Goal: Task Accomplishment & Management: Complete application form

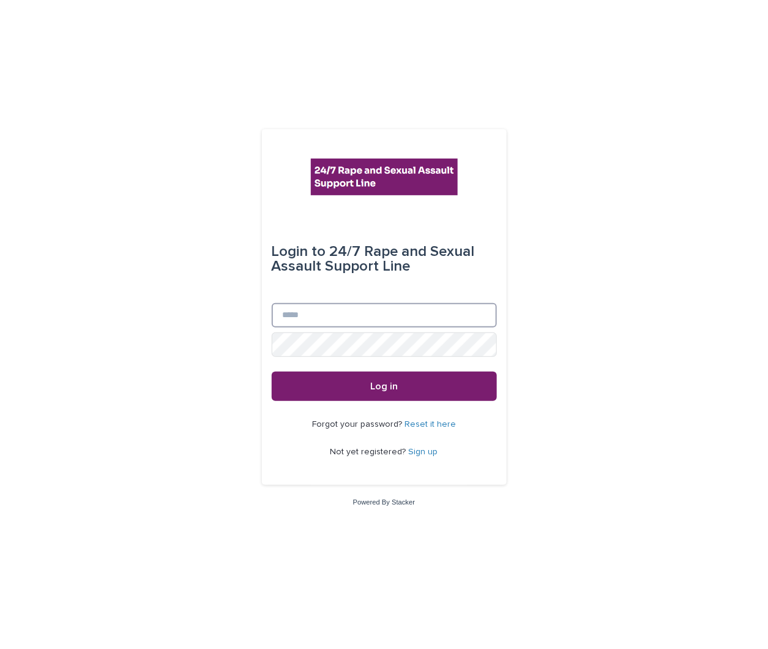
click at [300, 313] on input "Email" at bounding box center [384, 315] width 225 height 24
type input "**********"
click at [272, 371] on button "Log in" at bounding box center [384, 385] width 225 height 29
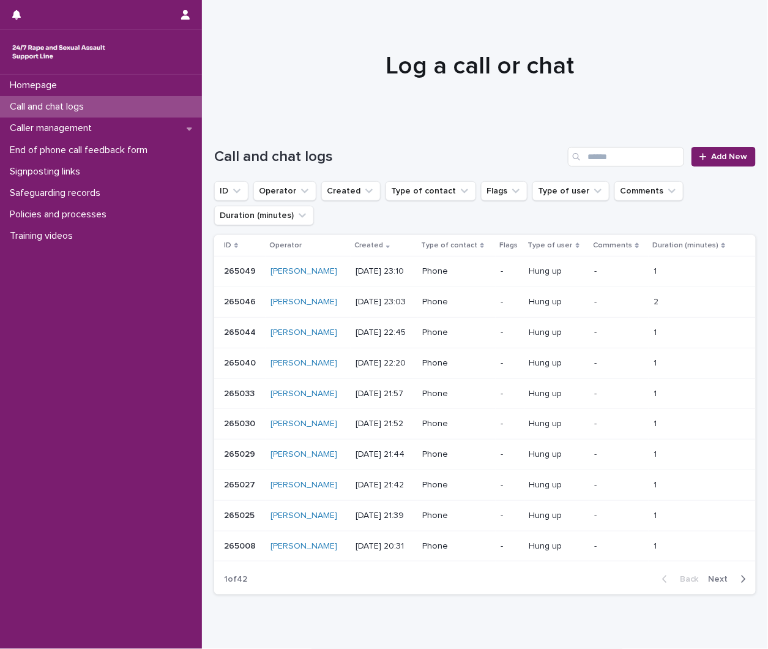
click at [100, 108] on div "Call and chat logs" at bounding box center [101, 106] width 202 height 21
click at [699, 156] on icon at bounding box center [702, 156] width 7 height 9
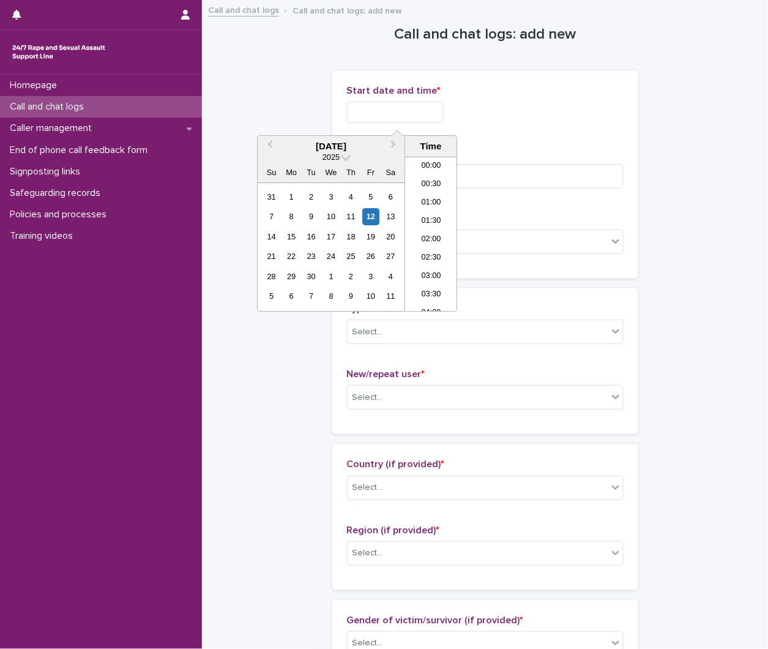
drag, startPoint x: 431, startPoint y: 109, endPoint x: 431, endPoint y: 117, distance: 8.0
click at [431, 109] on input "text" at bounding box center [395, 112] width 97 height 21
click at [432, 239] on li "20:30" at bounding box center [431, 234] width 52 height 18
drag, startPoint x: 425, startPoint y: 102, endPoint x: 428, endPoint y: 109, distance: 8.0
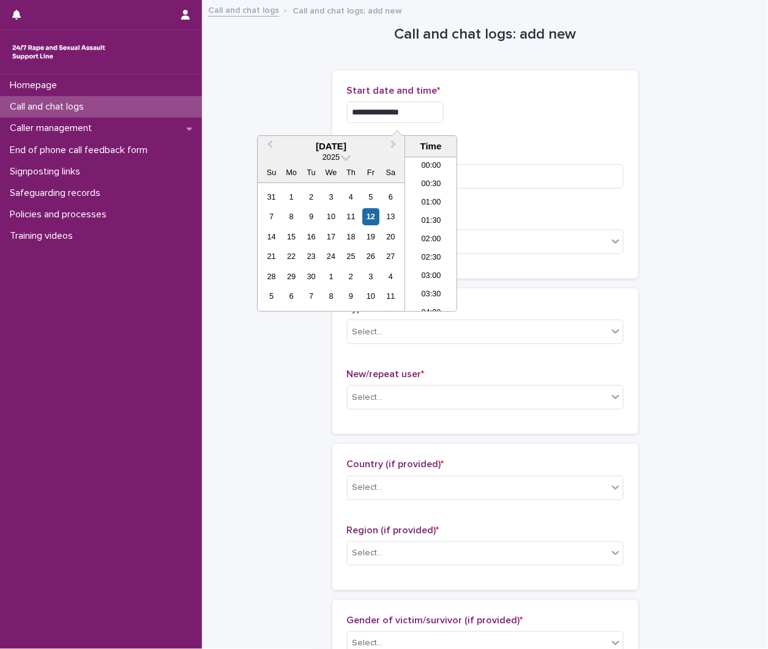
click at [426, 106] on input "**********" at bounding box center [395, 112] width 97 height 21
click at [433, 108] on input "**********" at bounding box center [395, 112] width 97 height 21
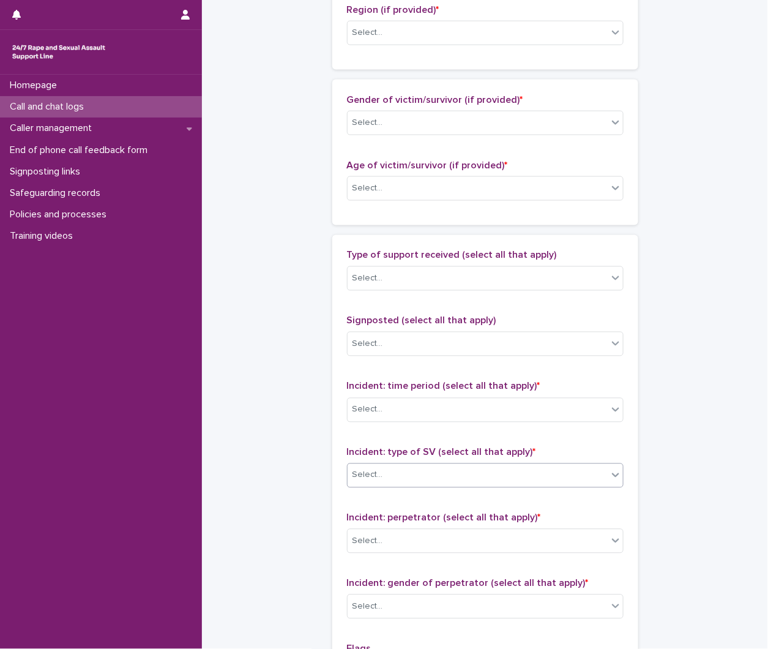
scroll to position [775, 0]
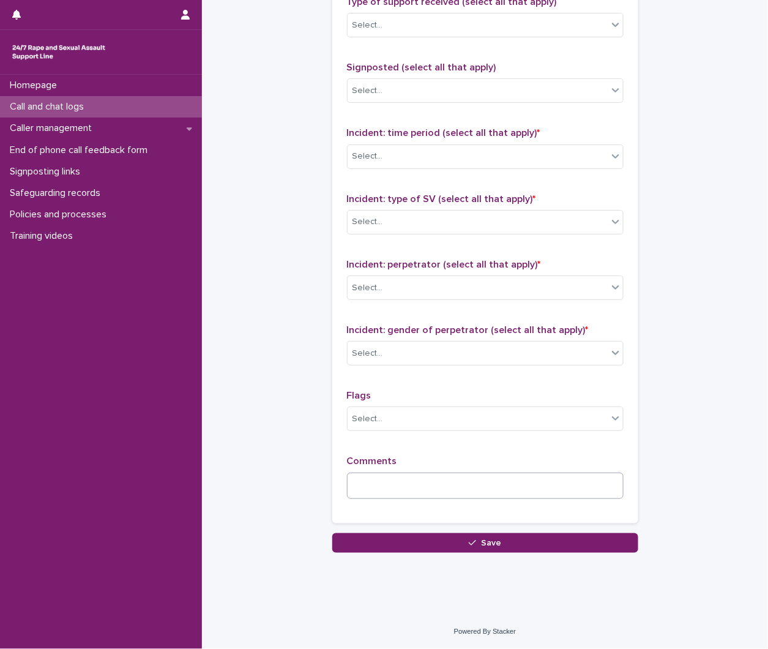
type input "**********"
click at [401, 489] on textarea at bounding box center [485, 485] width 277 height 26
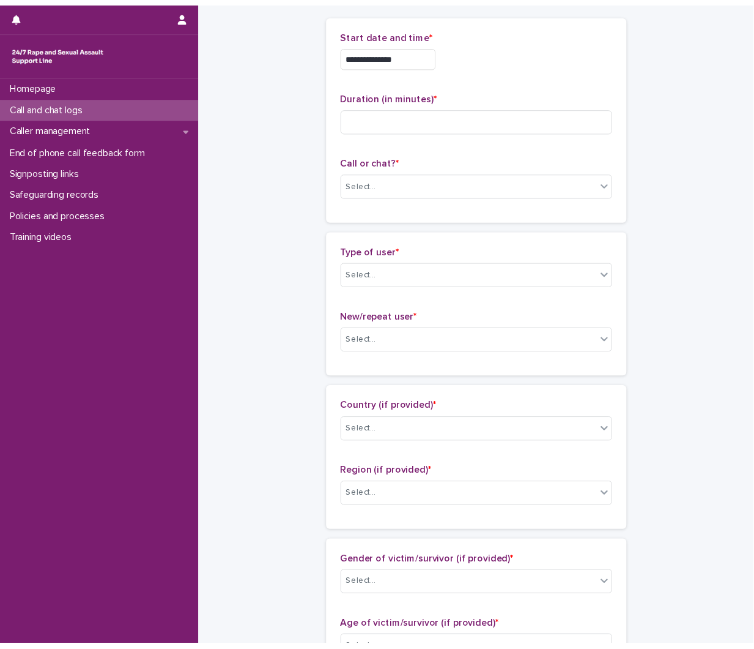
scroll to position [0, 0]
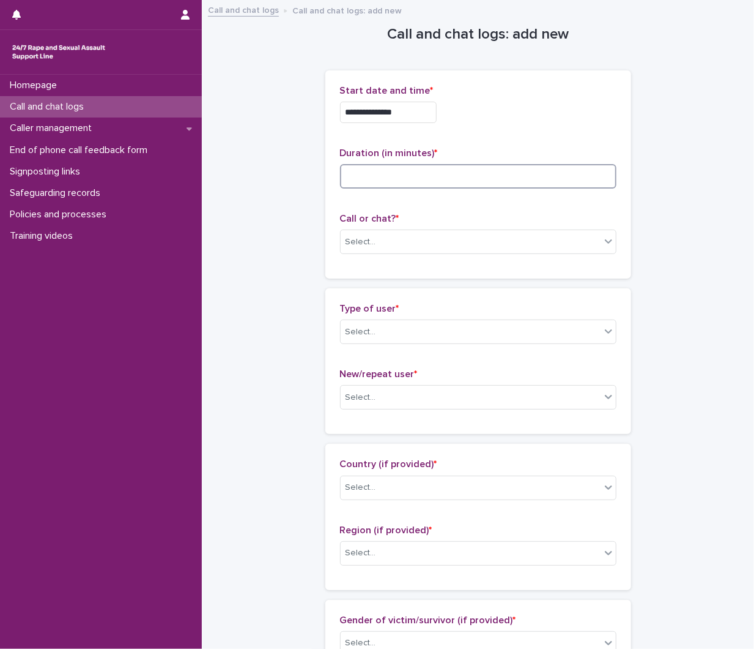
click at [433, 179] on input at bounding box center [478, 176] width 277 height 24
type input "*"
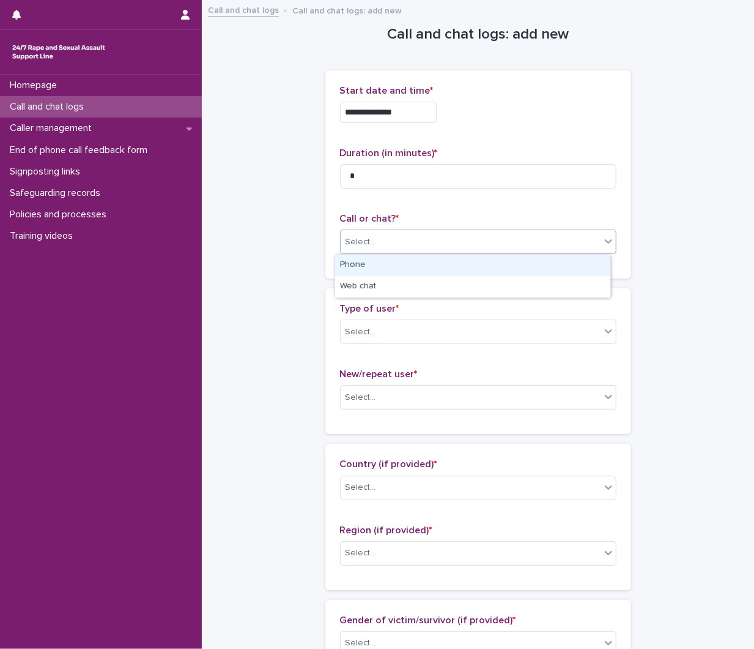
click at [426, 237] on div "Select..." at bounding box center [471, 242] width 260 height 20
click at [388, 271] on div "Phone" at bounding box center [472, 265] width 275 height 21
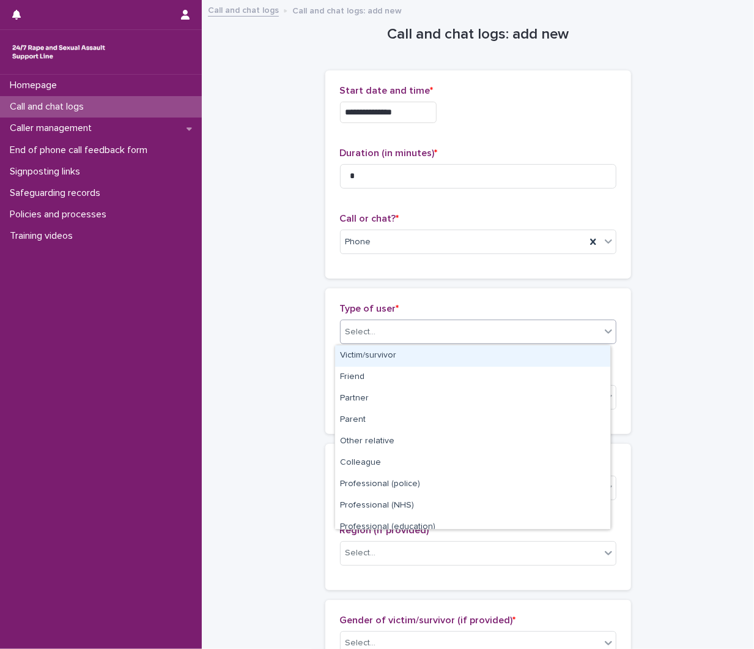
click at [388, 319] on div "Select..." at bounding box center [478, 331] width 277 height 24
click at [381, 355] on div "Victim/survivor" at bounding box center [472, 355] width 275 height 21
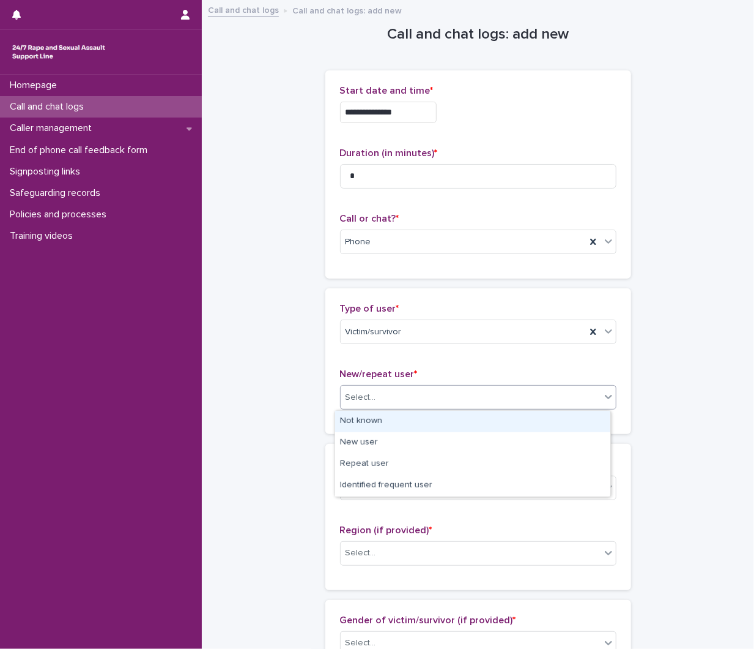
click at [388, 388] on div "Select..." at bounding box center [471, 397] width 260 height 20
click at [388, 419] on div "Not known" at bounding box center [472, 421] width 275 height 21
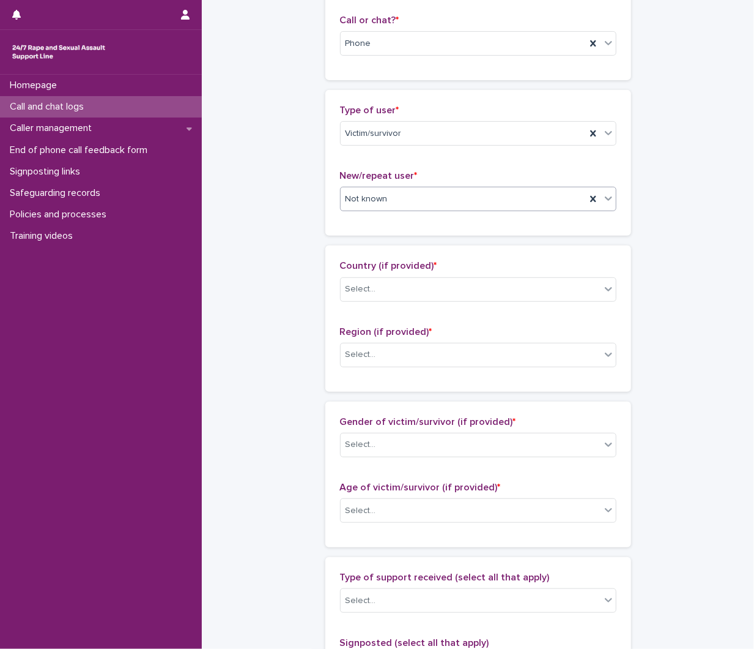
scroll to position [204, 0]
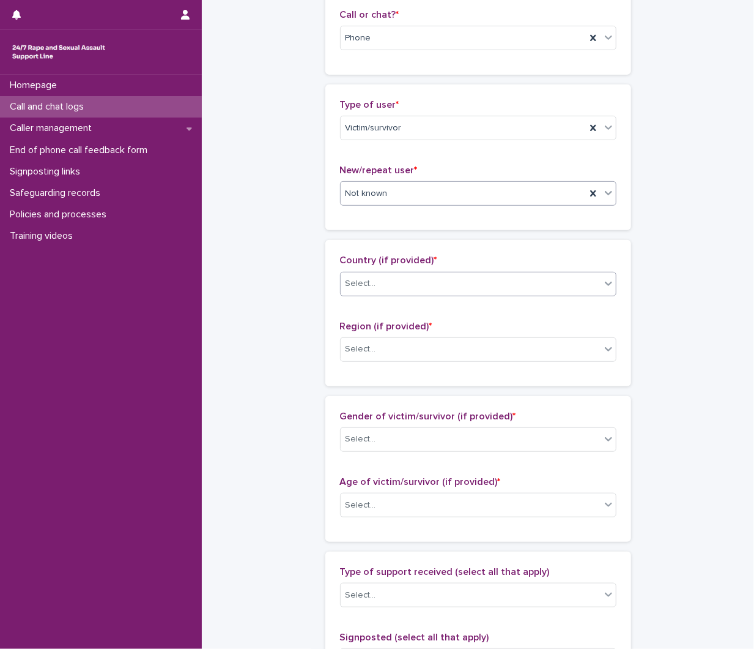
click at [359, 288] on div "Select..." at bounding box center [361, 283] width 31 height 13
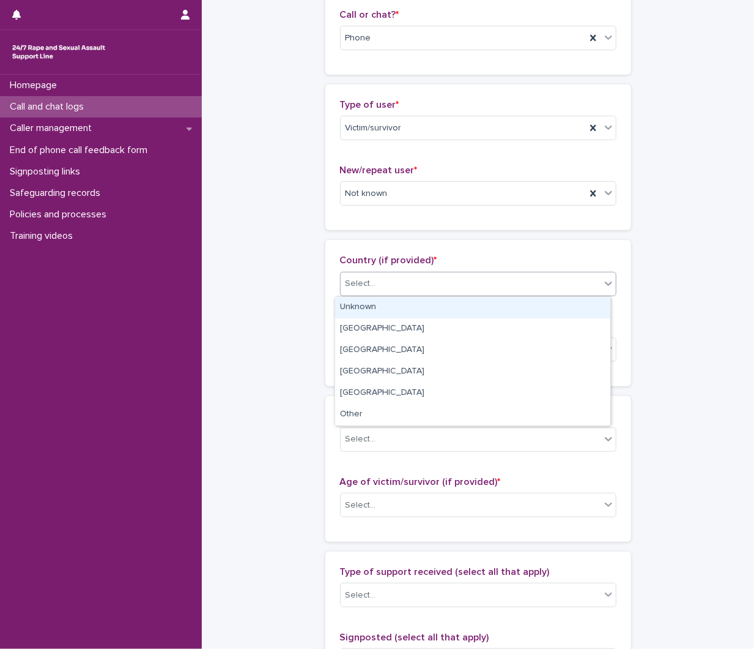
click at [362, 308] on div "Unknown" at bounding box center [472, 307] width 275 height 21
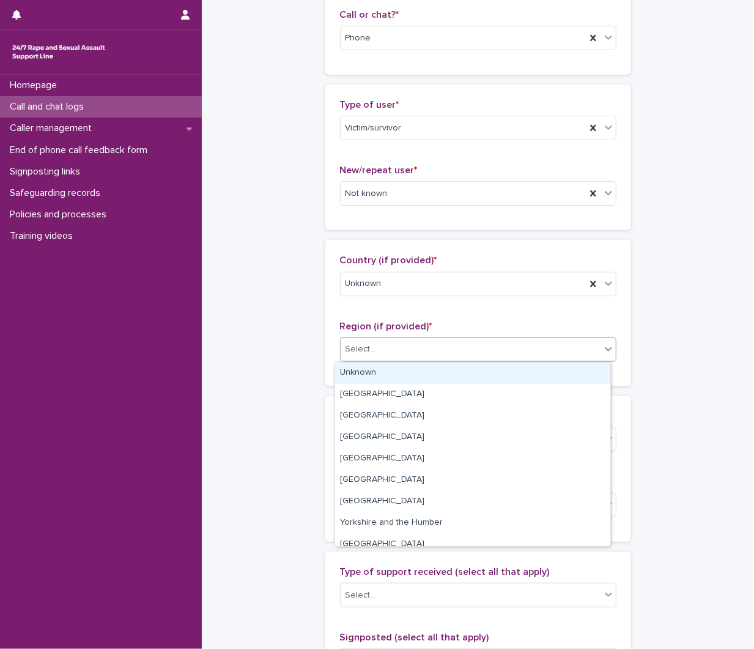
click at [361, 349] on div "Select..." at bounding box center [361, 349] width 31 height 13
click at [360, 370] on div "Unknown" at bounding box center [472, 372] width 275 height 21
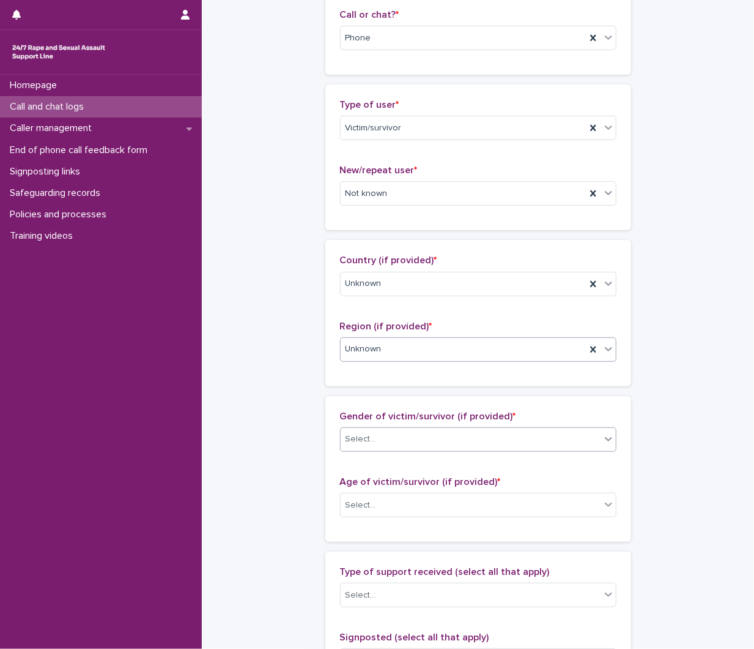
click at [368, 442] on div "Select..." at bounding box center [361, 439] width 31 height 13
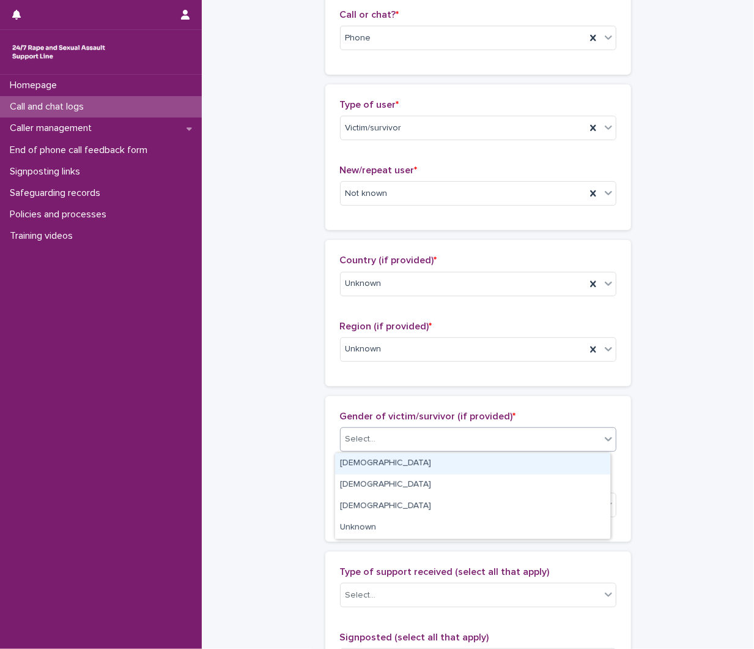
click at [370, 459] on div "[DEMOGRAPHIC_DATA]" at bounding box center [472, 463] width 275 height 21
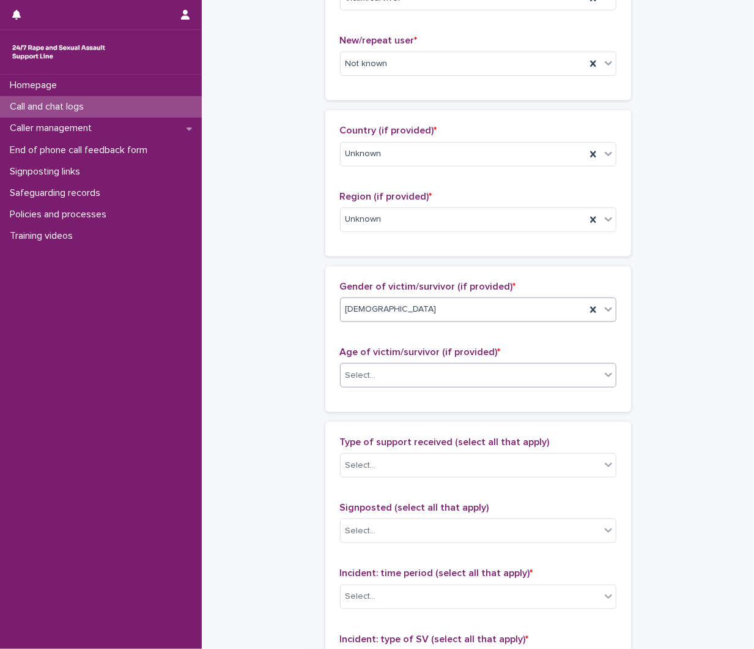
scroll to position [340, 0]
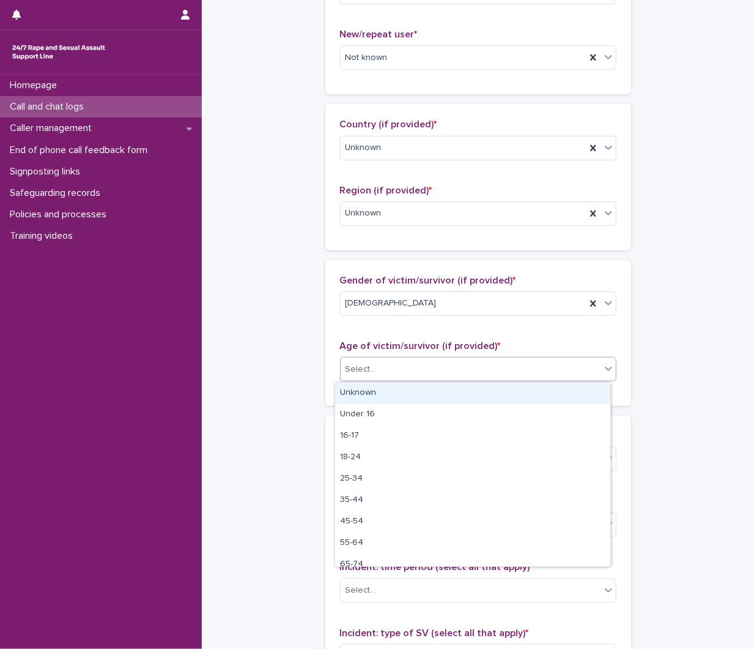
click at [411, 359] on div "Select..." at bounding box center [471, 369] width 260 height 20
click at [402, 393] on div "Unknown" at bounding box center [472, 392] width 275 height 21
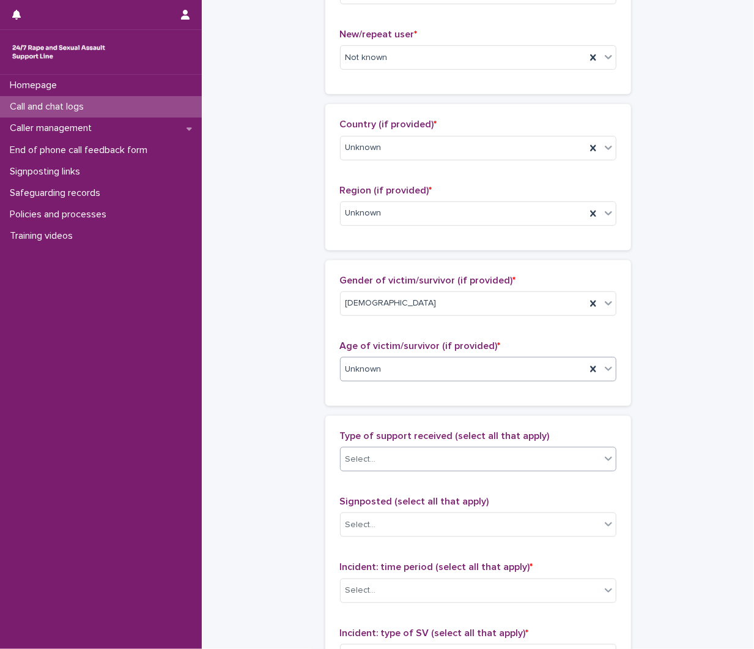
click at [396, 454] on div "Select..." at bounding box center [471, 459] width 260 height 20
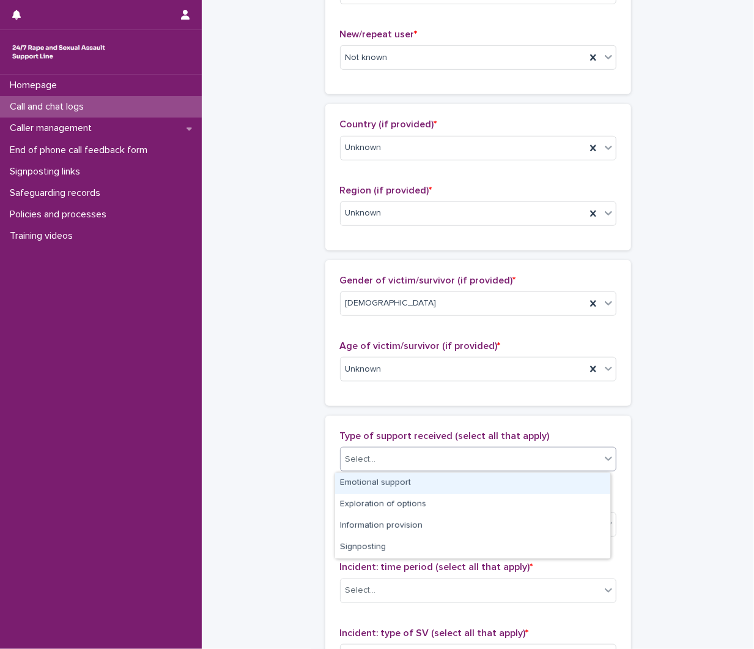
click at [395, 478] on div "Emotional support" at bounding box center [472, 482] width 275 height 21
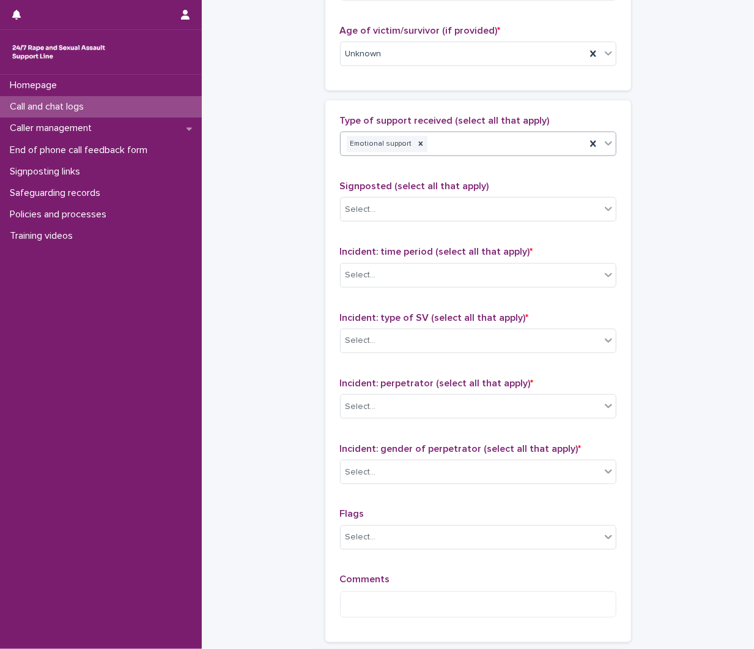
scroll to position [680, 0]
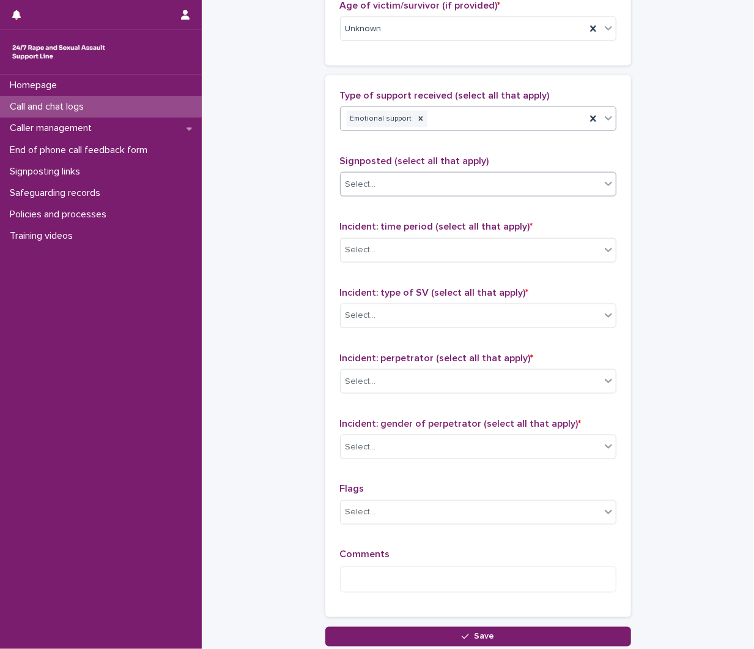
click at [395, 188] on div "Select..." at bounding box center [471, 184] width 260 height 20
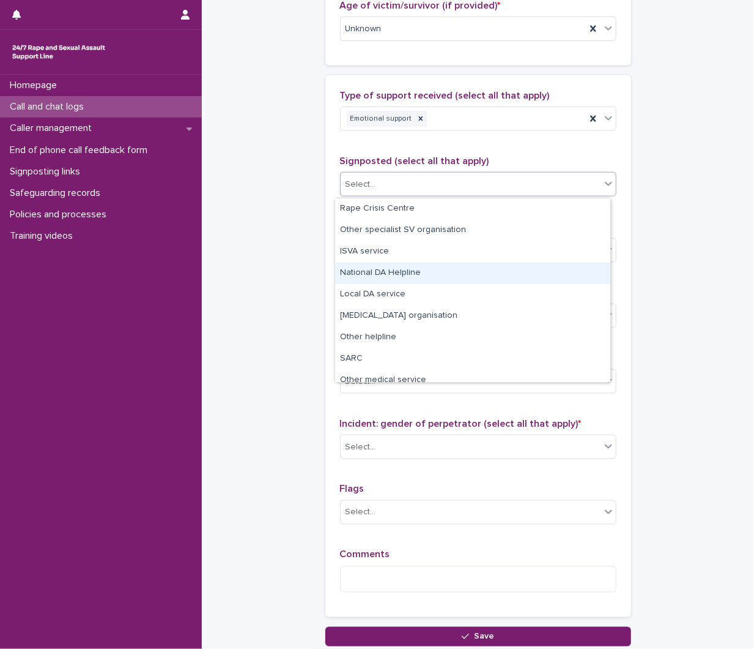
scroll to position [73, 0]
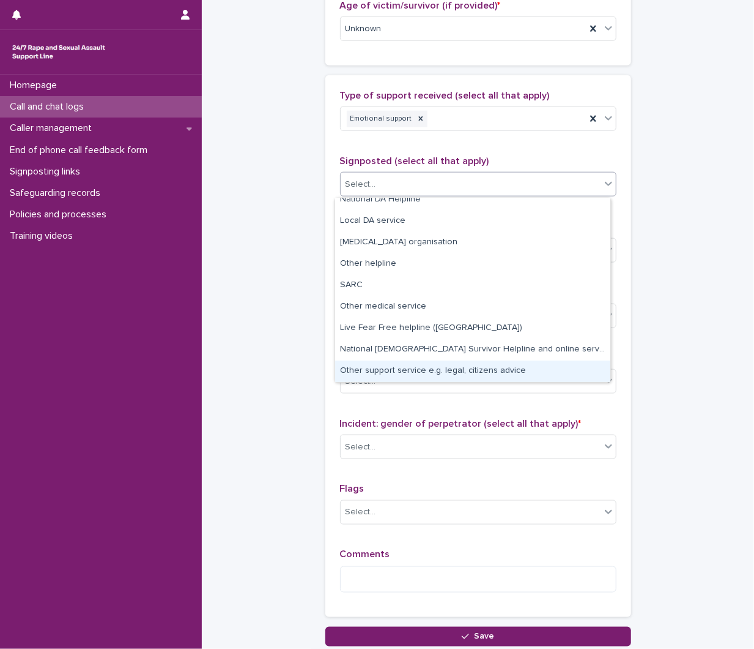
drag, startPoint x: 286, startPoint y: 334, endPoint x: 302, endPoint y: 323, distance: 18.8
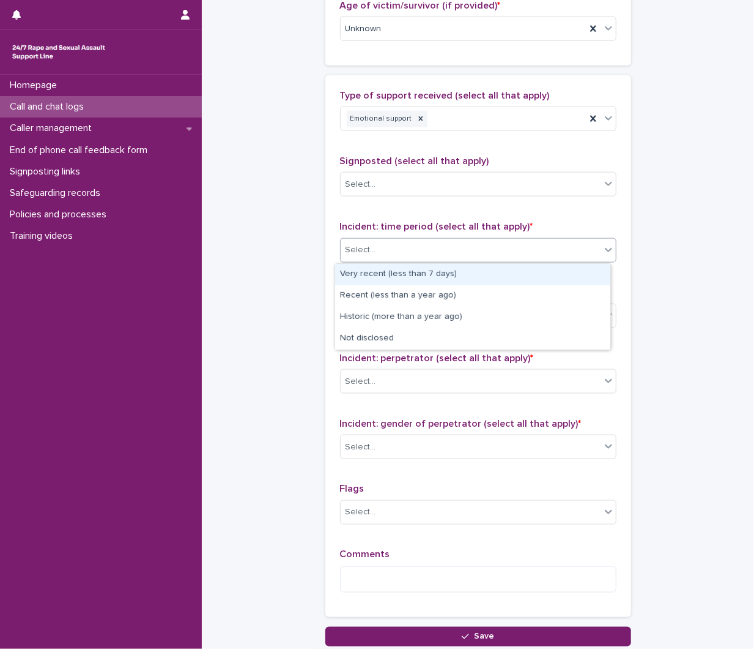
click at [463, 255] on div "Select..." at bounding box center [471, 250] width 260 height 20
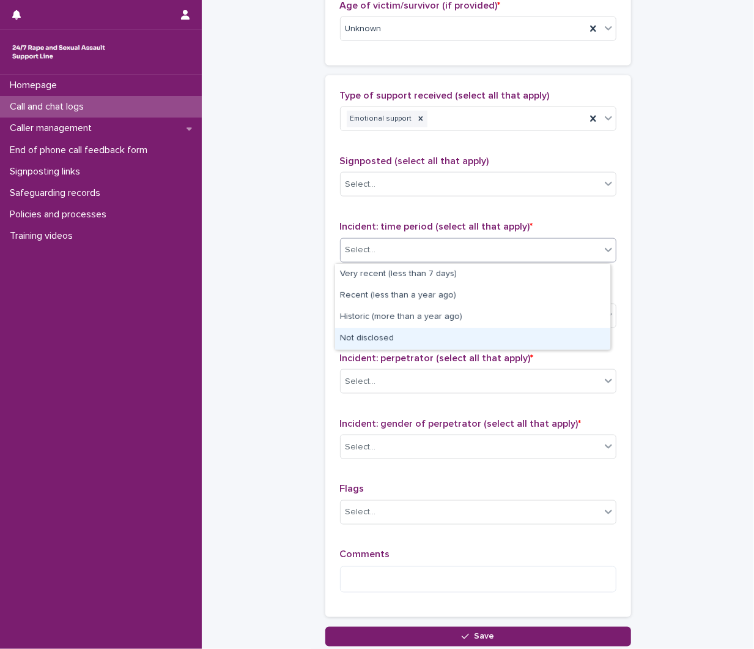
click at [405, 346] on div "Not disclosed" at bounding box center [472, 338] width 275 height 21
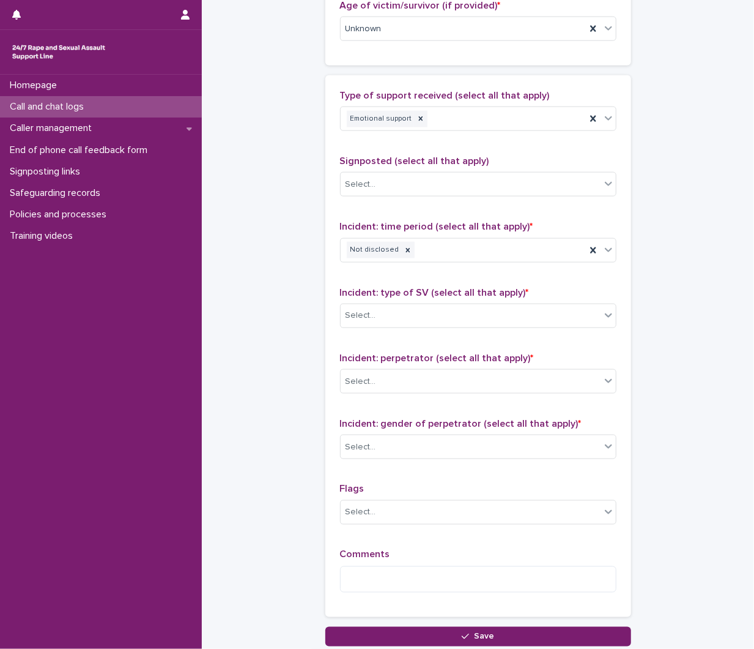
click at [418, 295] on span "Incident: type of SV (select all that apply) *" at bounding box center [434, 293] width 189 height 10
click at [423, 322] on div "Select..." at bounding box center [471, 315] width 260 height 20
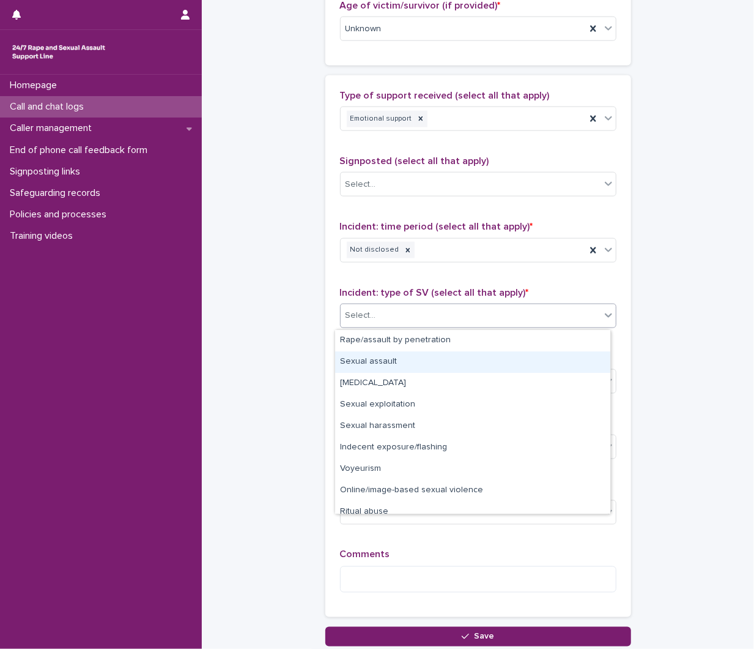
scroll to position [31, 0]
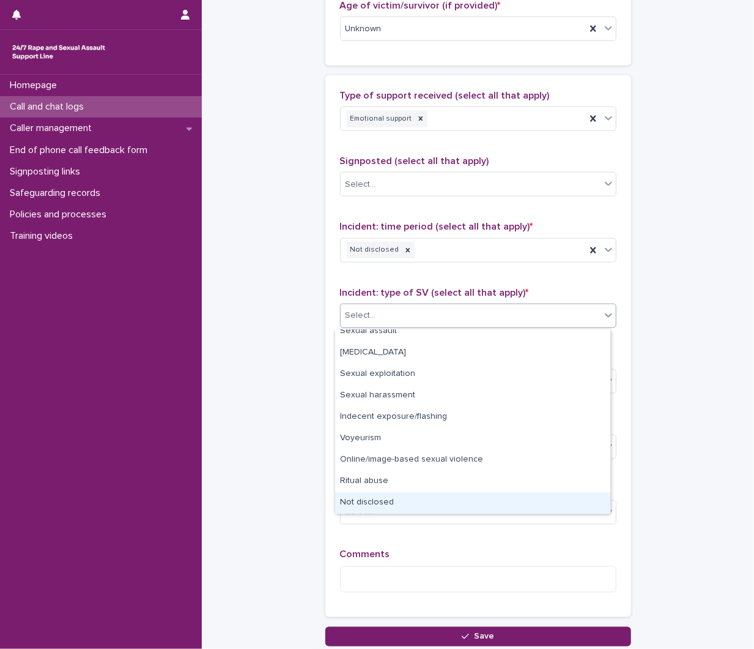
click at [404, 500] on div "Not disclosed" at bounding box center [472, 502] width 275 height 21
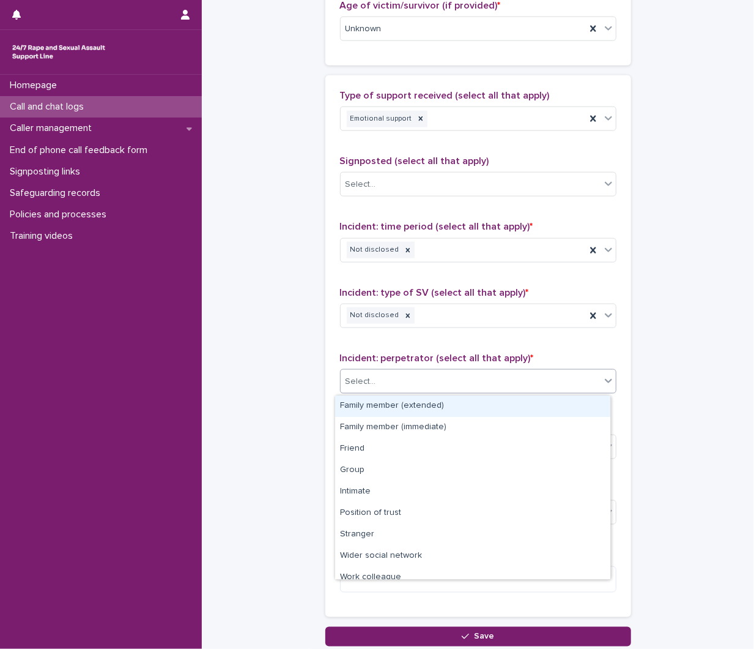
click at [403, 382] on div "Select..." at bounding box center [471, 381] width 260 height 20
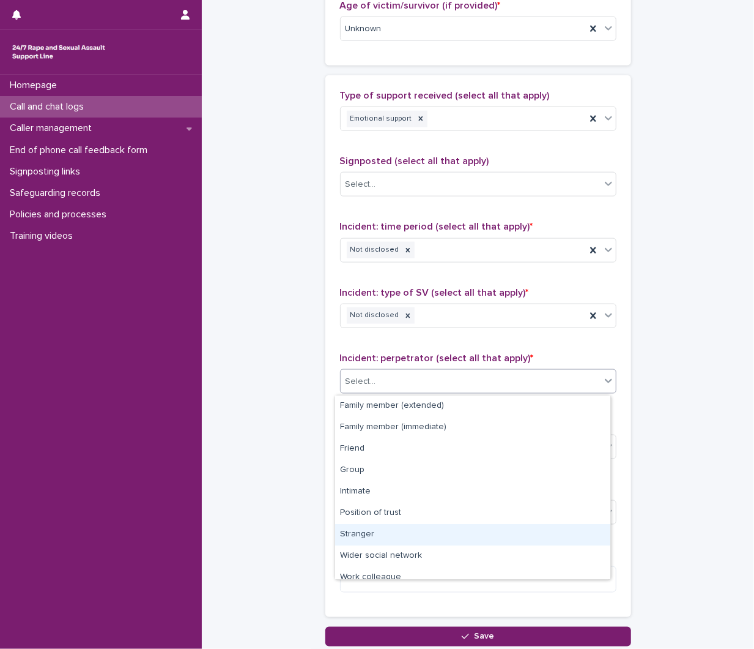
scroll to position [52, 0]
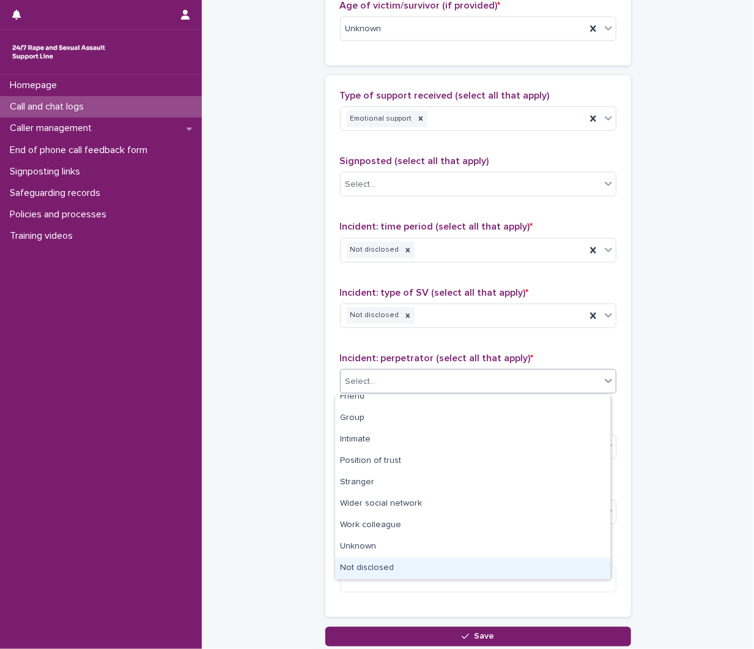
click at [363, 564] on div "Not disclosed" at bounding box center [472, 567] width 275 height 21
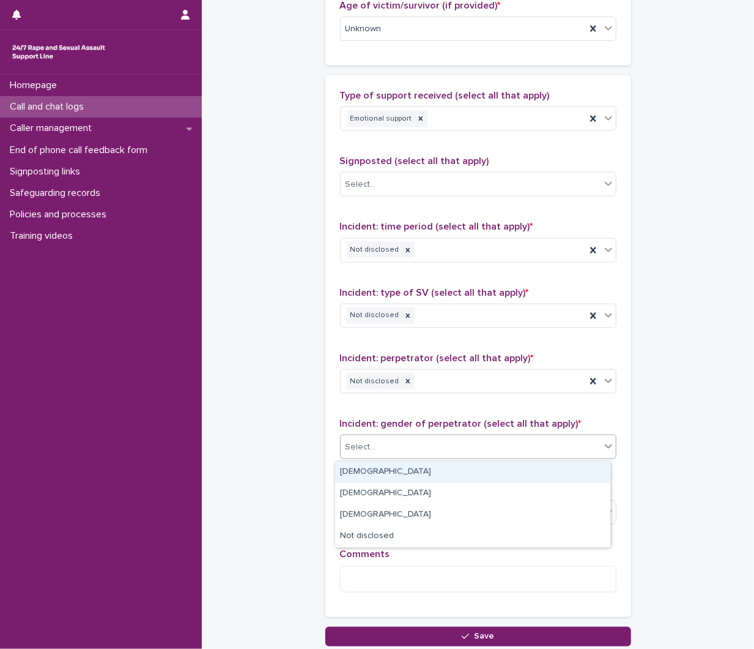
click at [402, 442] on div "Select..." at bounding box center [471, 447] width 260 height 20
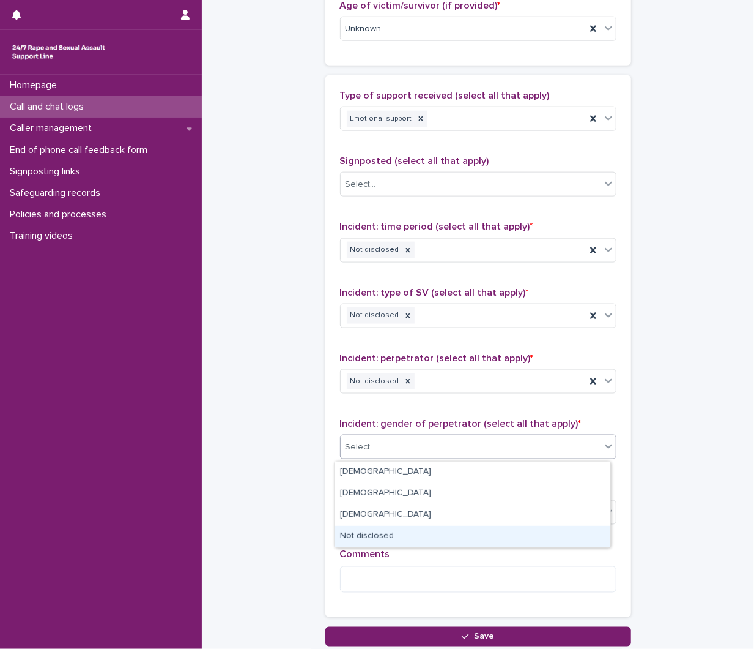
click at [393, 543] on div "Not disclosed" at bounding box center [472, 536] width 275 height 21
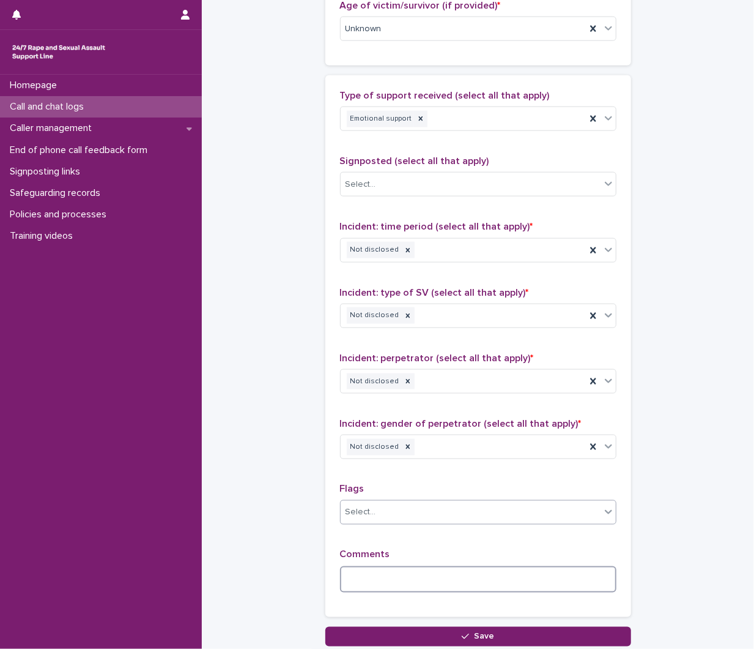
drag, startPoint x: 375, startPoint y: 583, endPoint x: 384, endPoint y: 504, distance: 79.5
click at [373, 583] on textarea at bounding box center [478, 579] width 277 height 26
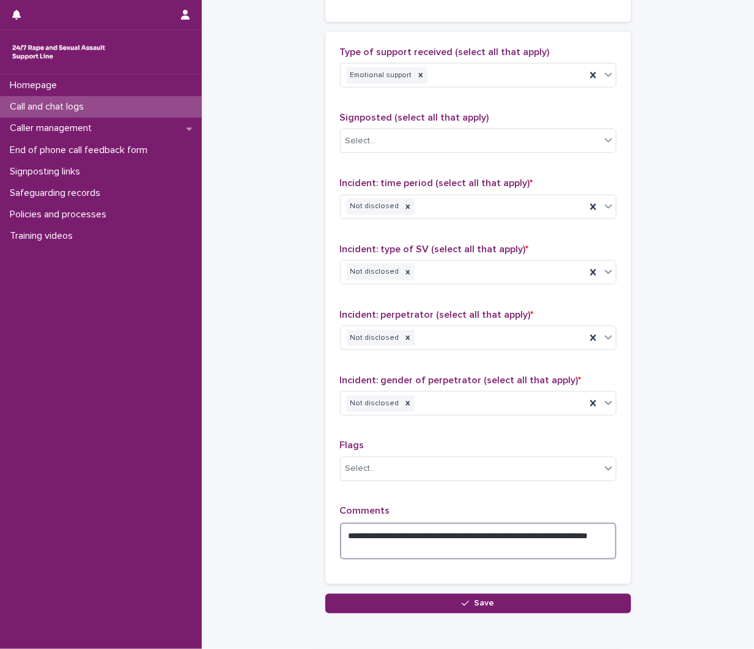
scroll to position [748, 0]
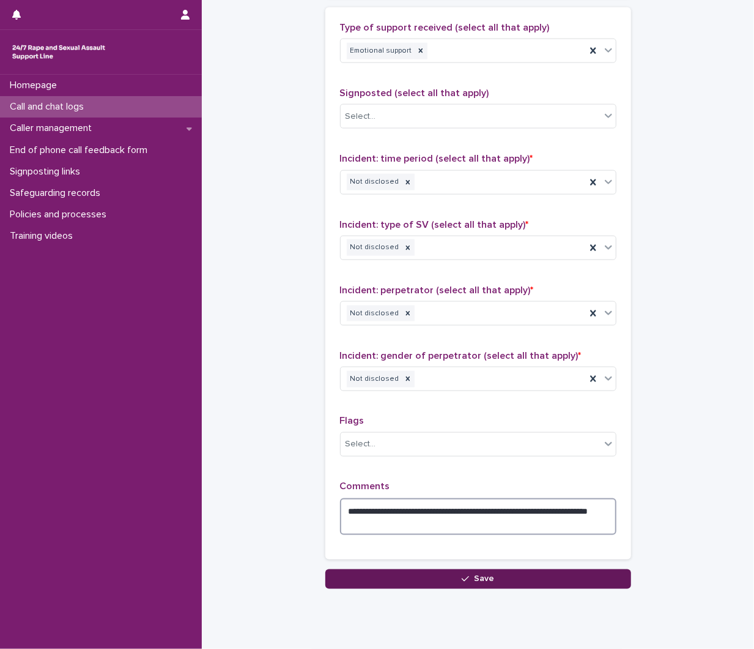
type textarea "**********"
click at [543, 584] on button "Save" at bounding box center [478, 579] width 306 height 20
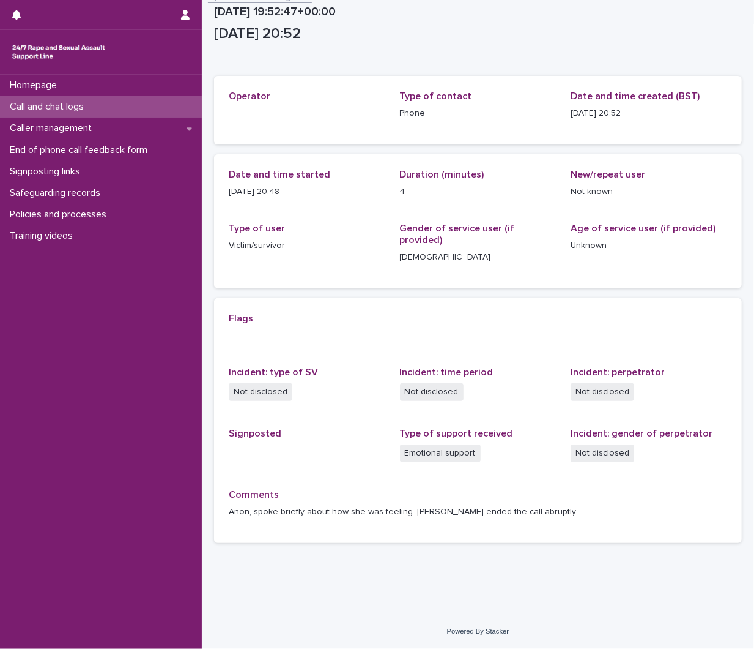
scroll to position [13, 0]
click at [130, 103] on div "Call and chat logs" at bounding box center [101, 106] width 202 height 21
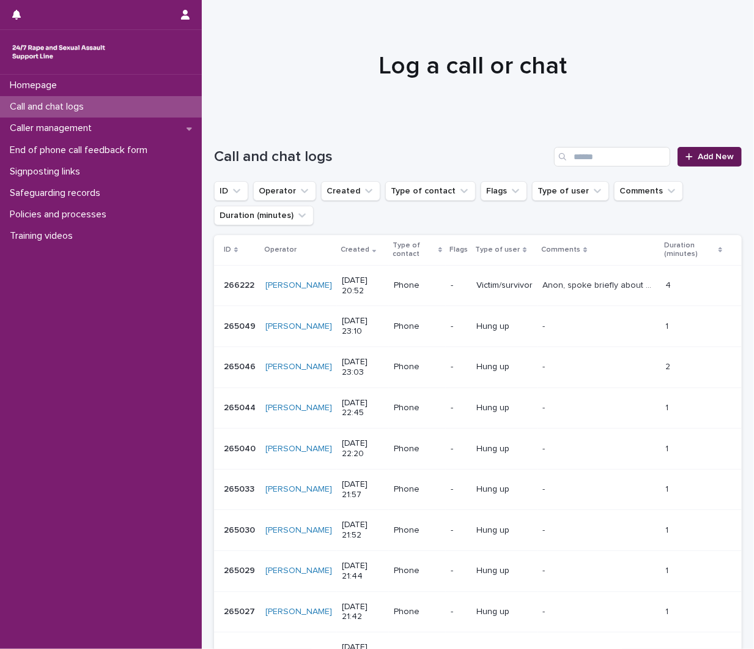
click at [688, 159] on link "Add New" at bounding box center [710, 157] width 64 height 20
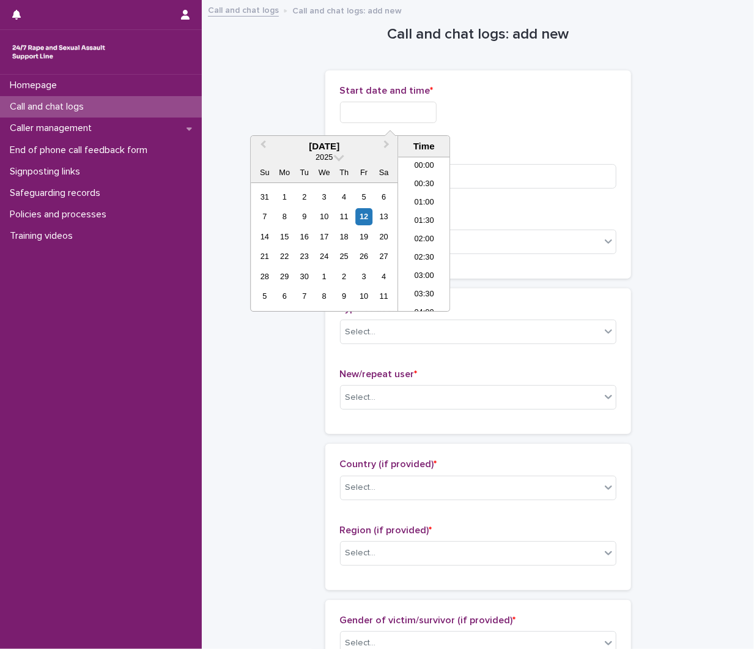
click at [371, 107] on input "text" at bounding box center [388, 112] width 97 height 21
click at [407, 255] on li "21:00" at bounding box center [424, 252] width 52 height 18
click at [411, 119] on input "**********" at bounding box center [388, 112] width 97 height 21
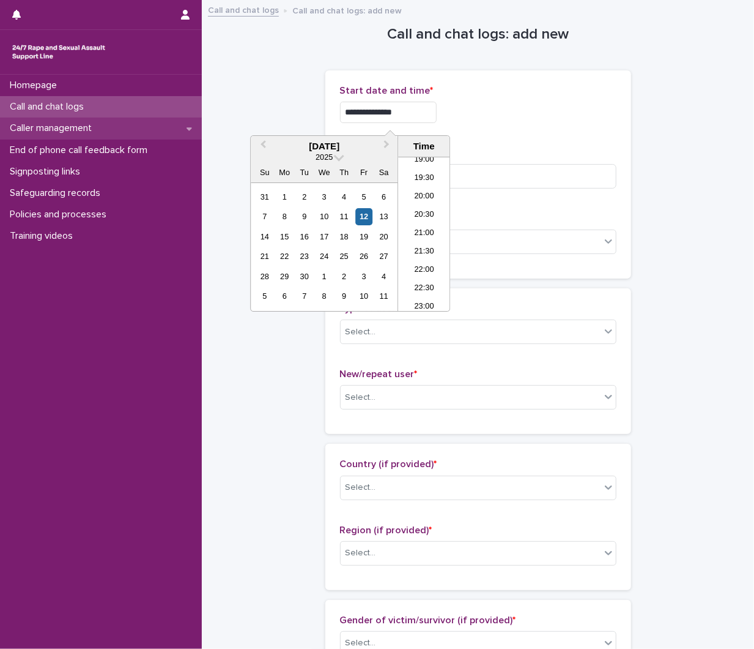
type input "**********"
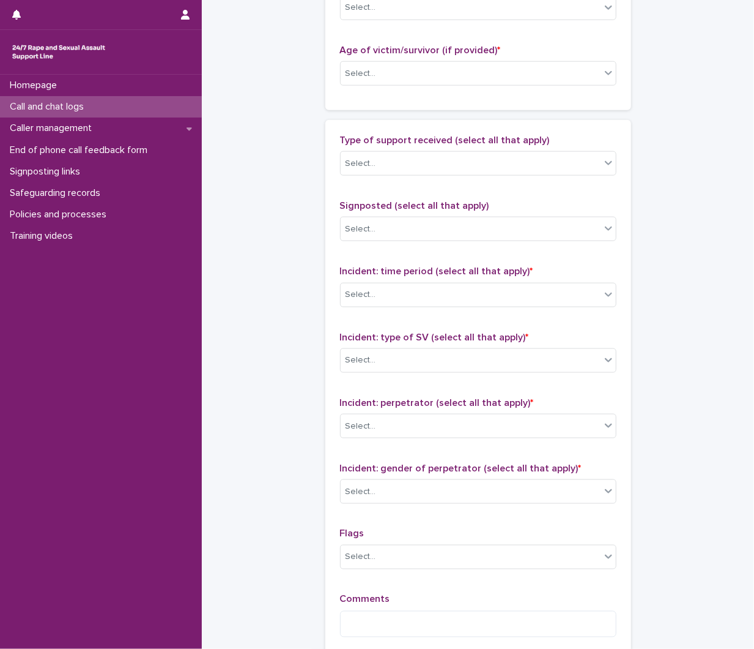
scroll to position [775, 0]
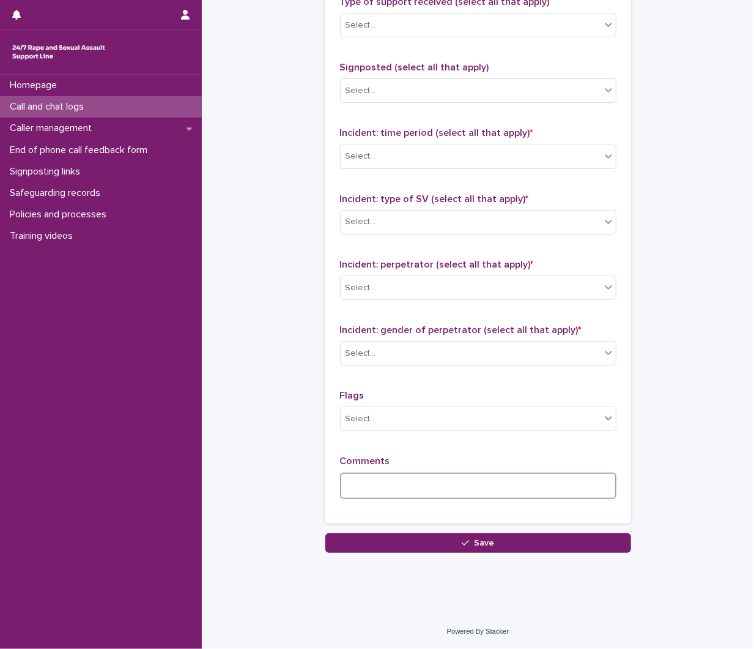
drag, startPoint x: 356, startPoint y: 488, endPoint x: 357, endPoint y: 475, distance: 13.5
click at [357, 488] on textarea at bounding box center [478, 485] width 277 height 26
type textarea "*******"
click at [438, 217] on div "Select..." at bounding box center [471, 222] width 260 height 20
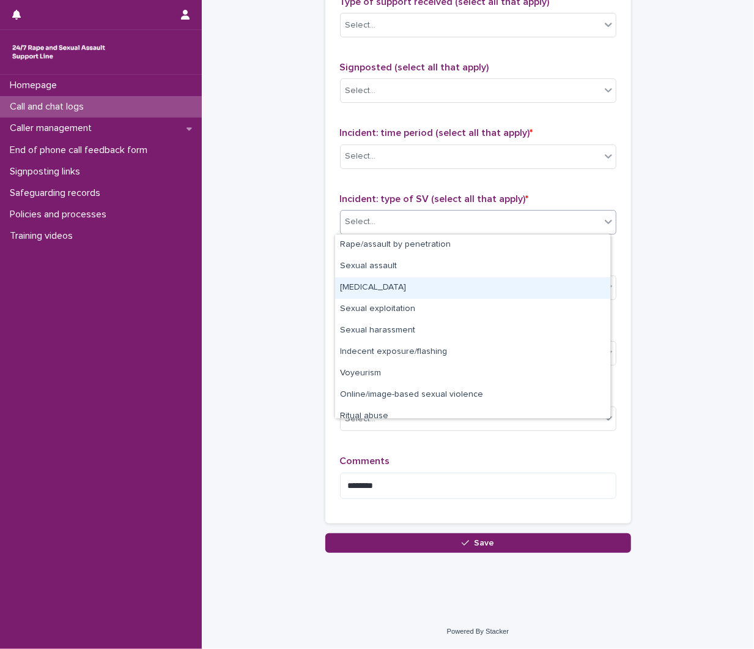
click at [442, 283] on div "Child sexual abuse" at bounding box center [472, 287] width 275 height 21
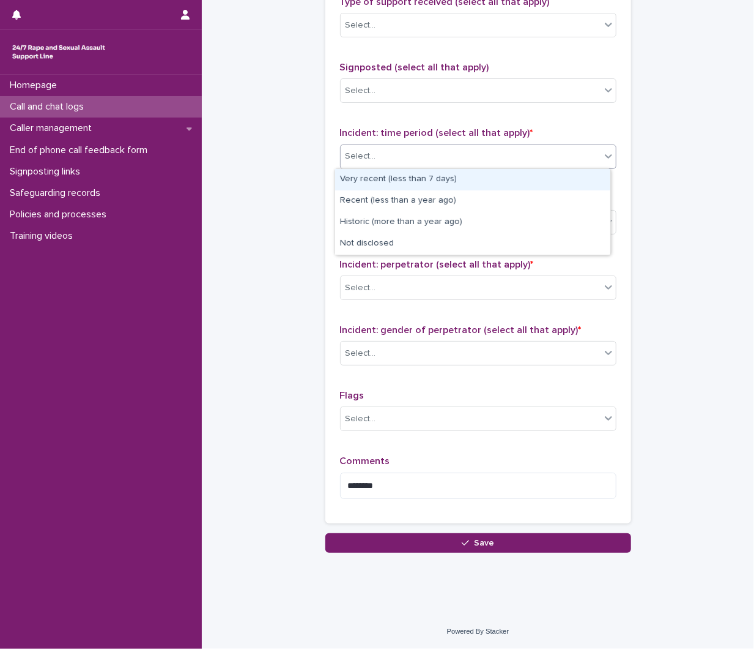
click at [346, 154] on div "Select..." at bounding box center [361, 156] width 31 height 13
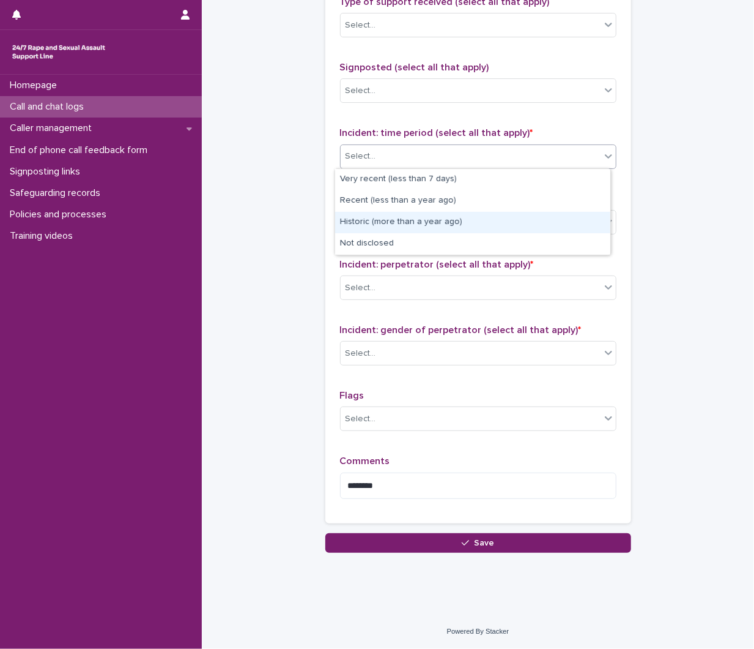
click at [395, 213] on div "Historic (more than a year ago)" at bounding box center [472, 222] width 275 height 21
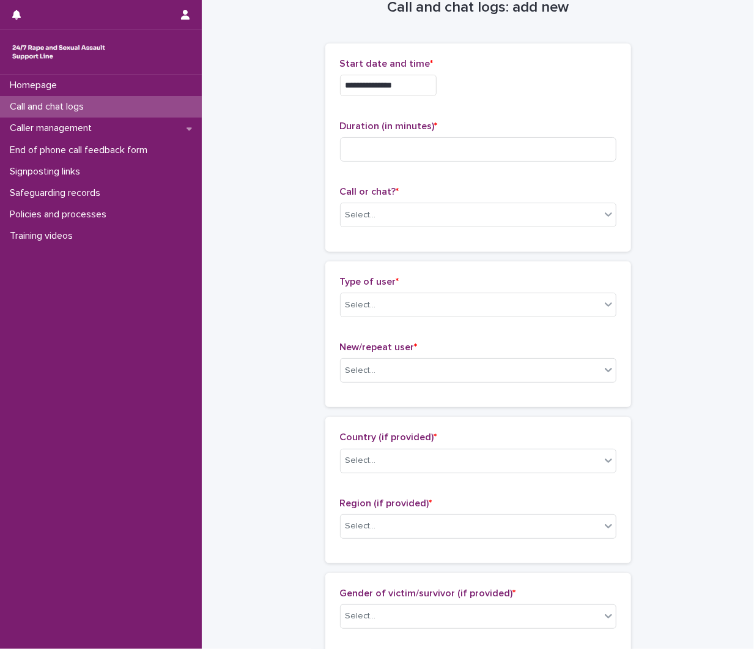
scroll to position [0, 0]
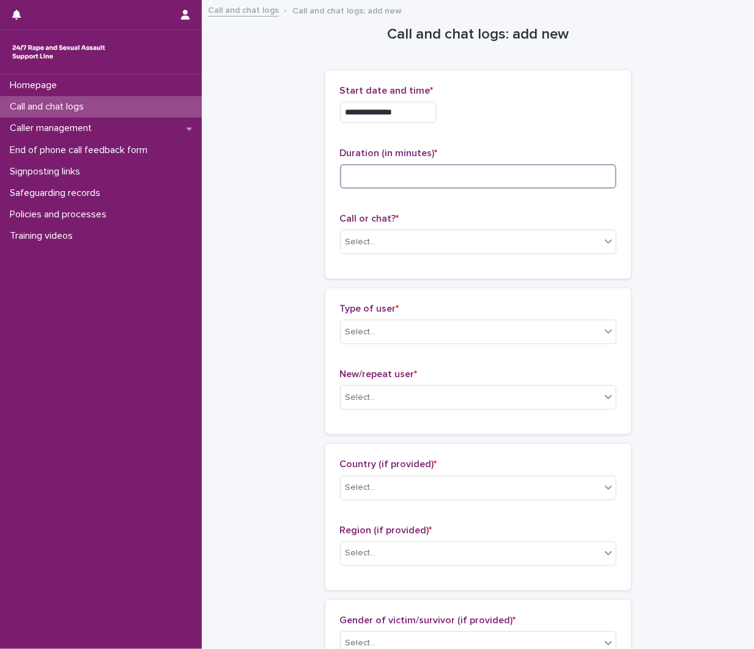
click at [460, 180] on input at bounding box center [478, 176] width 277 height 24
type input "**"
click at [402, 248] on div "Select..." at bounding box center [471, 242] width 260 height 20
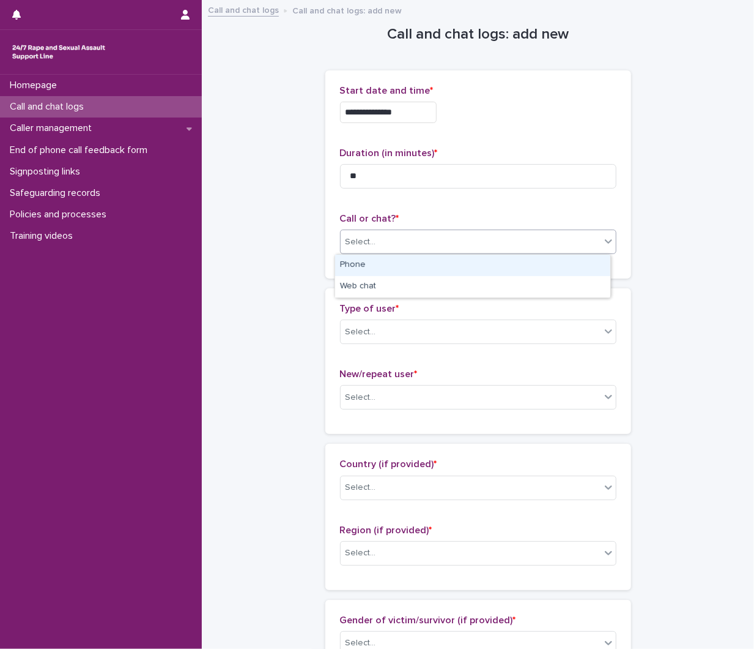
click at [387, 274] on div "Phone" at bounding box center [472, 265] width 275 height 21
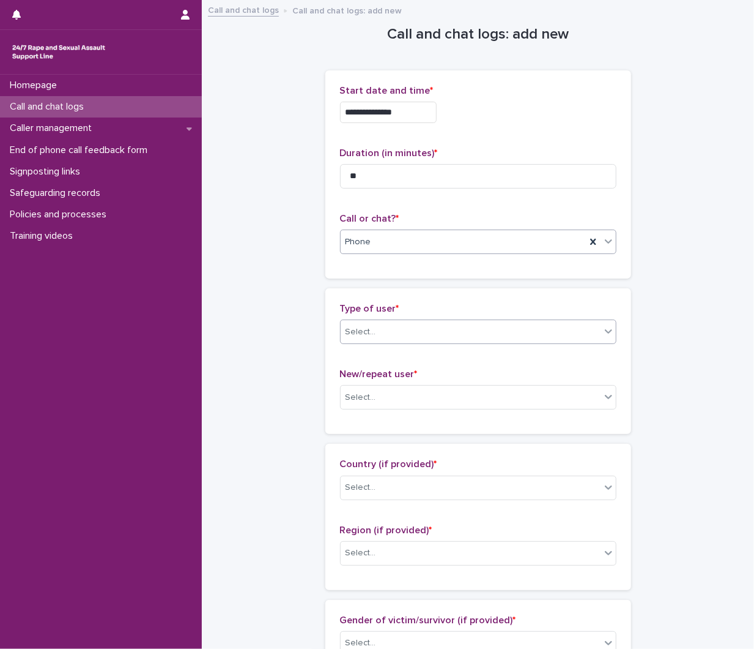
scroll to position [340, 0]
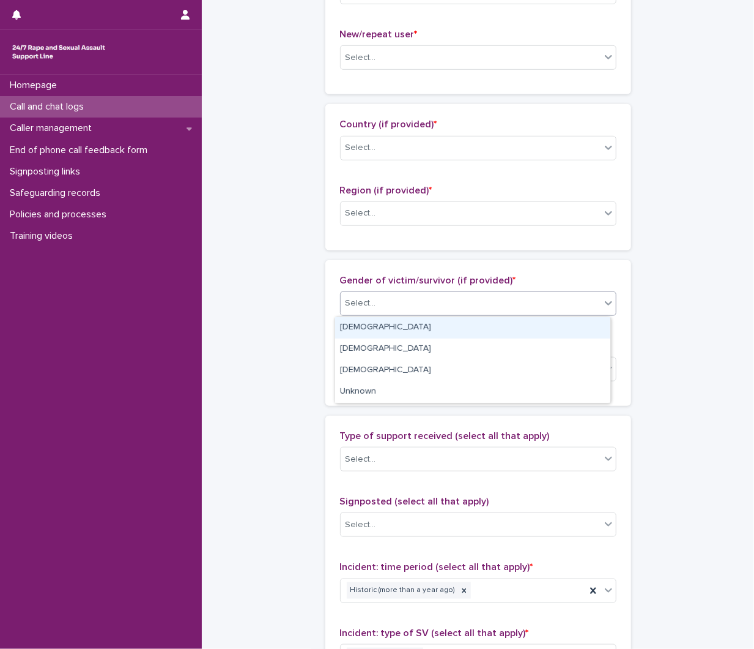
click at [408, 305] on div "Select..." at bounding box center [471, 303] width 260 height 20
click at [407, 317] on div "[DEMOGRAPHIC_DATA]" at bounding box center [472, 327] width 275 height 21
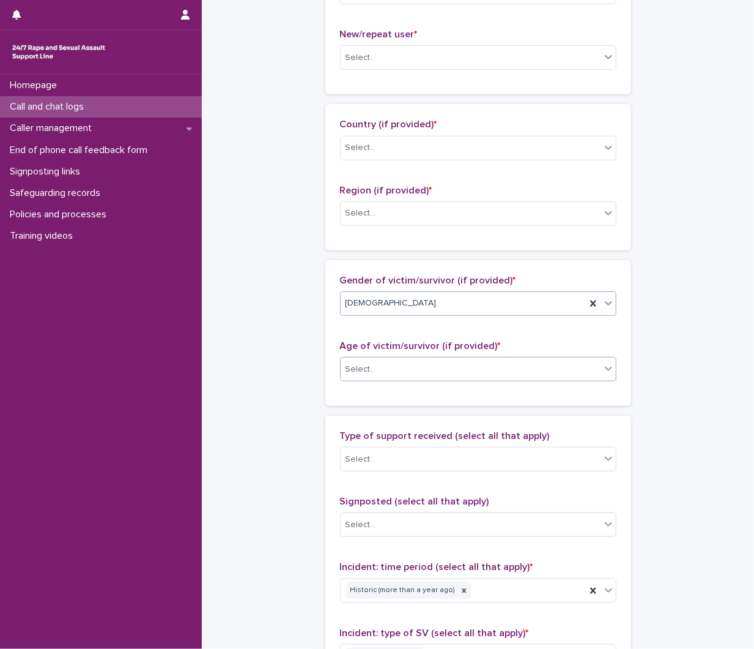
click at [411, 358] on div "Select..." at bounding box center [478, 369] width 277 height 24
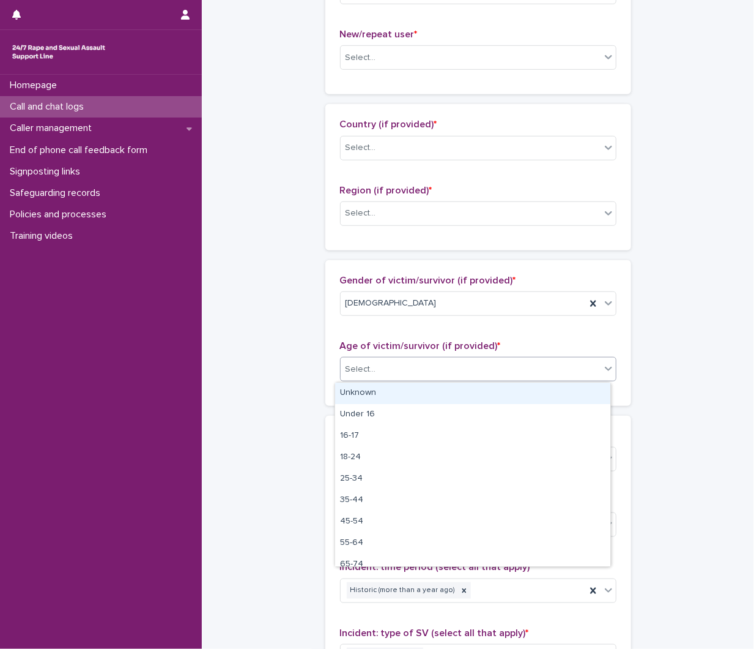
click at [411, 394] on div "Unknown" at bounding box center [472, 392] width 275 height 21
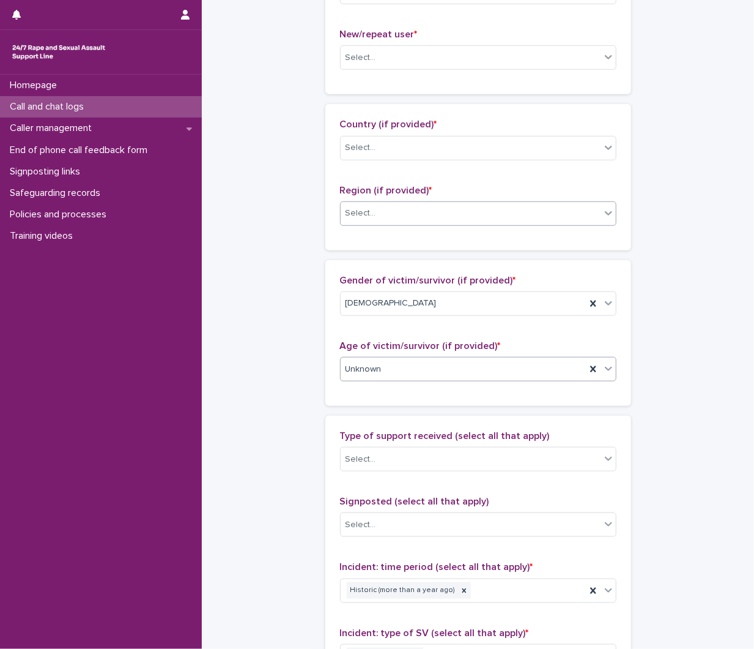
click at [423, 224] on div "Select..." at bounding box center [478, 213] width 277 height 24
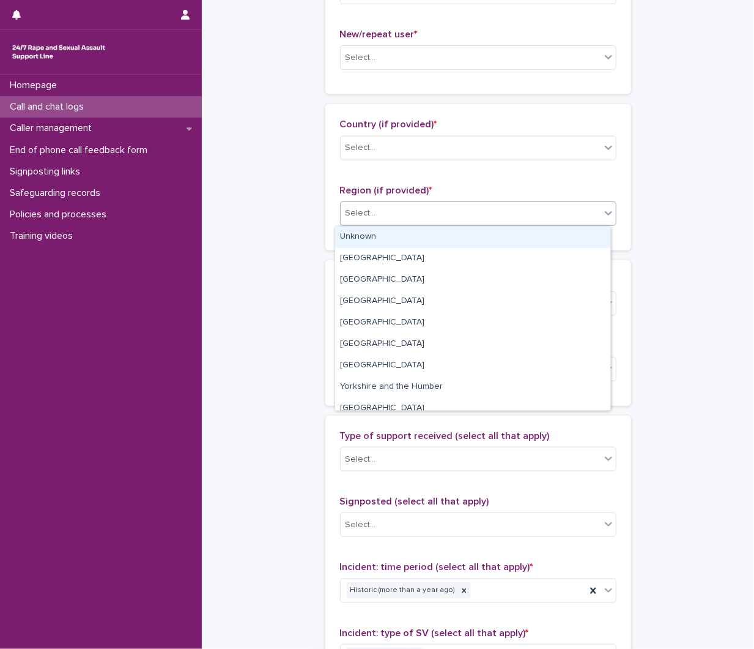
click at [422, 237] on div "Unknown" at bounding box center [472, 236] width 275 height 21
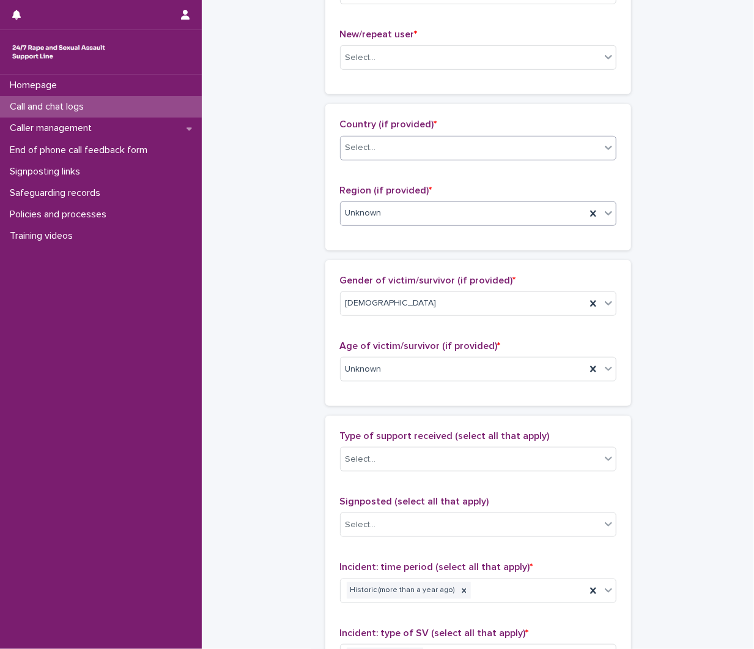
click at [411, 145] on div "Select..." at bounding box center [471, 148] width 260 height 20
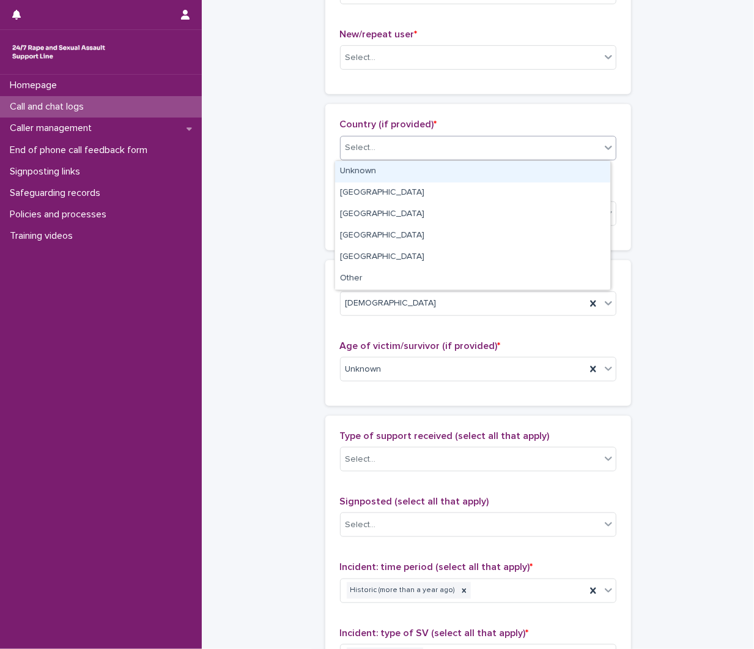
click at [404, 181] on div "Unknown" at bounding box center [472, 171] width 275 height 21
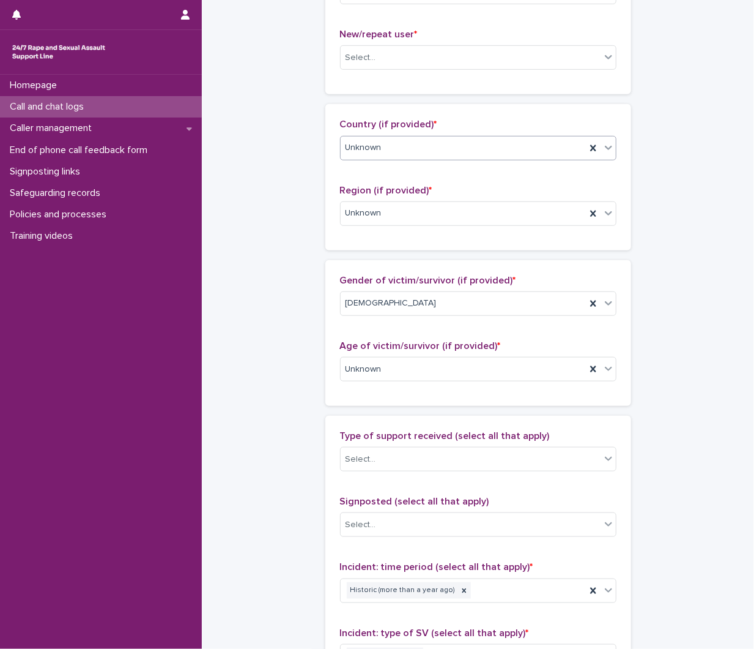
click at [418, 157] on div "Unknown" at bounding box center [463, 148] width 245 height 20
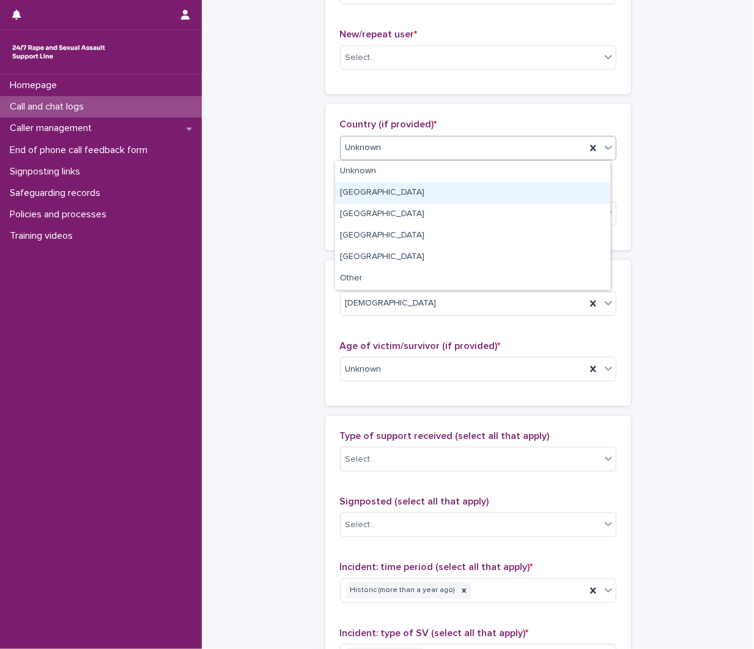
click at [407, 190] on div "England" at bounding box center [472, 192] width 275 height 21
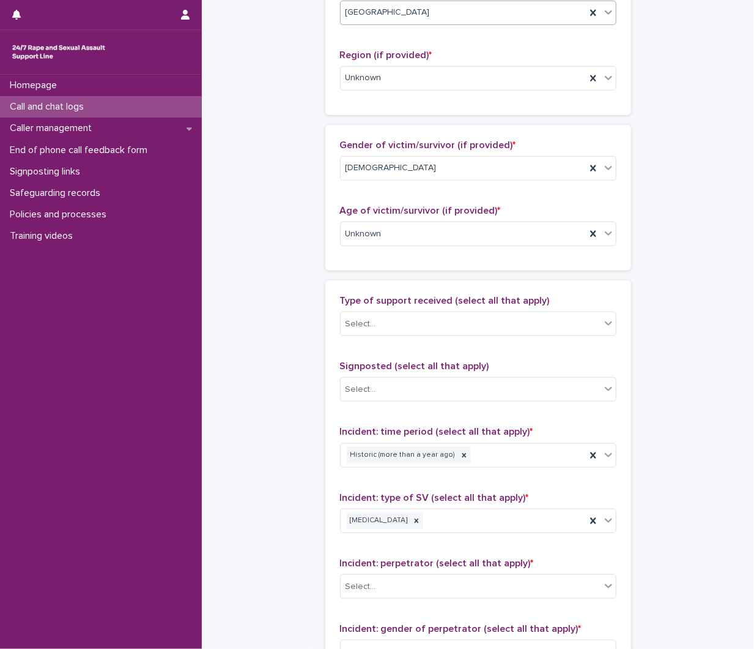
scroll to position [475, 0]
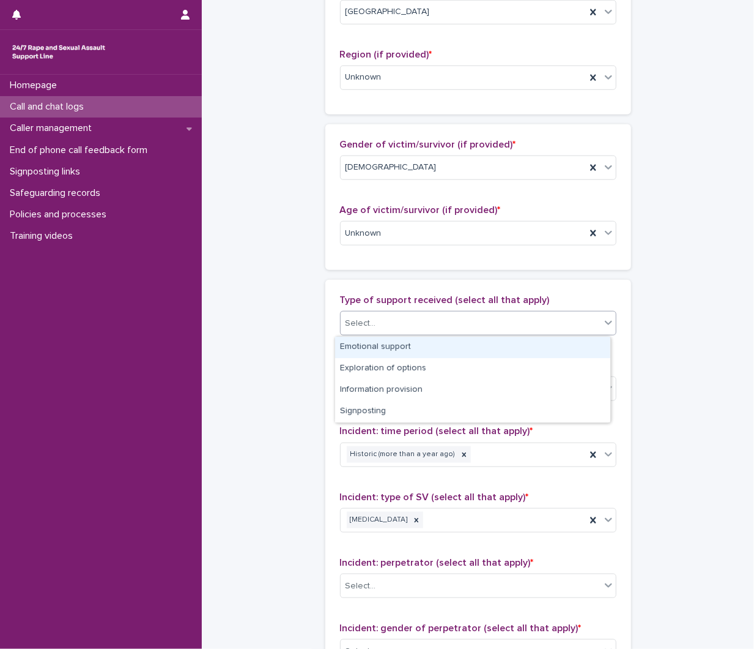
click at [431, 323] on div "Select..." at bounding box center [471, 323] width 260 height 20
click at [420, 355] on div "Emotional support" at bounding box center [472, 346] width 275 height 21
click at [478, 316] on div "Emotional support" at bounding box center [463, 323] width 245 height 21
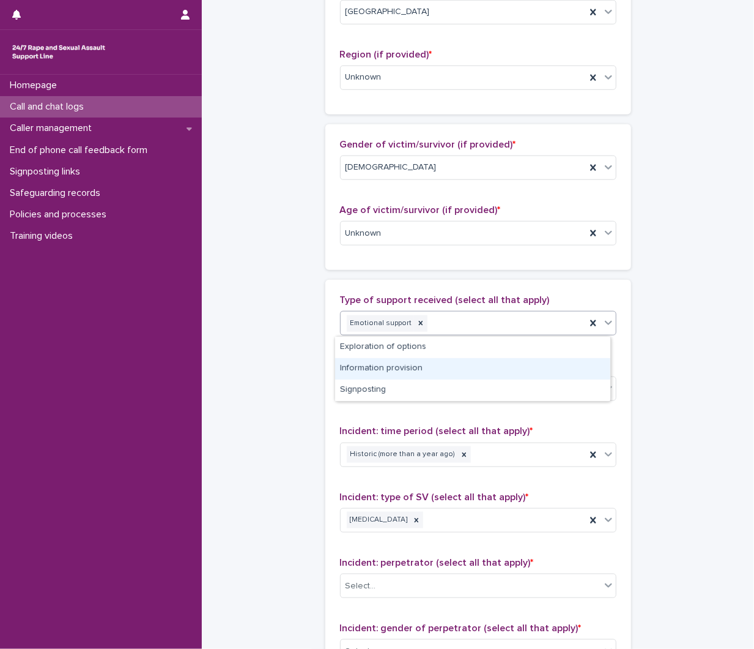
click at [466, 371] on div "Information provision" at bounding box center [472, 368] width 275 height 21
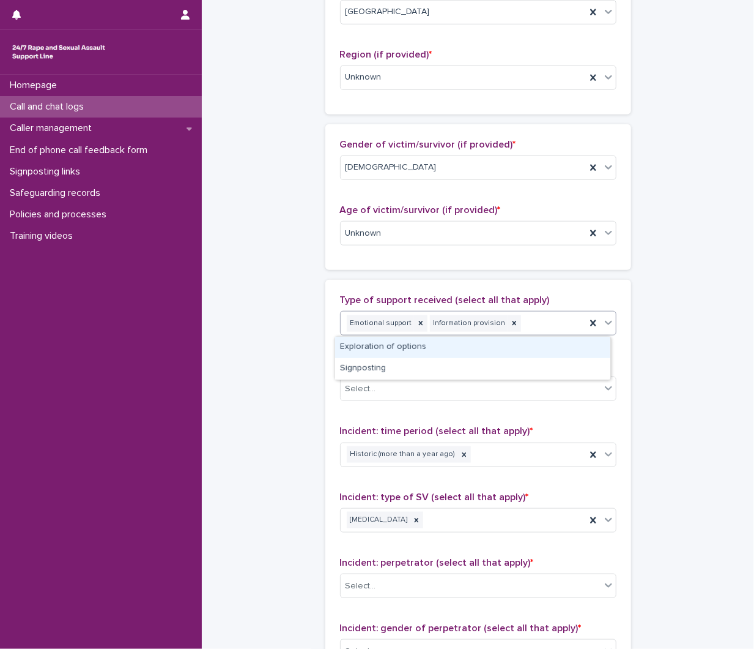
click at [529, 333] on div "Emotional support Information provision" at bounding box center [463, 323] width 245 height 21
click at [482, 351] on div "Exploration of options" at bounding box center [472, 346] width 275 height 21
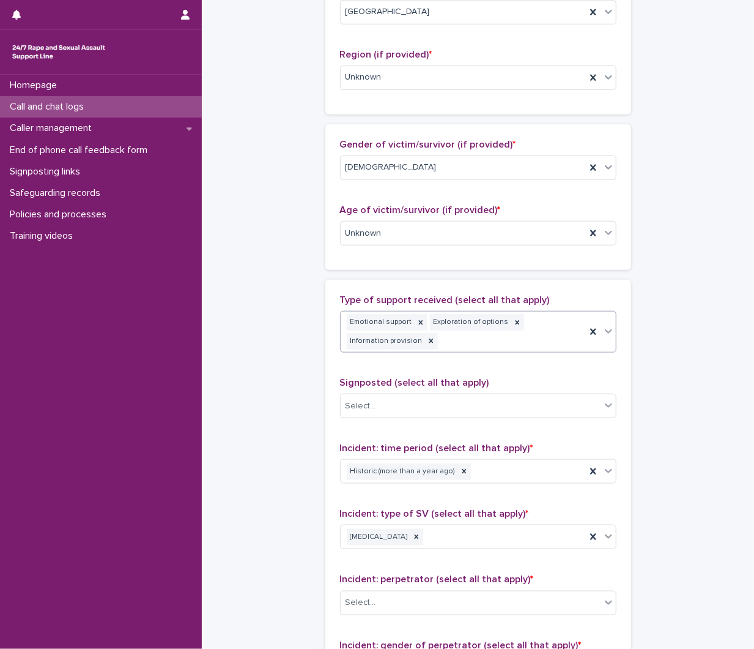
scroll to position [485, 0]
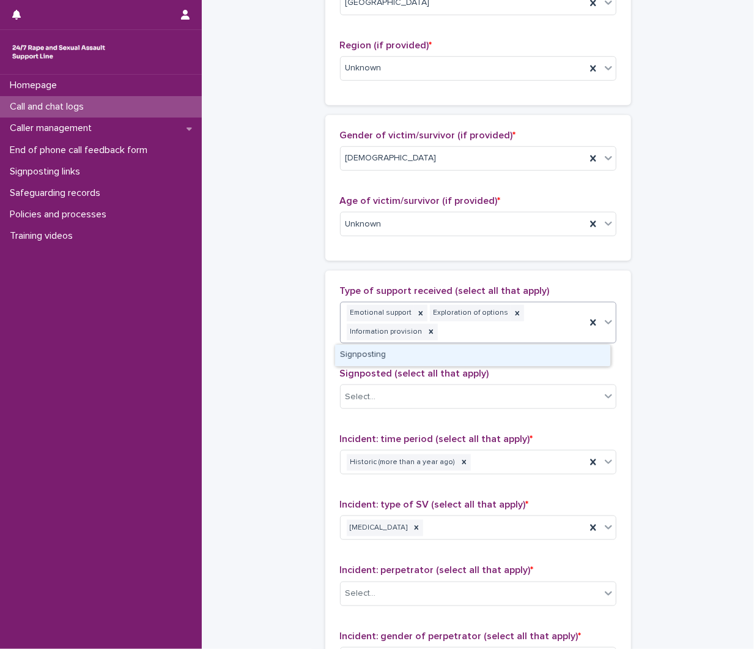
click at [552, 343] on body "**********" at bounding box center [377, 324] width 754 height 649
click at [508, 357] on div "Signposting" at bounding box center [472, 354] width 275 height 21
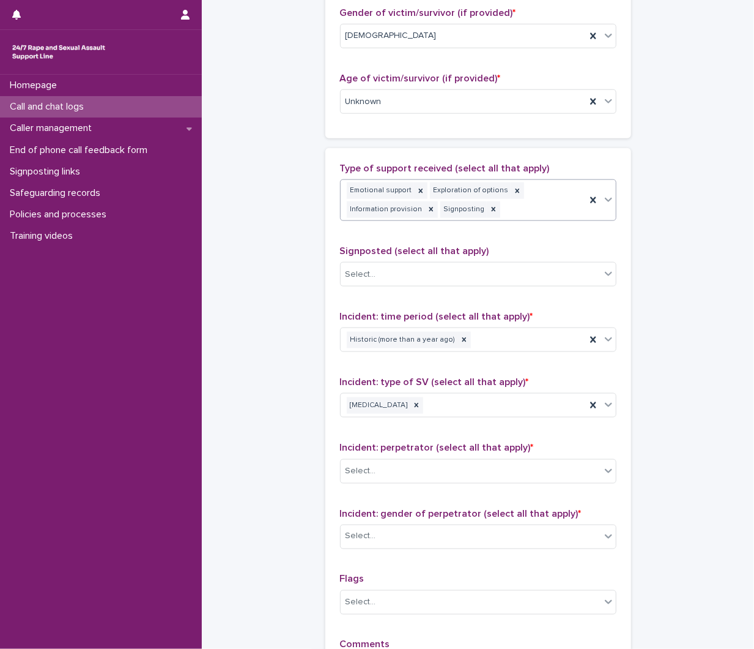
scroll to position [620, 0]
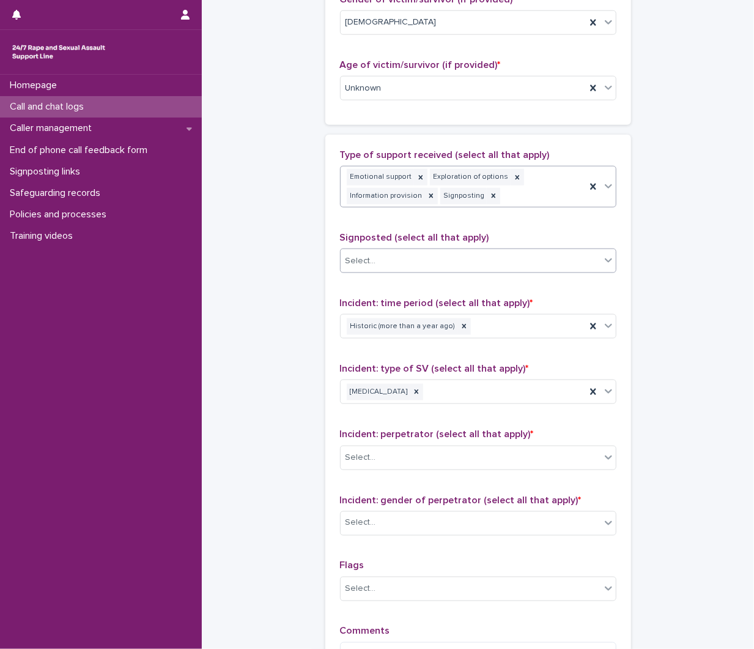
click at [447, 251] on div "Select..." at bounding box center [471, 261] width 260 height 20
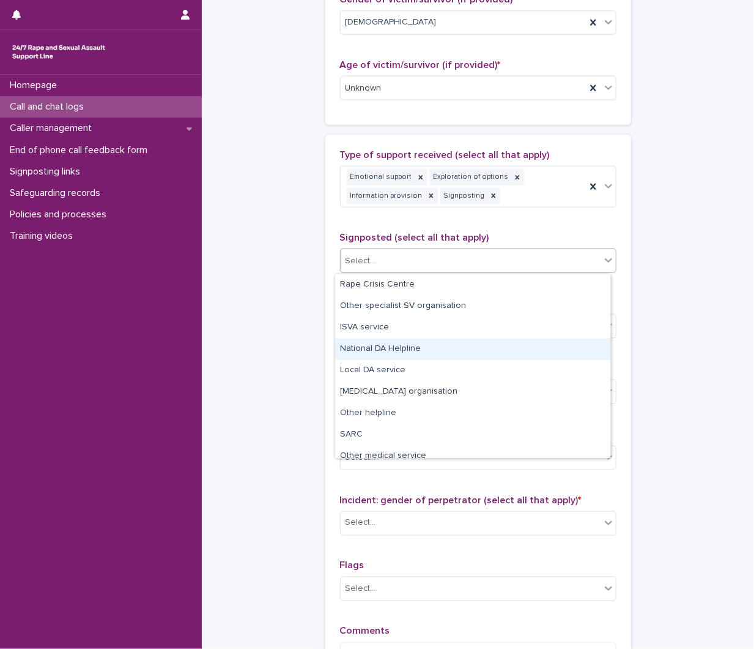
scroll to position [73, 0]
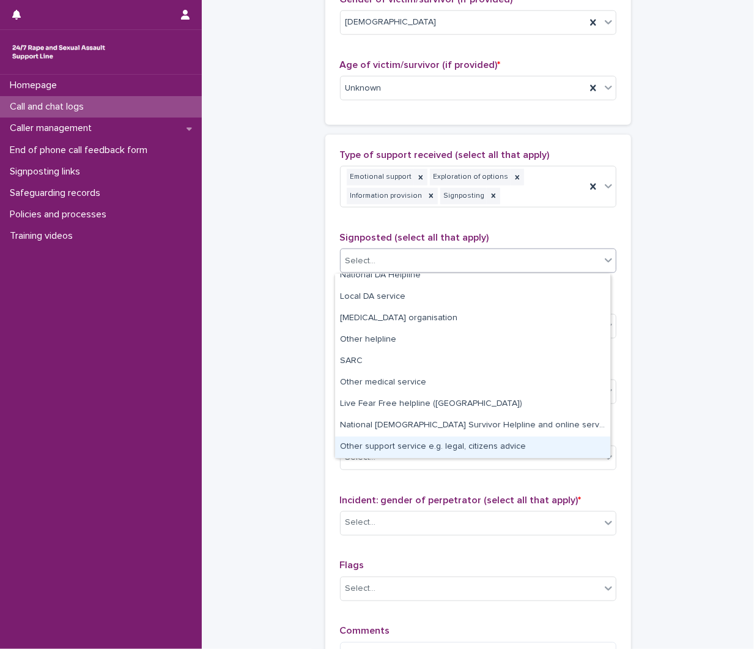
click at [463, 439] on div "Other support service e.g. legal, citizens advice" at bounding box center [472, 446] width 275 height 21
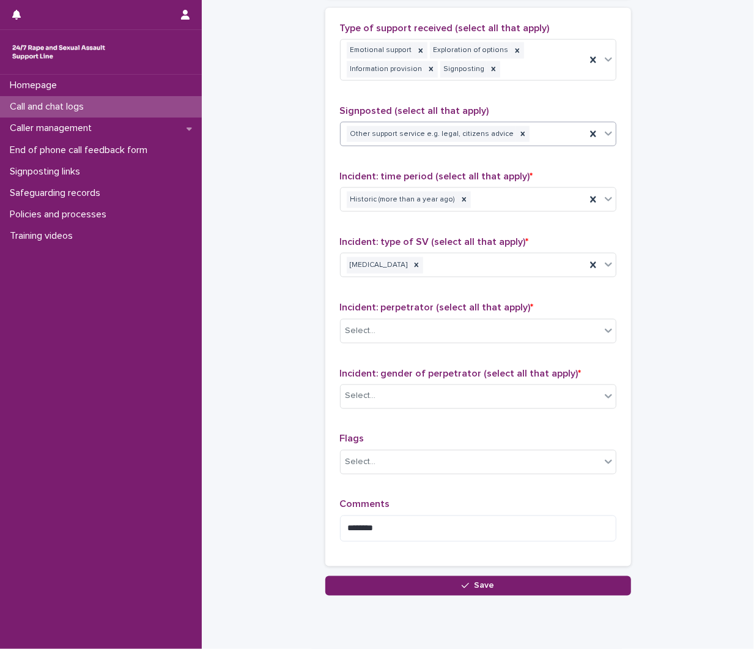
scroll to position [756, 0]
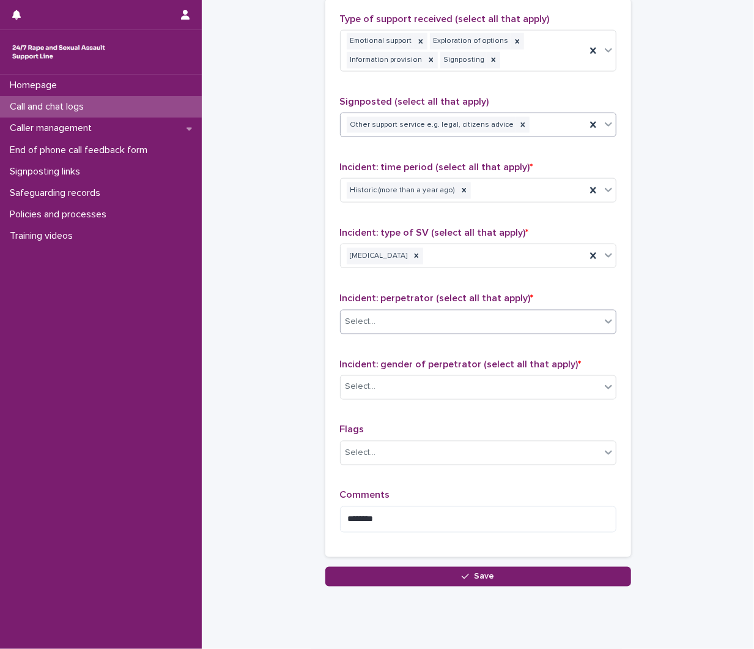
click at [442, 327] on div "Select..." at bounding box center [471, 321] width 260 height 20
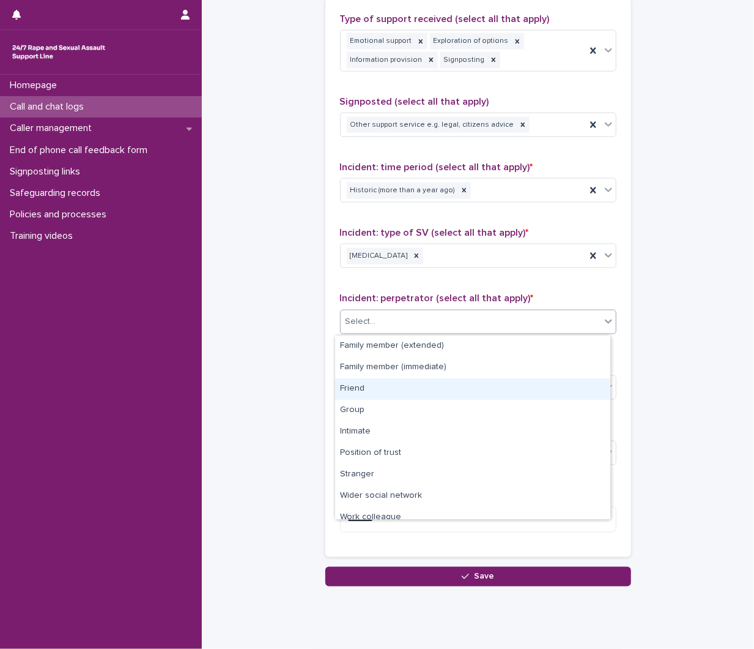
scroll to position [52, 0]
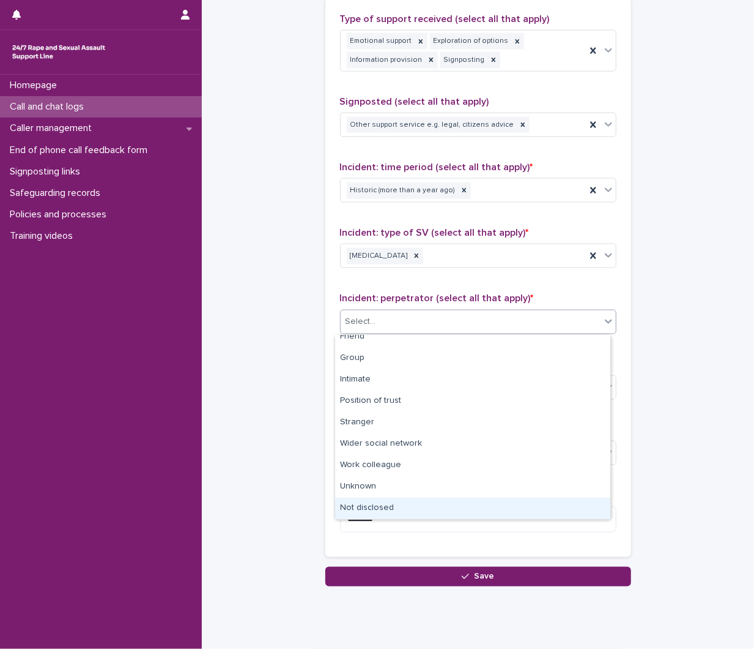
click at [406, 506] on div "Not disclosed" at bounding box center [472, 507] width 275 height 21
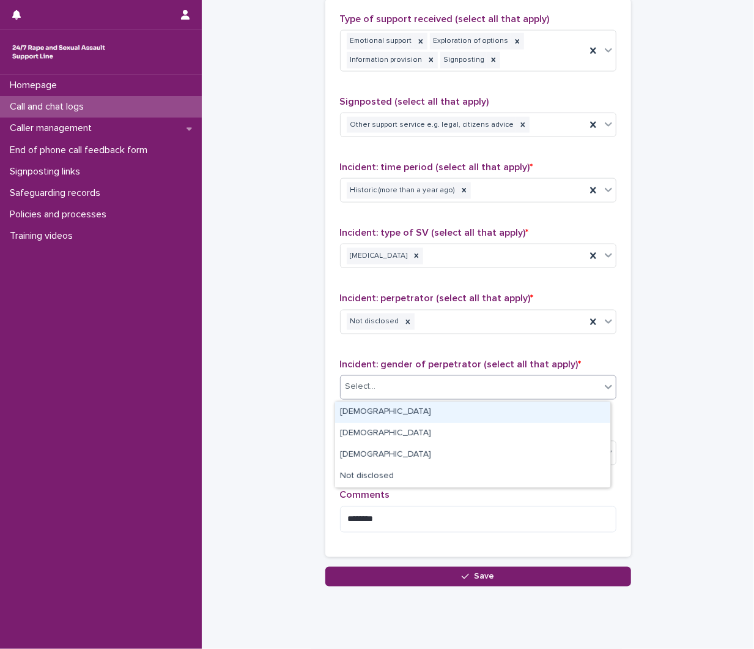
click at [441, 395] on div "Select..." at bounding box center [471, 387] width 260 height 20
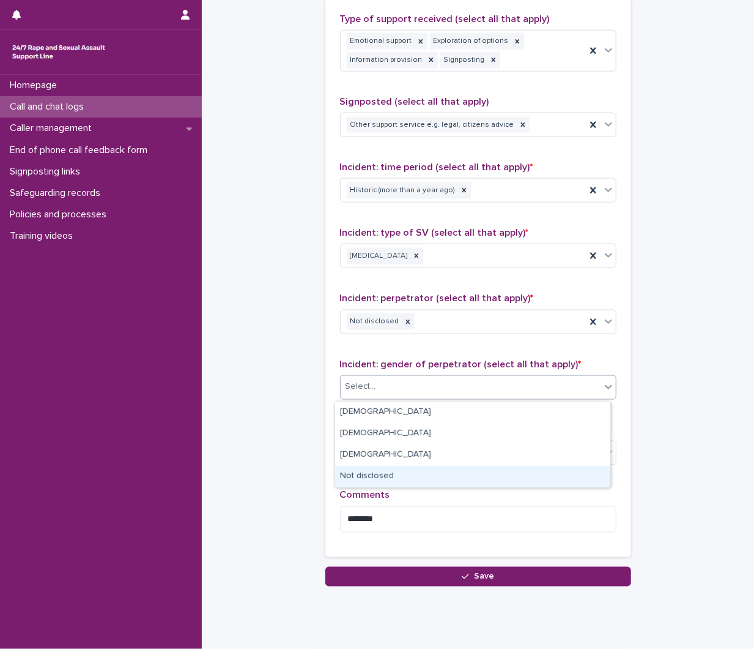
click at [407, 468] on div "Not disclosed" at bounding box center [472, 476] width 275 height 21
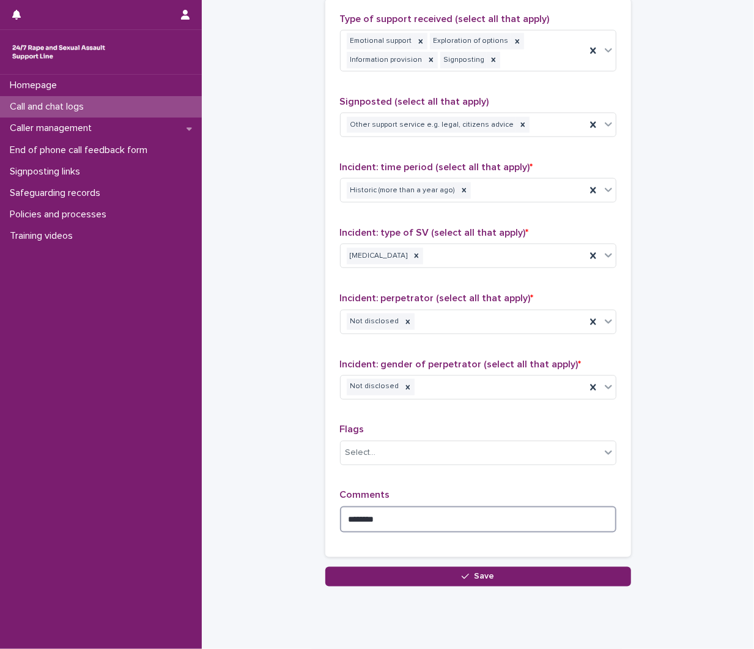
click at [396, 522] on textarea "*******" at bounding box center [478, 519] width 277 height 26
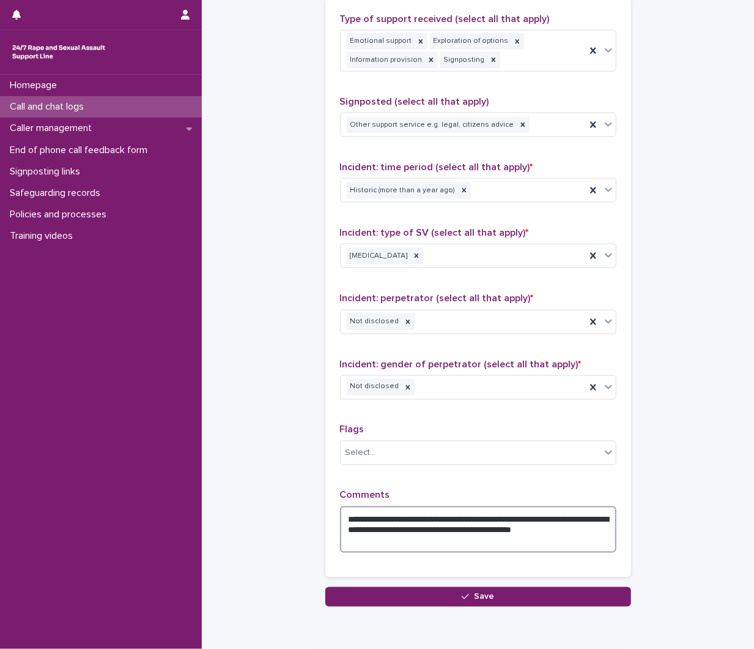
click at [435, 536] on textarea "**********" at bounding box center [478, 529] width 277 height 46
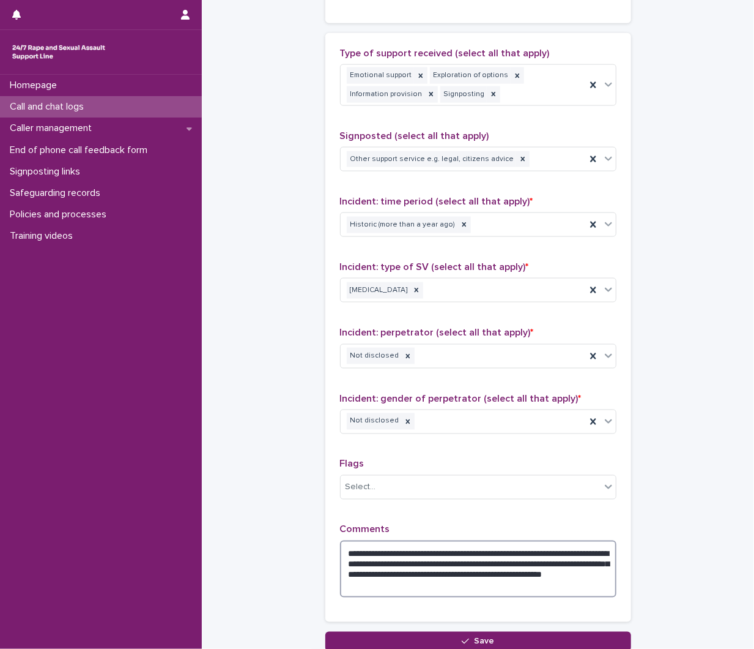
scroll to position [822, 0]
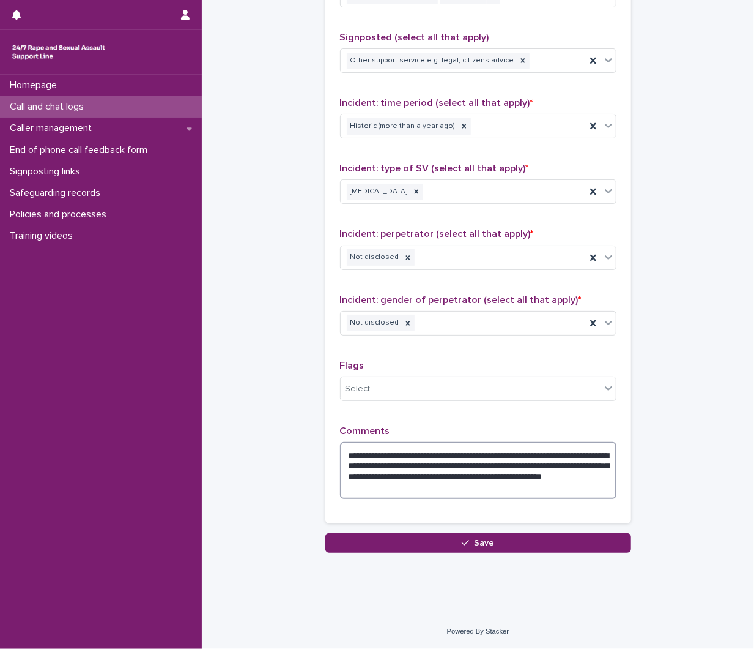
click at [570, 485] on textarea "**********" at bounding box center [478, 470] width 277 height 57
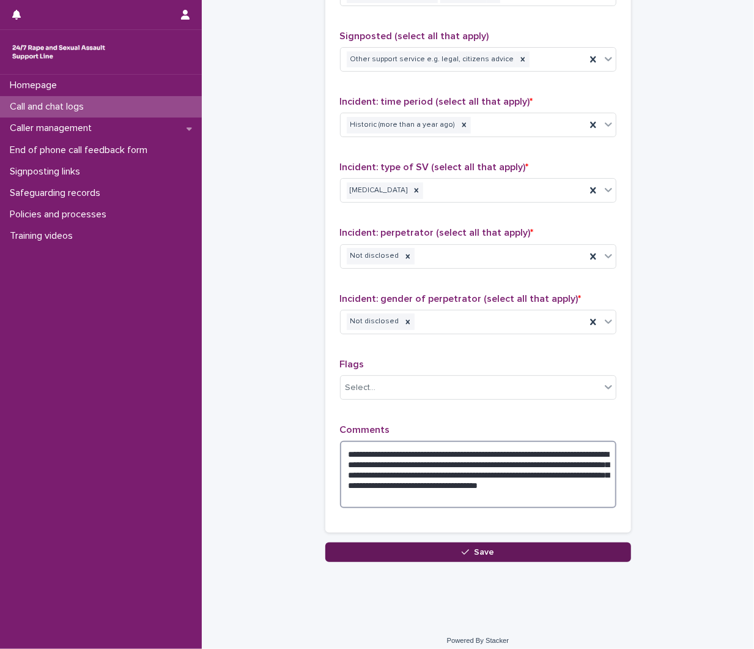
type textarea "**********"
click at [530, 551] on button "Save" at bounding box center [478, 552] width 306 height 20
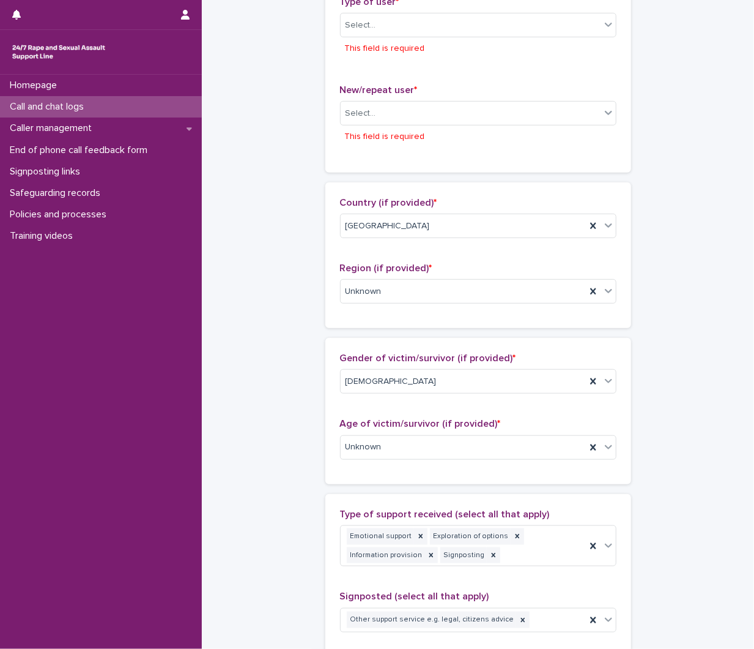
scroll to position [312, 0]
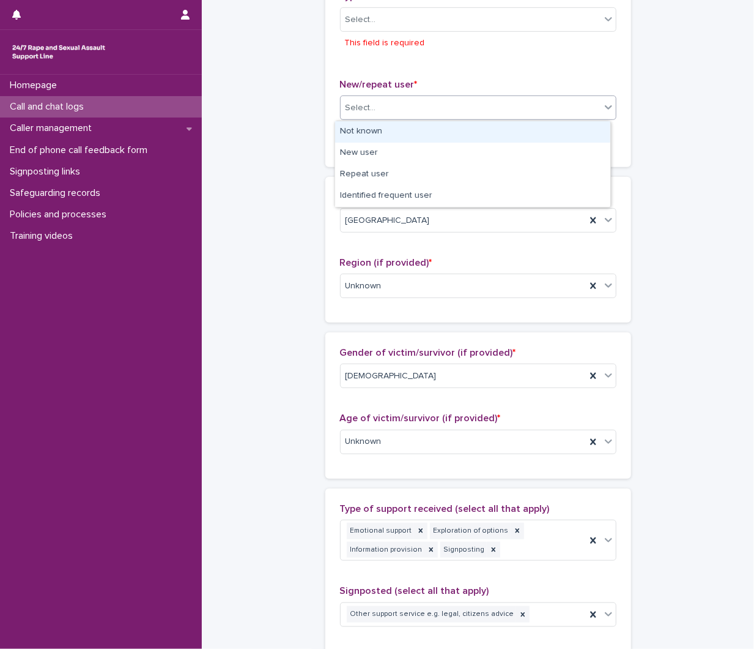
click at [392, 114] on div "Select..." at bounding box center [471, 108] width 260 height 20
click at [393, 132] on div "Not known" at bounding box center [472, 131] width 275 height 21
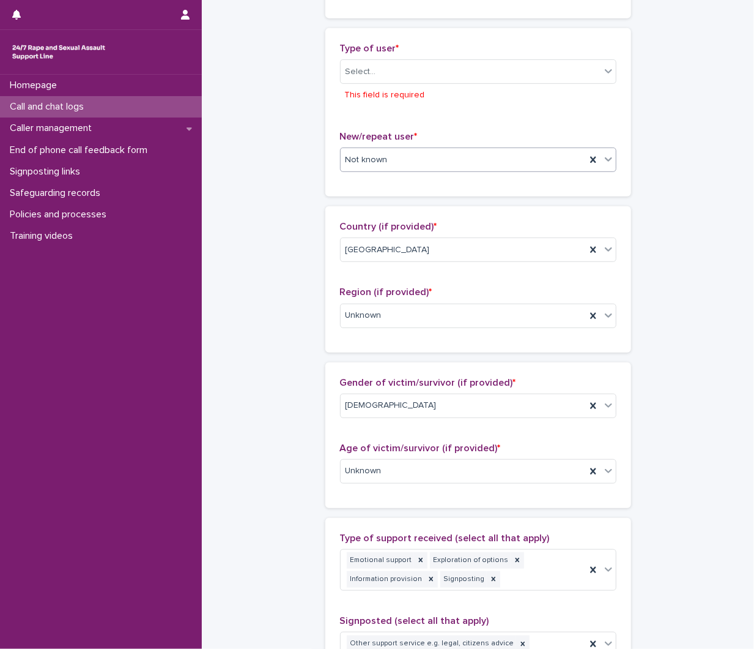
scroll to position [223, 0]
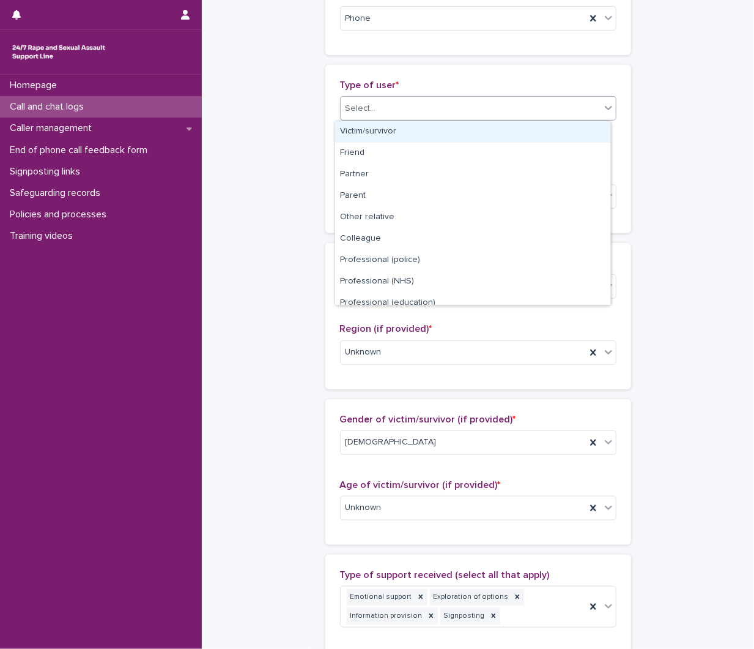
click at [463, 107] on div "Select..." at bounding box center [471, 109] width 260 height 20
click at [458, 136] on div "Victim/survivor" at bounding box center [472, 131] width 275 height 21
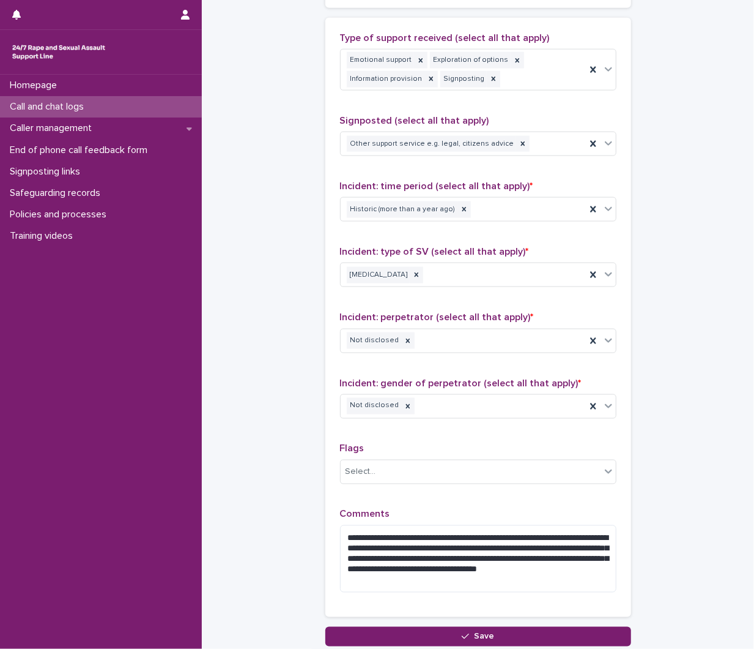
scroll to position [833, 0]
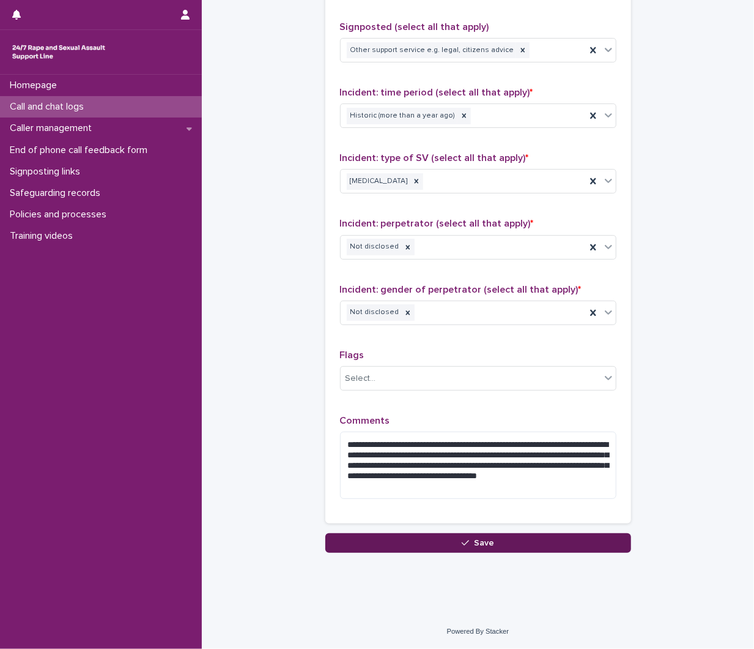
click at [457, 535] on button "Save" at bounding box center [478, 543] width 306 height 20
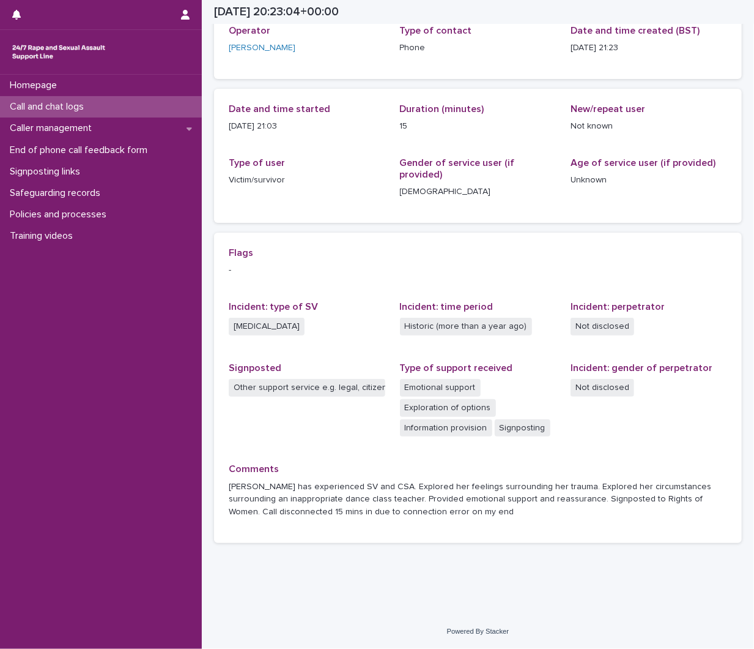
scroll to position [78, 0]
click at [83, 102] on p "Call and chat logs" at bounding box center [49, 107] width 89 height 12
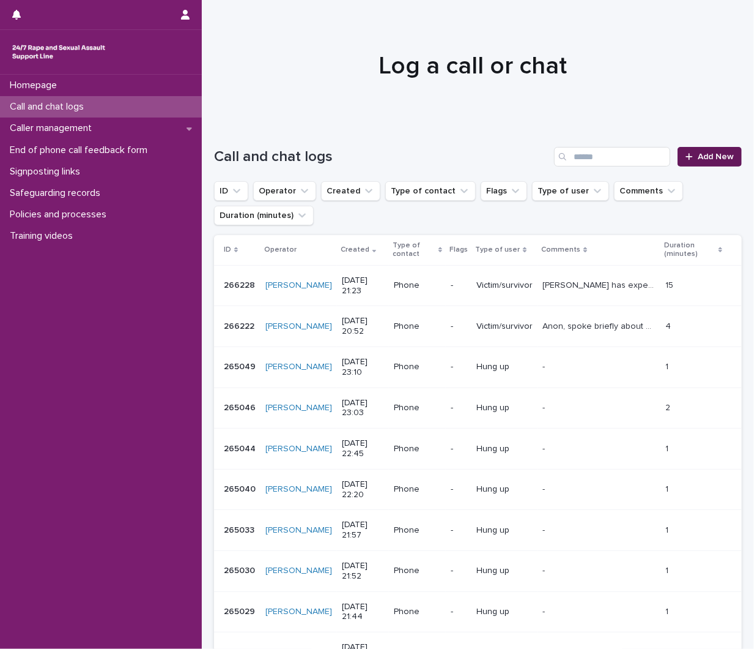
click at [726, 147] on link "Add New" at bounding box center [710, 157] width 64 height 20
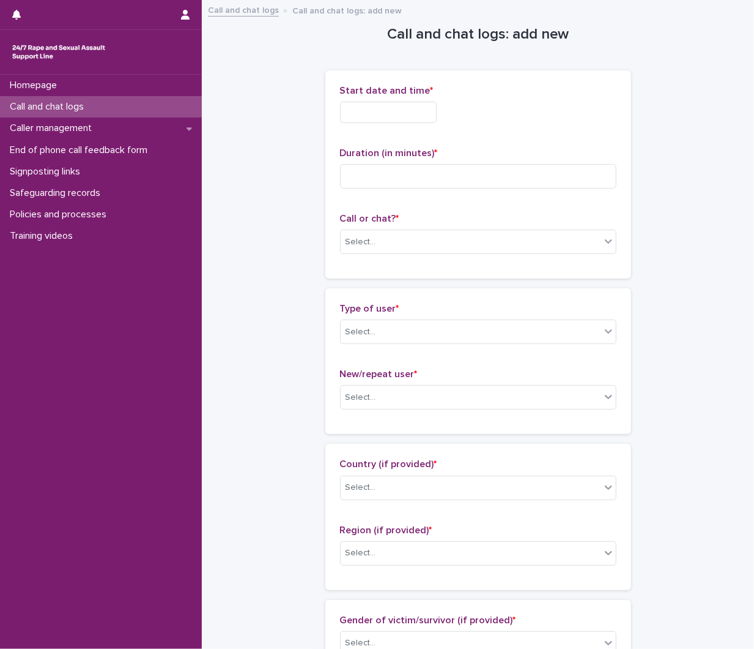
click at [405, 110] on input "text" at bounding box center [388, 112] width 97 height 21
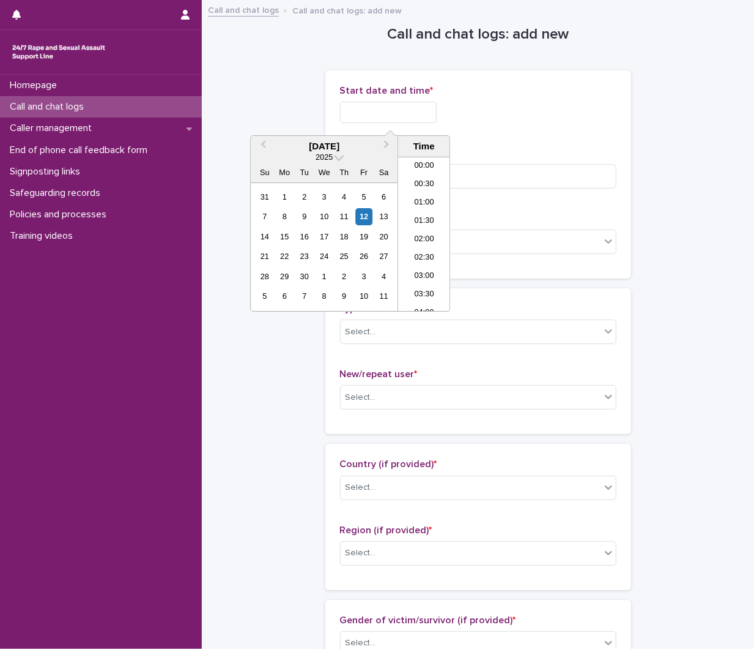
scroll to position [722, 0]
click at [421, 236] on li "21:30" at bounding box center [424, 234] width 52 height 18
click at [414, 110] on input "**********" at bounding box center [388, 112] width 97 height 21
type input "**********"
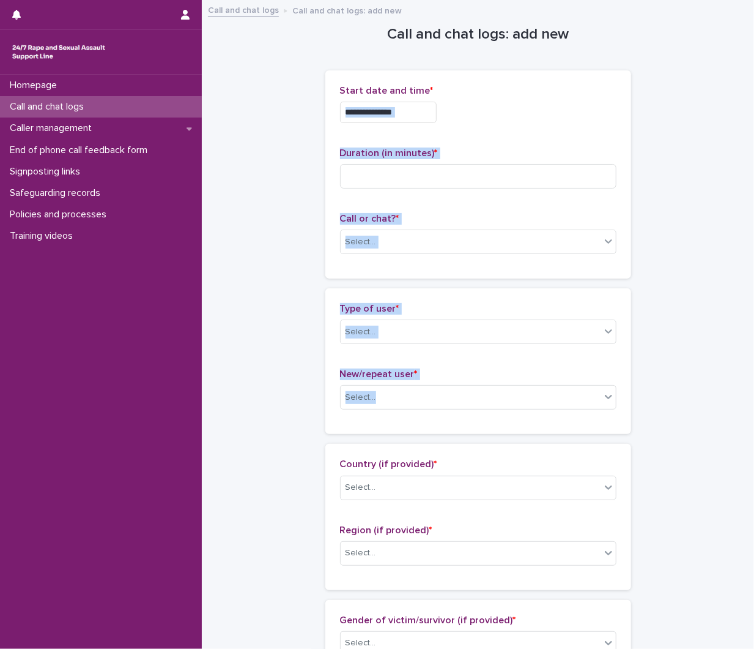
drag, startPoint x: 743, startPoint y: 124, endPoint x: 708, endPoint y: 426, distance: 304.2
drag, startPoint x: 708, startPoint y: 426, endPoint x: 686, endPoint y: 409, distance: 28.3
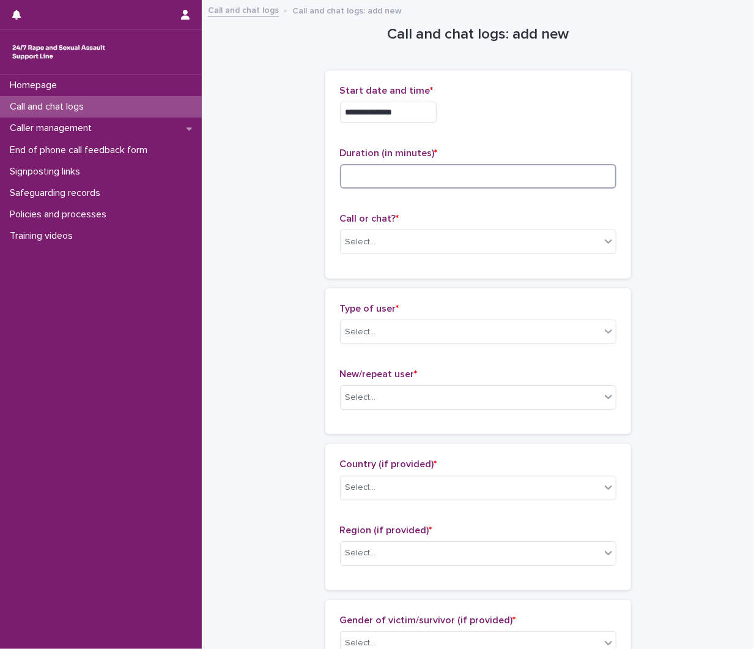
click at [402, 167] on input at bounding box center [478, 176] width 277 height 24
type input "*"
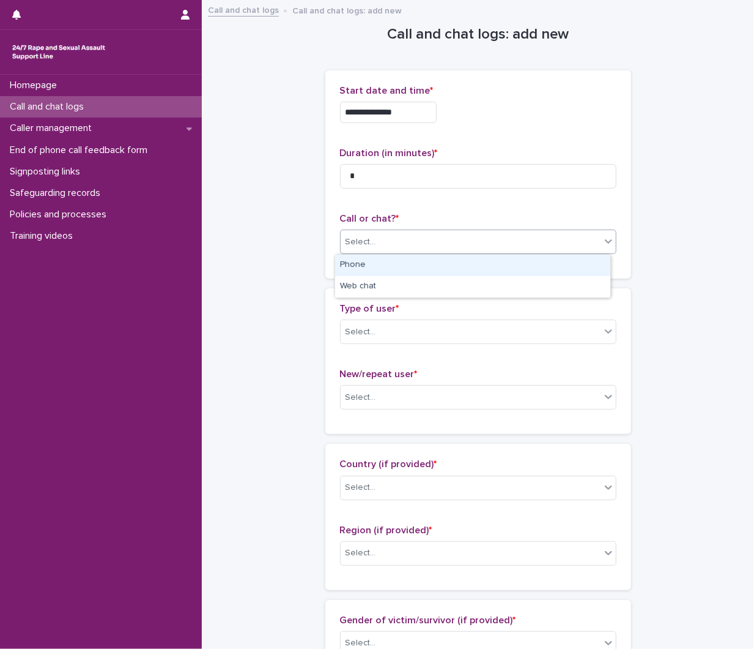
click at [398, 248] on div "Select..." at bounding box center [471, 242] width 260 height 20
click at [398, 267] on div "Phone" at bounding box center [472, 265] width 275 height 21
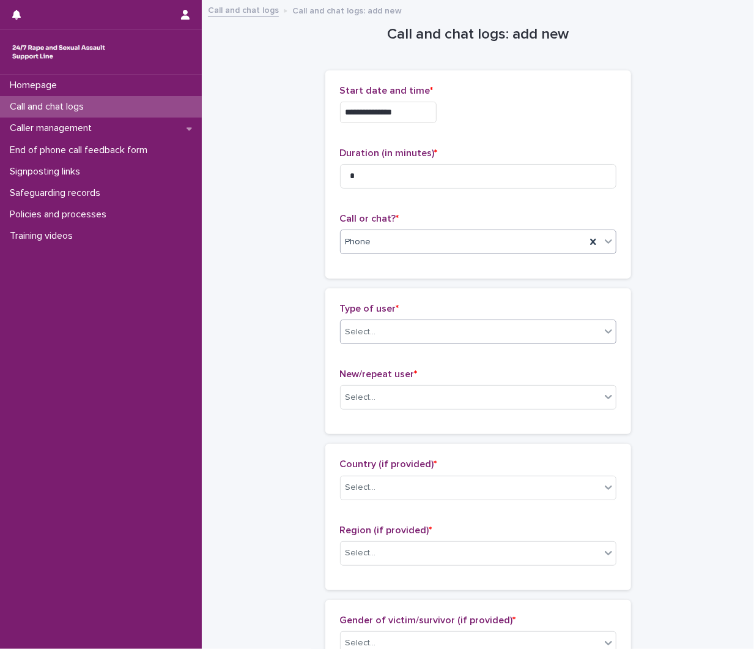
click at [400, 327] on div "Select..." at bounding box center [471, 332] width 260 height 20
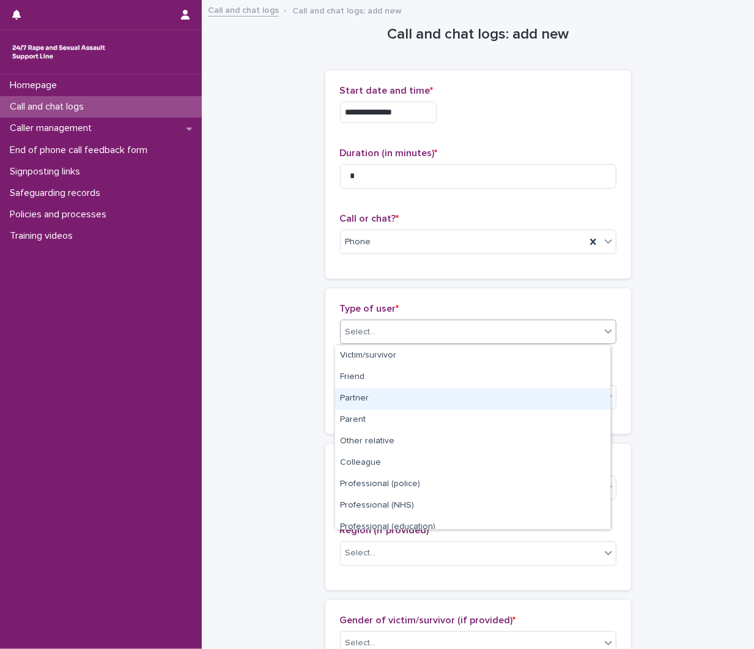
scroll to position [136, 0]
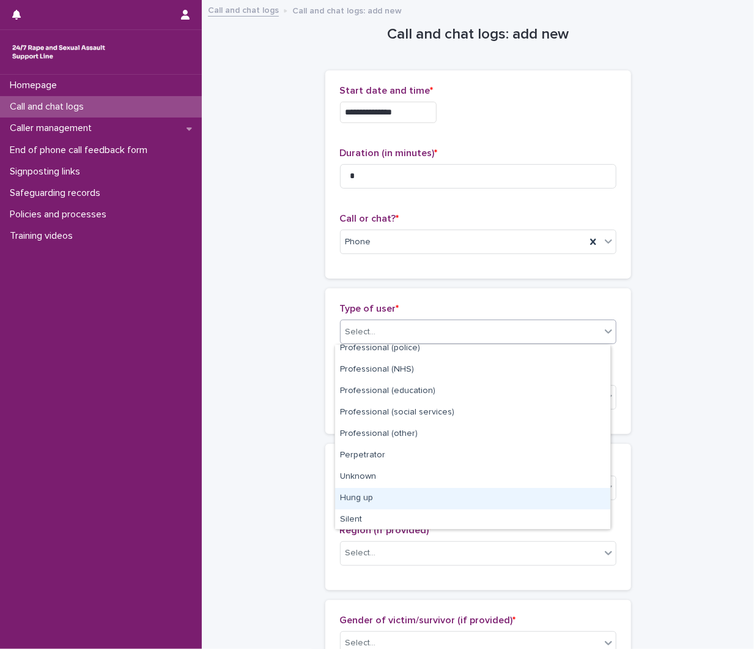
click at [400, 496] on div "Hung up" at bounding box center [472, 498] width 275 height 21
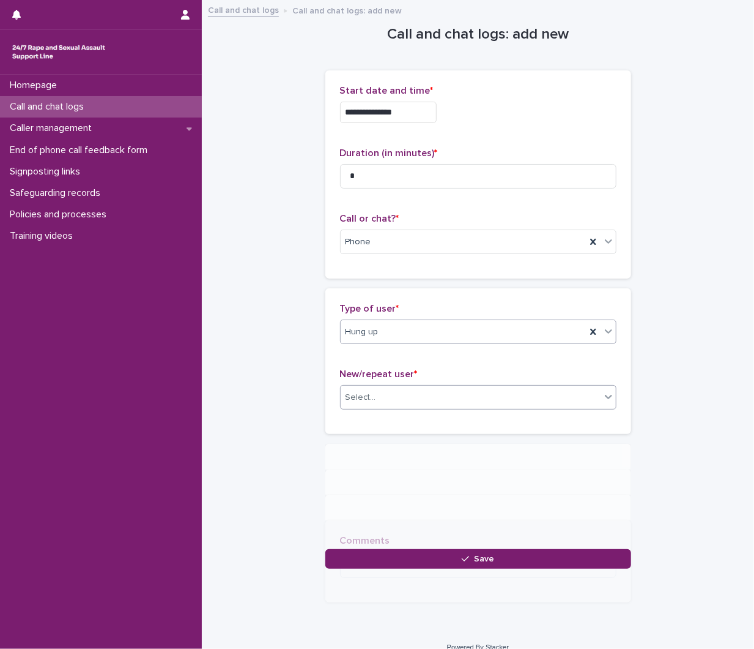
click at [422, 395] on div "Select..." at bounding box center [471, 397] width 260 height 20
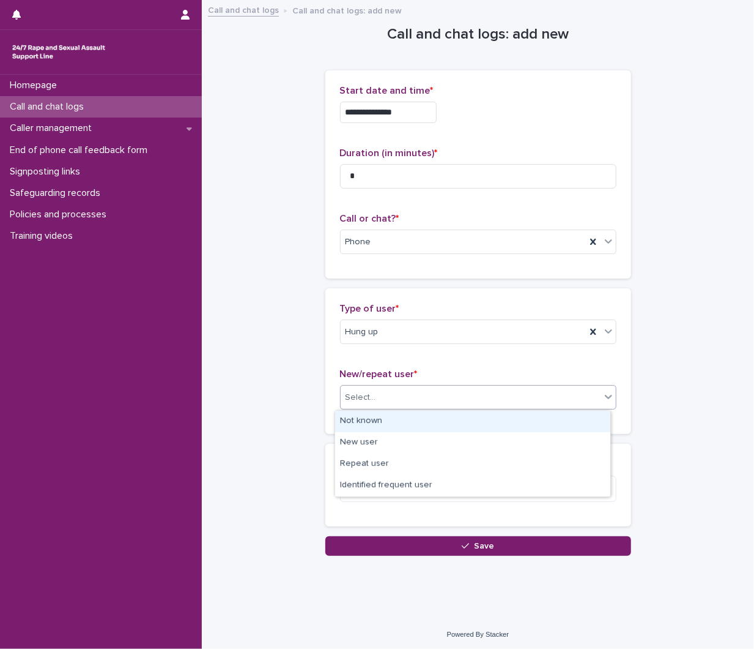
click at [417, 418] on div "Not known" at bounding box center [472, 421] width 275 height 21
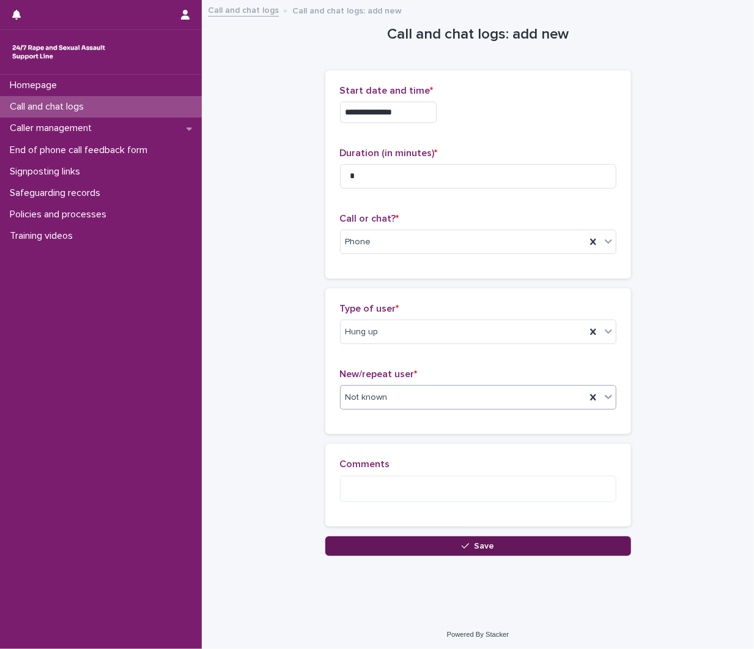
click at [405, 549] on button "Save" at bounding box center [478, 546] width 306 height 20
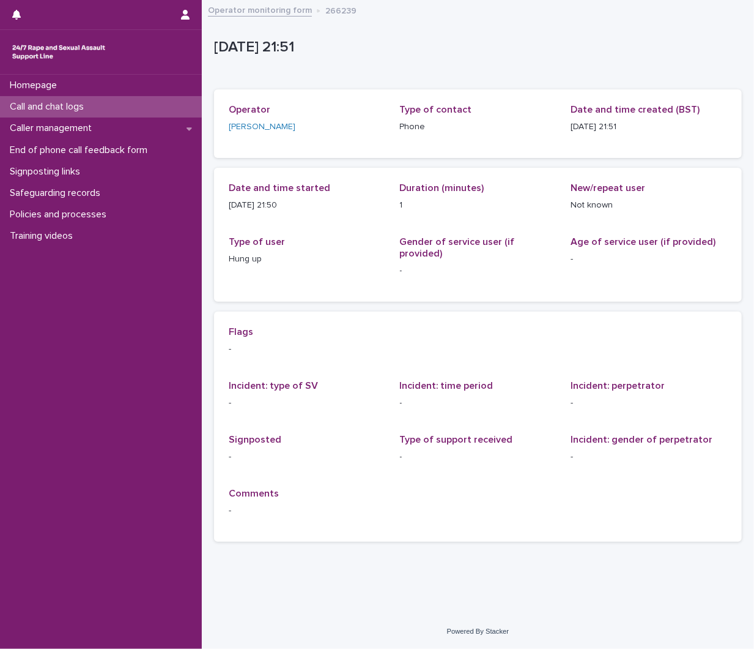
drag, startPoint x: 57, startPoint y: 108, endPoint x: 754, endPoint y: 106, distance: 696.8
click at [56, 108] on p "Call and chat logs" at bounding box center [49, 107] width 89 height 12
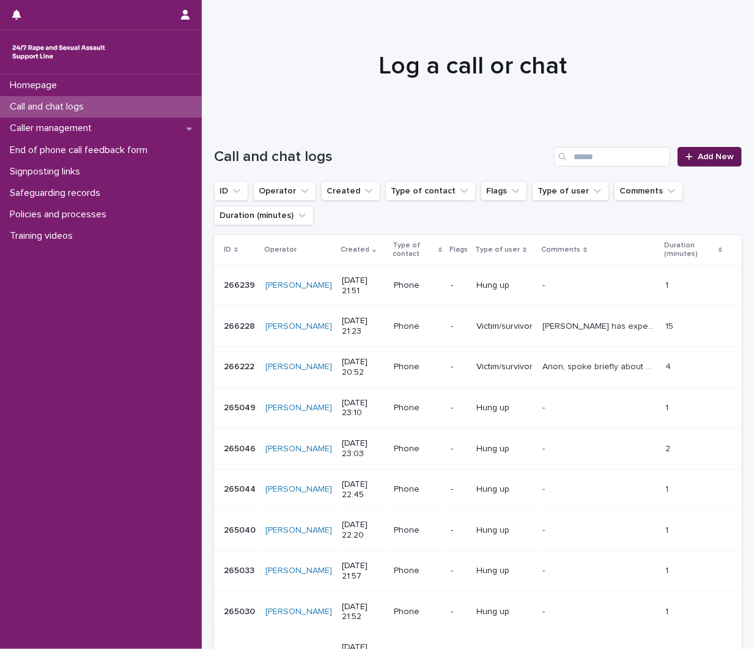
click at [704, 154] on span "Add New" at bounding box center [716, 156] width 36 height 9
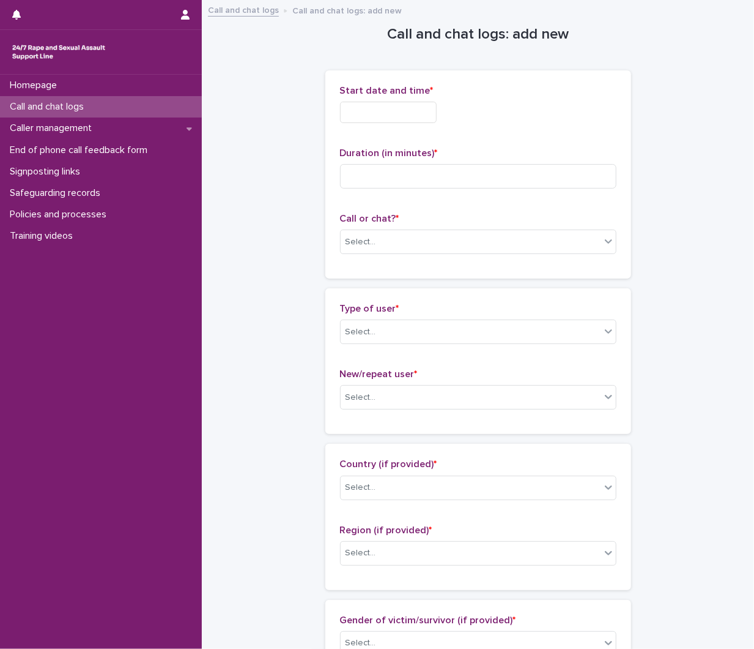
click at [436, 111] on input "text" at bounding box center [388, 112] width 97 height 21
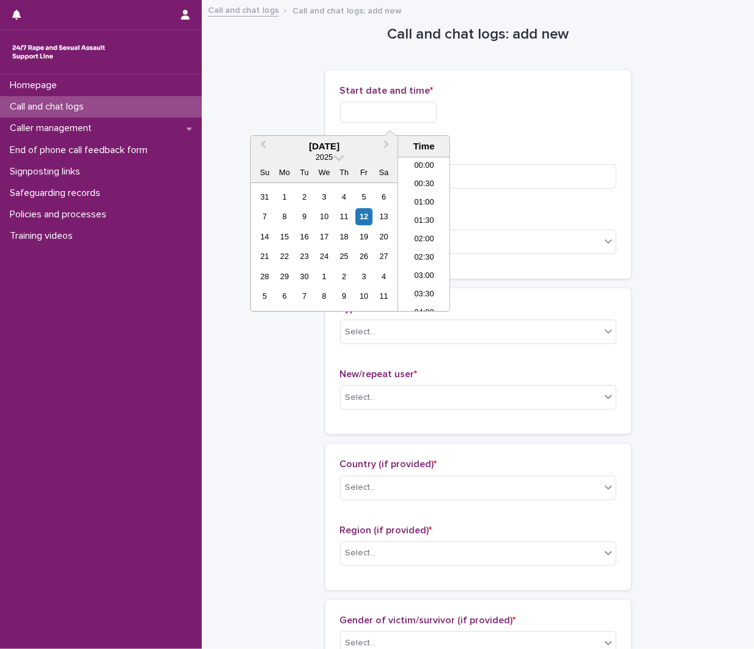
scroll to position [727, 0]
click at [424, 241] on li "22:00" at bounding box center [424, 247] width 52 height 18
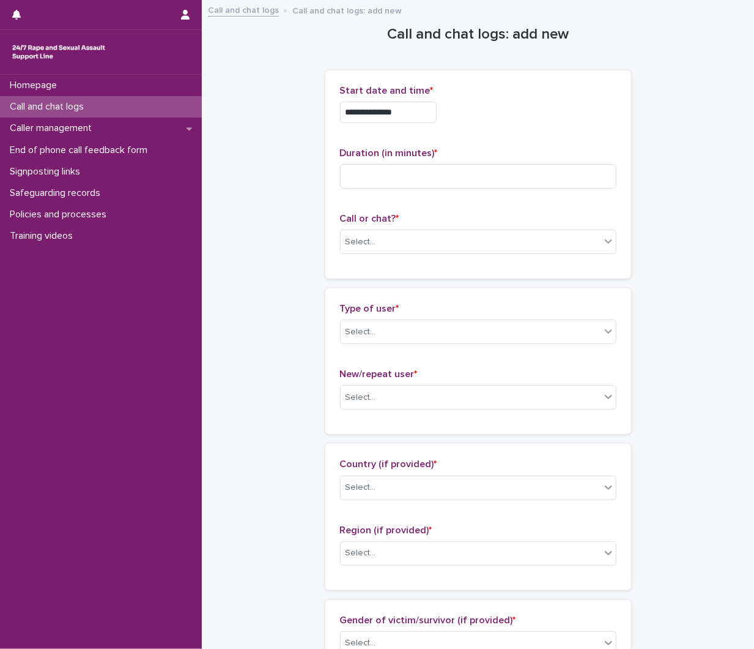
click at [429, 104] on input "**********" at bounding box center [388, 112] width 97 height 21
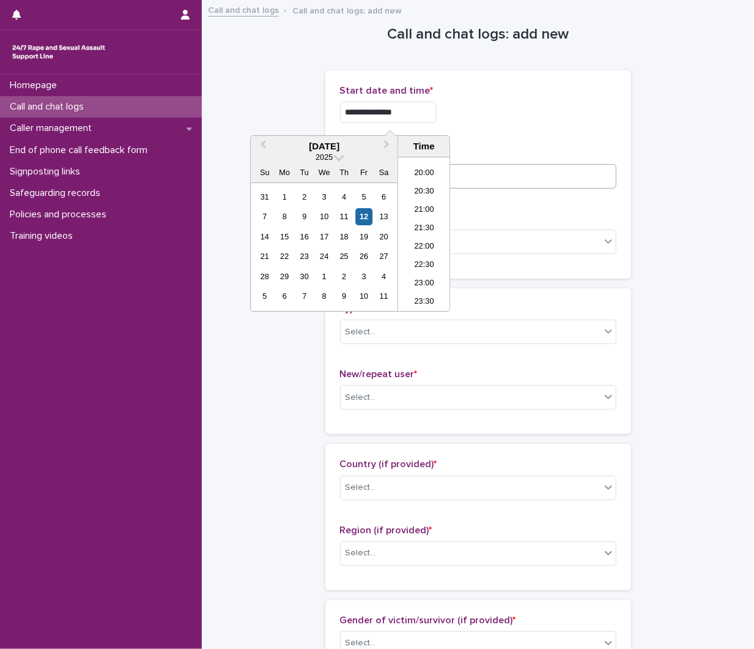
type input "**********"
click at [600, 169] on input at bounding box center [478, 176] width 277 height 24
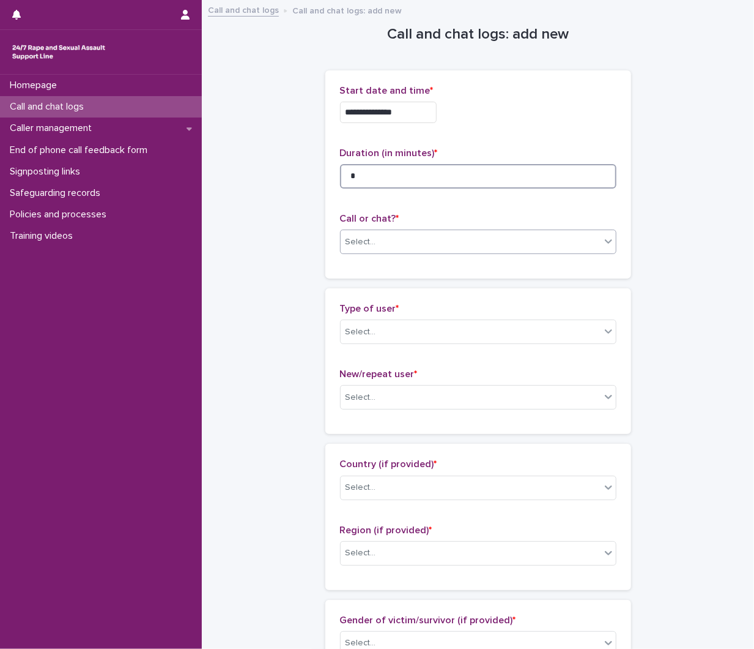
type input "*"
click at [341, 252] on div "Select..." at bounding box center [478, 241] width 277 height 24
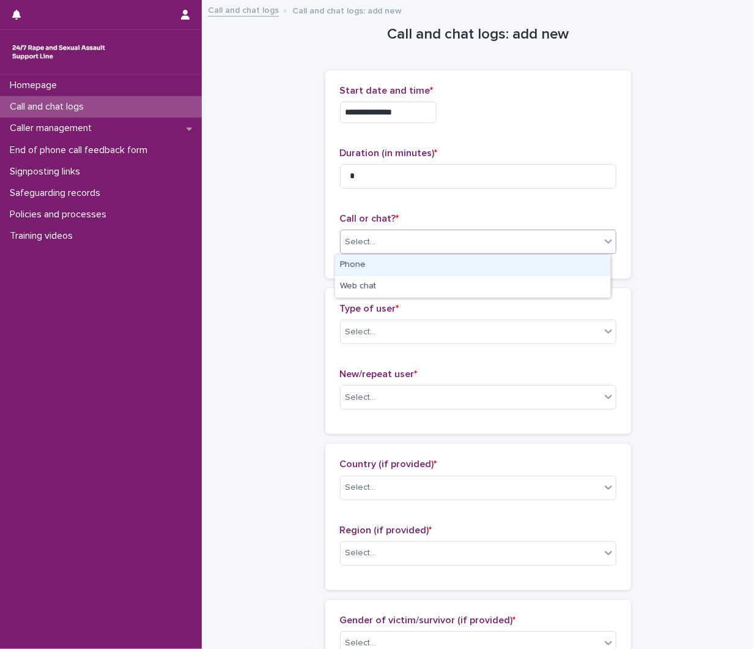
click at [364, 262] on div "Phone" at bounding box center [472, 265] width 275 height 21
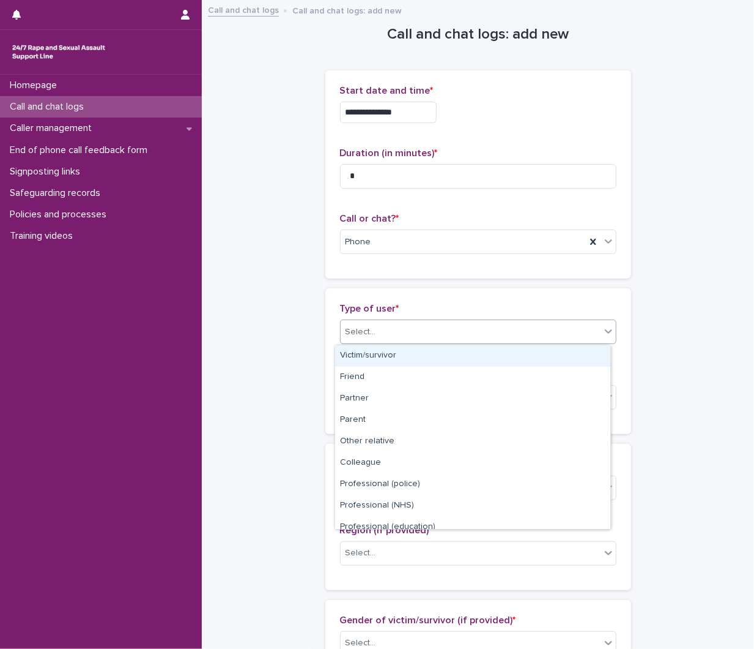
click at [390, 320] on div "Select..." at bounding box center [478, 331] width 277 height 24
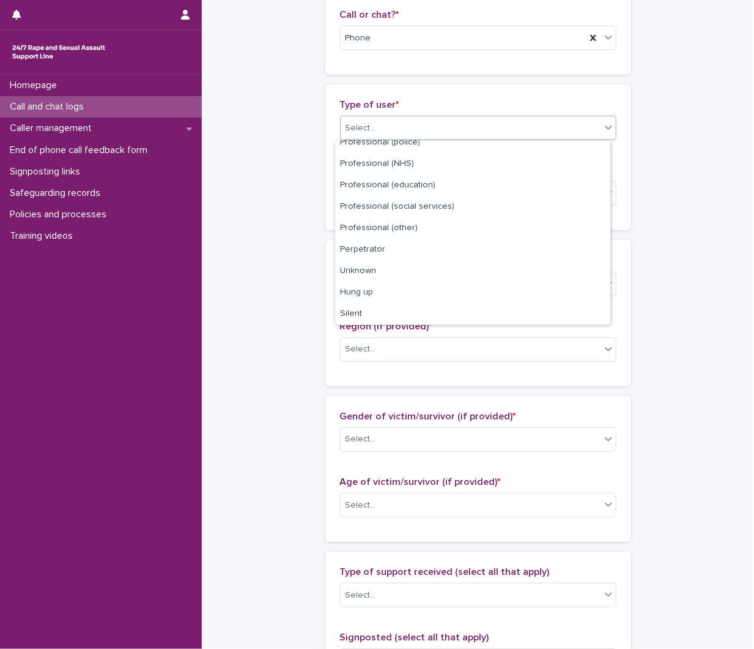
scroll to position [138, 0]
click at [390, 280] on div "Unknown" at bounding box center [472, 270] width 275 height 21
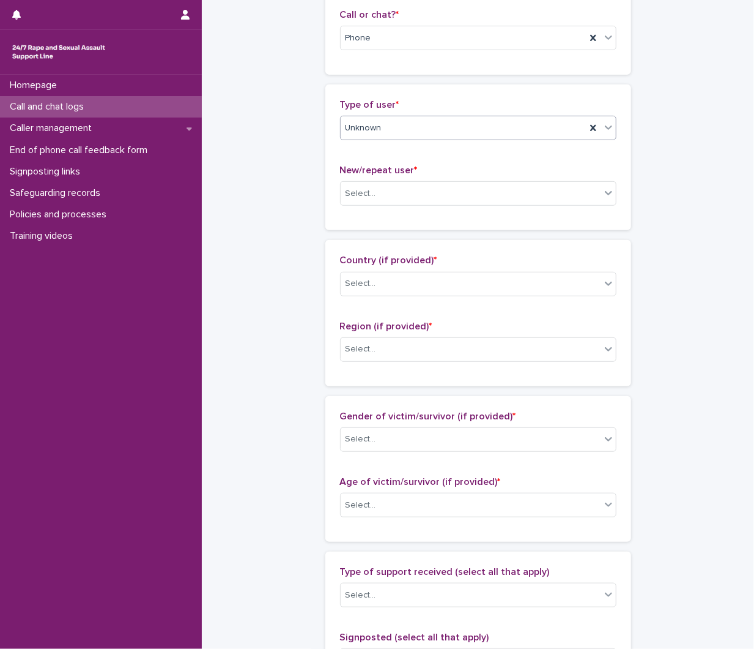
click at [382, 125] on div "Unknown" at bounding box center [463, 128] width 245 height 20
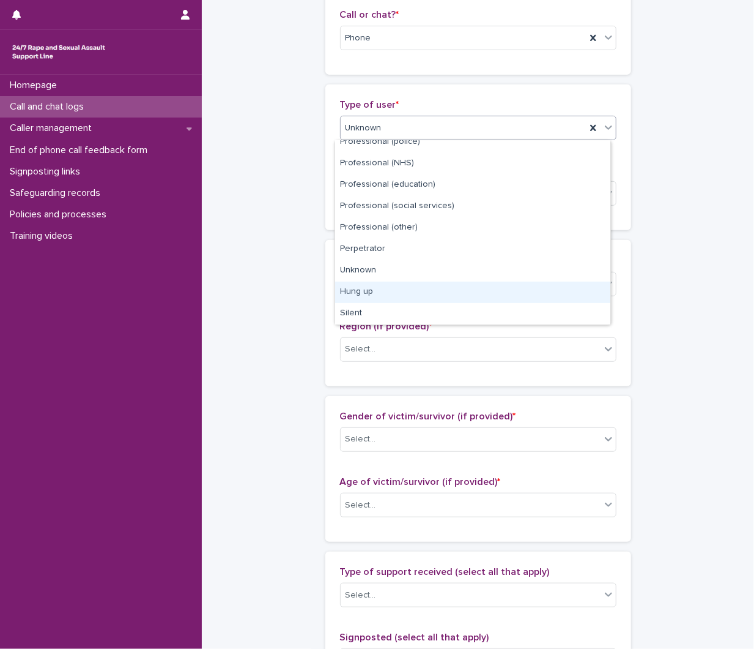
click at [367, 289] on div "Hung up" at bounding box center [472, 291] width 275 height 21
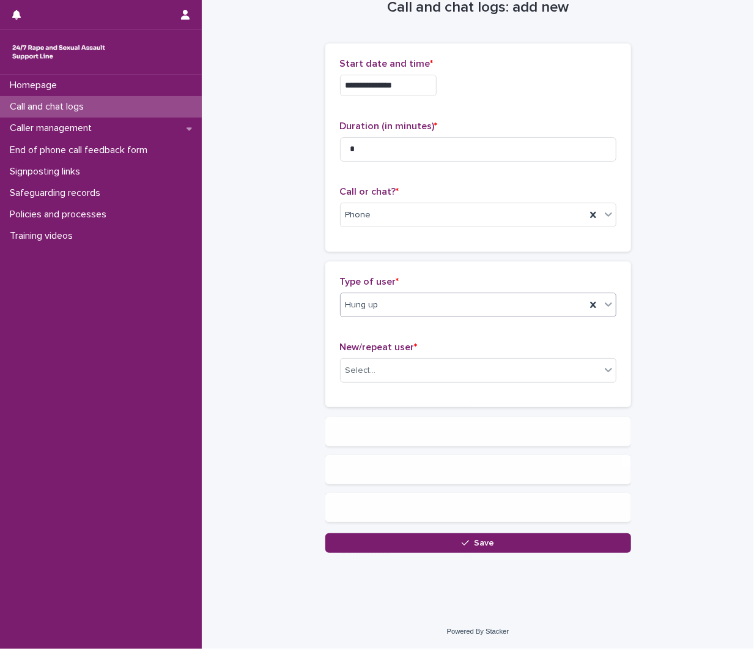
scroll to position [0, 0]
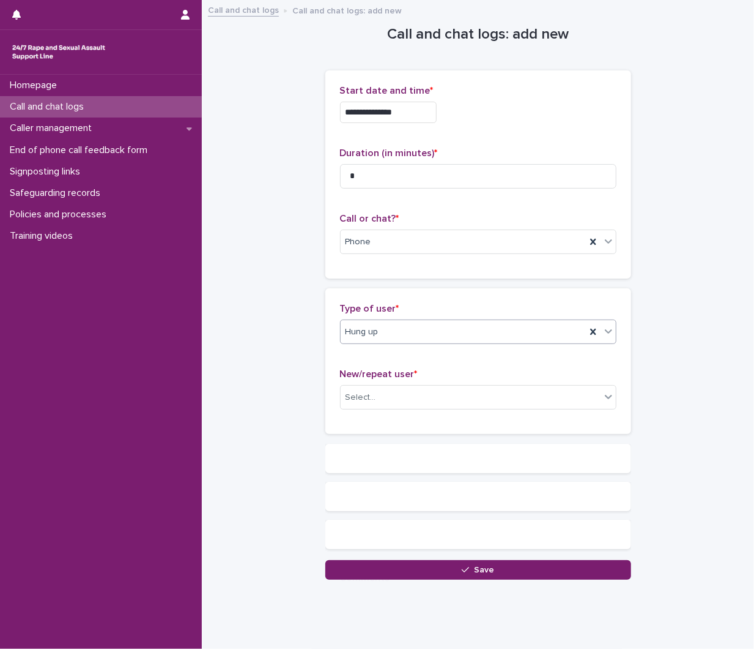
click at [411, 190] on div "Duration (in minutes) * *" at bounding box center [478, 172] width 277 height 51
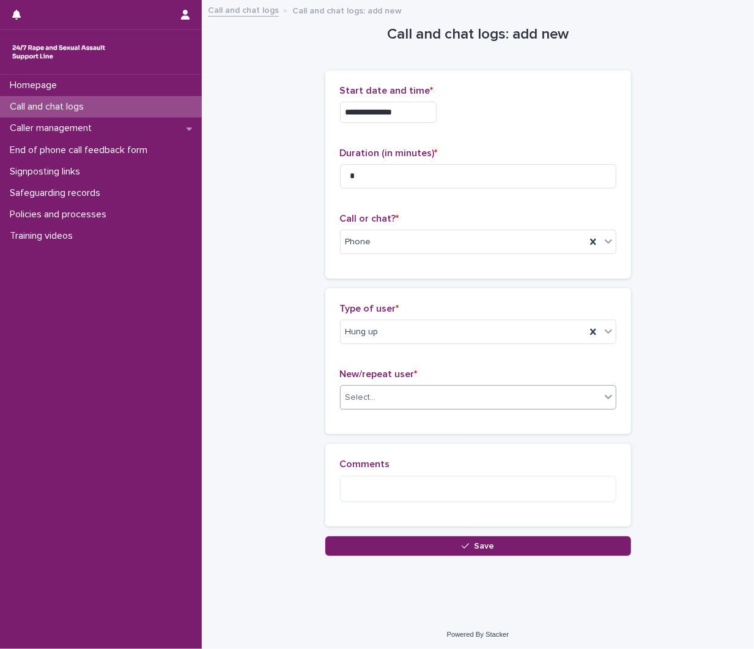
click at [366, 395] on div "Select..." at bounding box center [361, 397] width 31 height 13
click at [363, 432] on div "New user" at bounding box center [472, 442] width 275 height 21
click at [381, 384] on div "New/repeat user * option New user, selected. 0 results available. Select is foc…" at bounding box center [478, 393] width 277 height 51
click at [376, 409] on div "New user" at bounding box center [478, 397] width 277 height 24
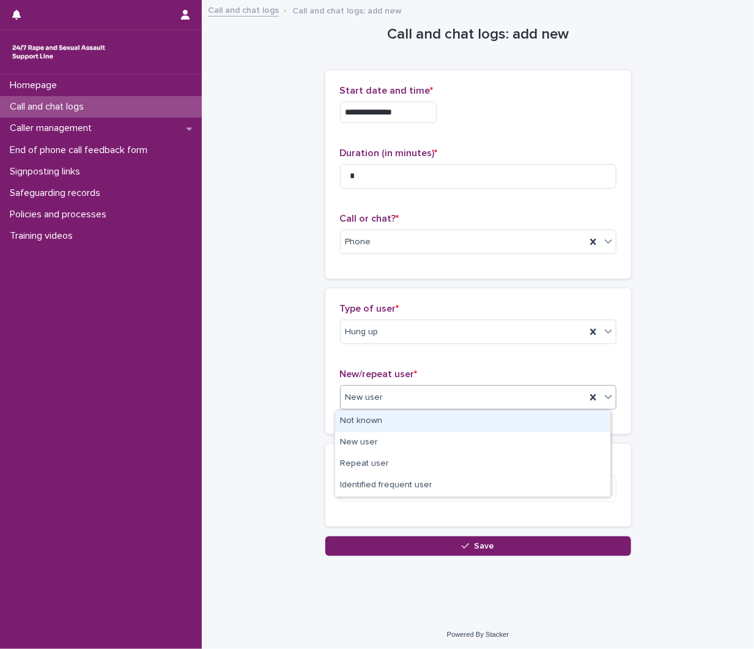
click at [375, 420] on div "Not known" at bounding box center [472, 421] width 275 height 21
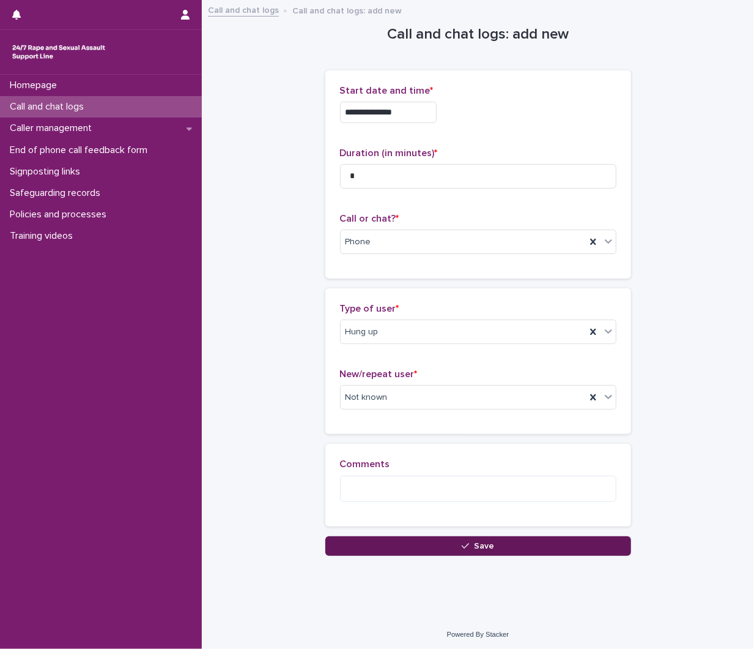
click at [351, 540] on button "Save" at bounding box center [478, 546] width 306 height 20
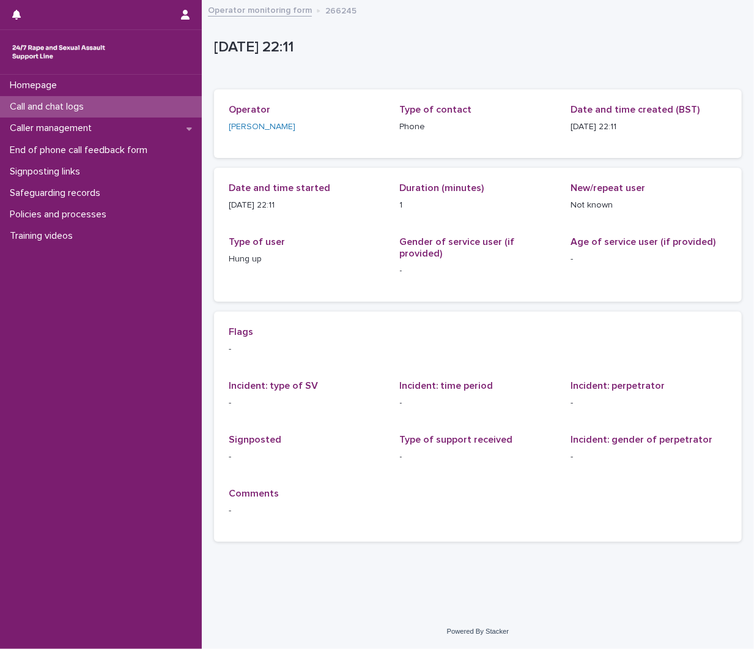
click at [98, 102] on div "Call and chat logs" at bounding box center [101, 106] width 202 height 21
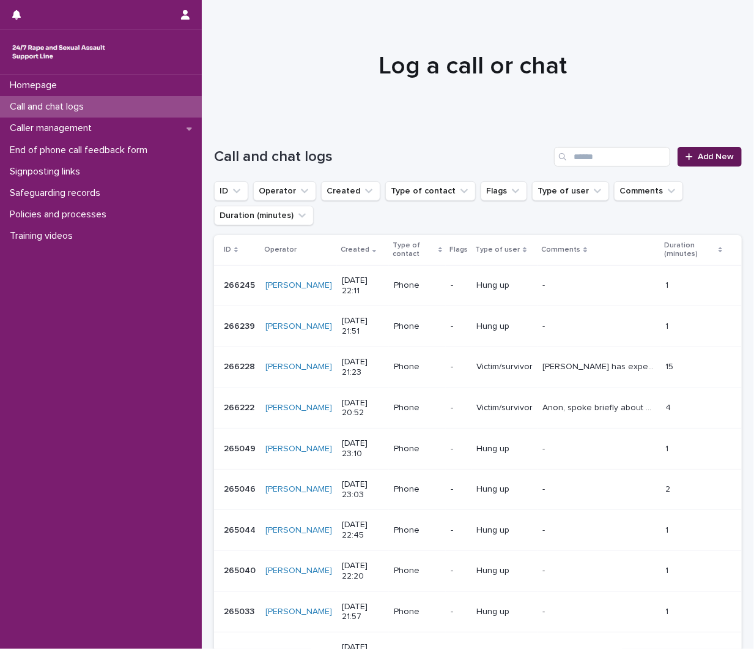
click at [722, 159] on span "Add New" at bounding box center [716, 156] width 36 height 9
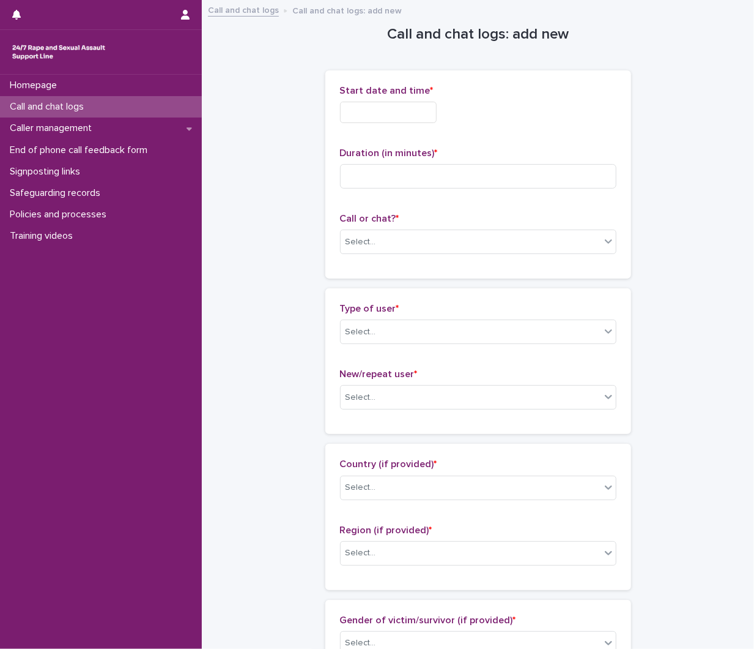
drag, startPoint x: 372, startPoint y: 92, endPoint x: 378, endPoint y: 113, distance: 21.7
click at [373, 98] on div "Start date and time *" at bounding box center [478, 109] width 277 height 48
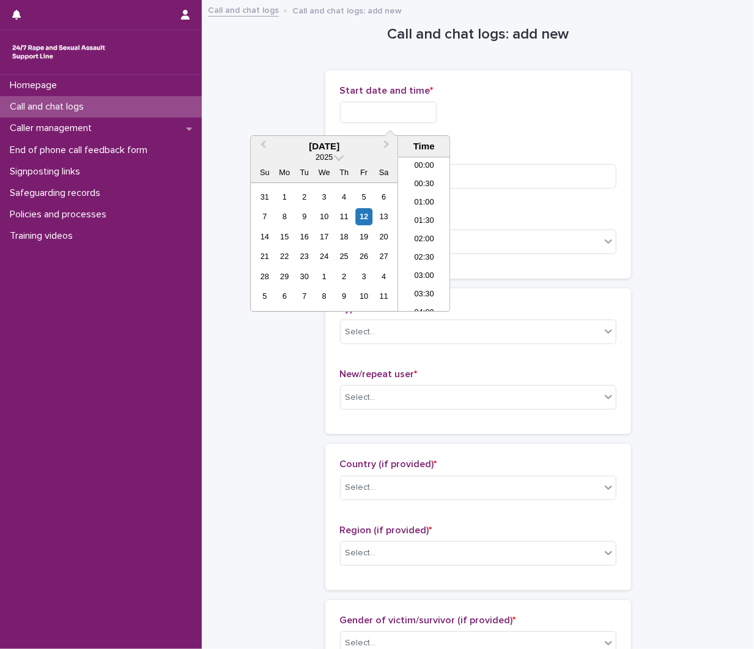
click at [378, 113] on input "text" at bounding box center [388, 112] width 97 height 21
click at [415, 250] on li "22:00" at bounding box center [424, 247] width 52 height 18
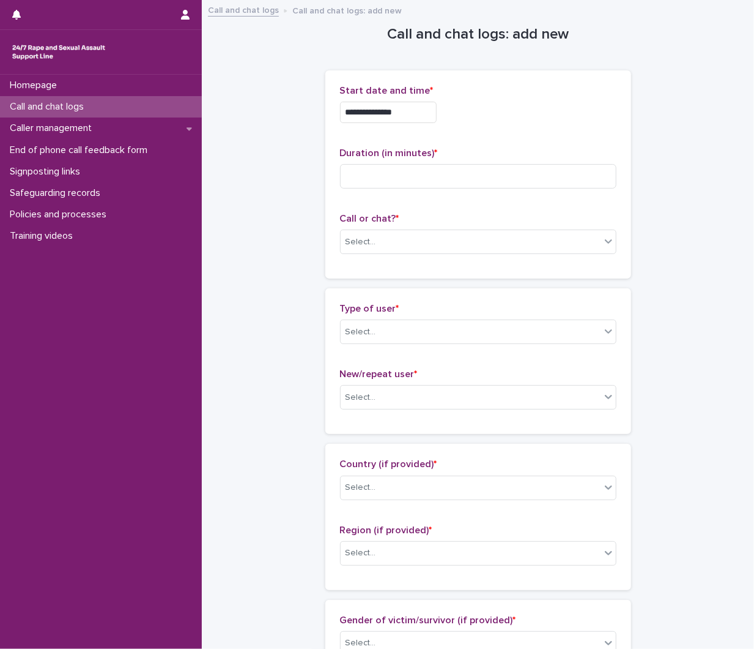
click at [435, 104] on input "**********" at bounding box center [388, 112] width 97 height 21
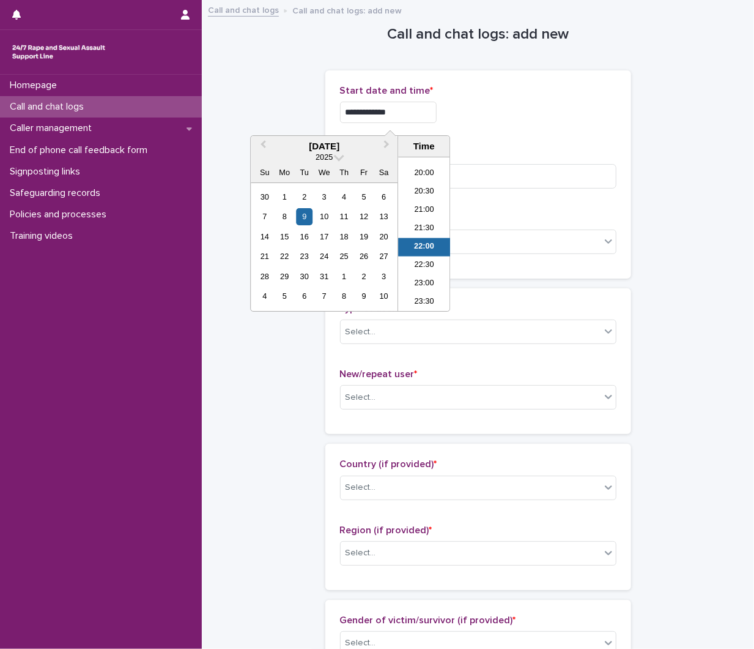
click at [437, 112] on input "**********" at bounding box center [388, 112] width 97 height 21
type input "**********"
click at [372, 34] on h1 "Call and chat logs: add new" at bounding box center [478, 35] width 306 height 18
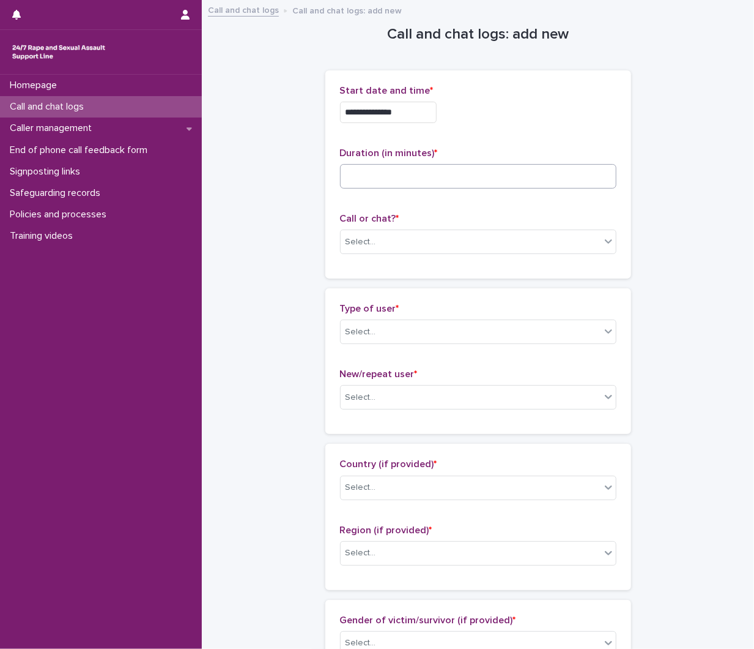
drag, startPoint x: 511, startPoint y: 162, endPoint x: 521, endPoint y: 174, distance: 15.7
click at [514, 163] on div "Duration (in minutes) *" at bounding box center [478, 172] width 277 height 51
click at [522, 187] on input at bounding box center [478, 176] width 277 height 24
type input "*"
click at [523, 258] on body "**********" at bounding box center [377, 324] width 754 height 649
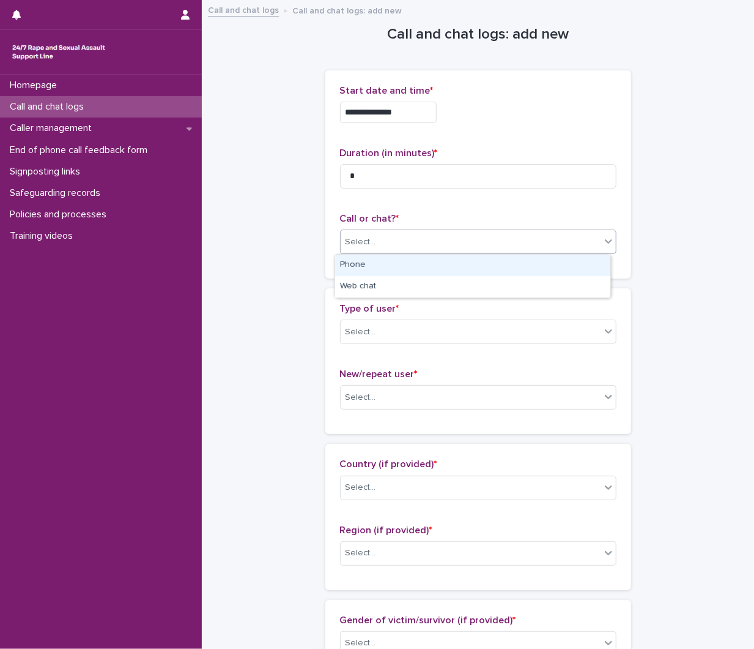
click at [431, 268] on div "Phone" at bounding box center [472, 265] width 275 height 21
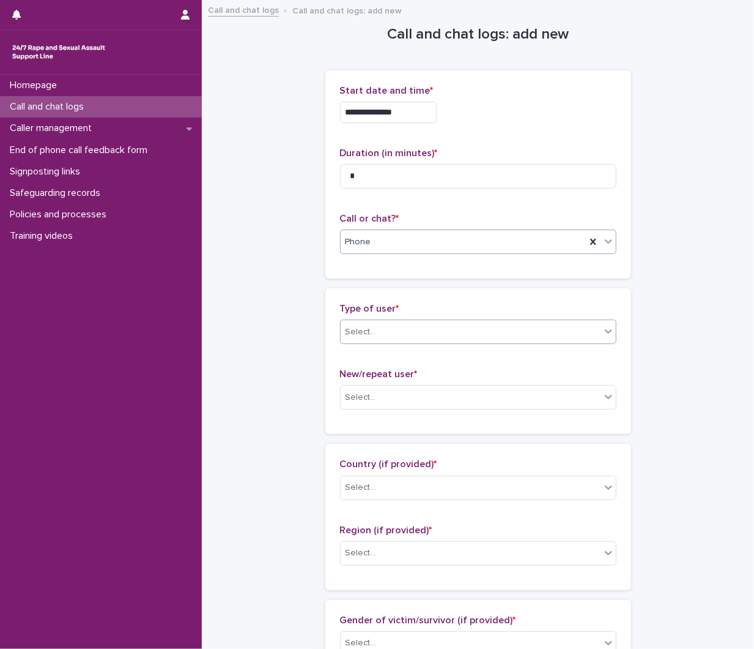
click at [399, 363] on body "**********" at bounding box center [377, 324] width 754 height 649
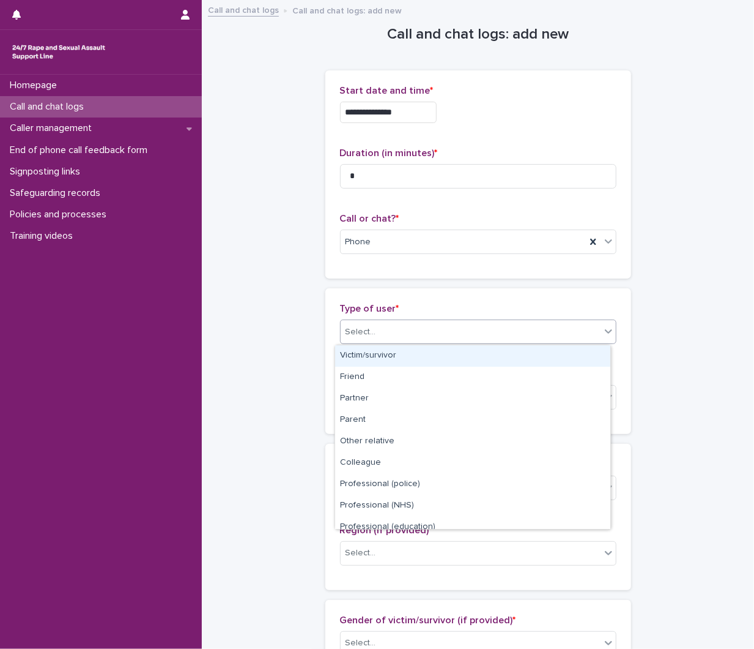
click at [376, 356] on div "Victim/survivor" at bounding box center [472, 355] width 275 height 21
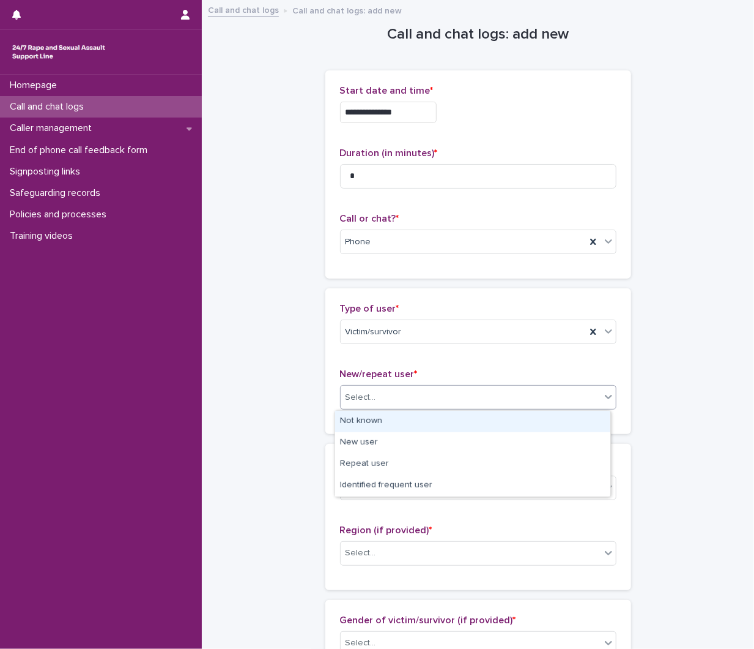
click at [368, 401] on div "Select..." at bounding box center [361, 397] width 31 height 13
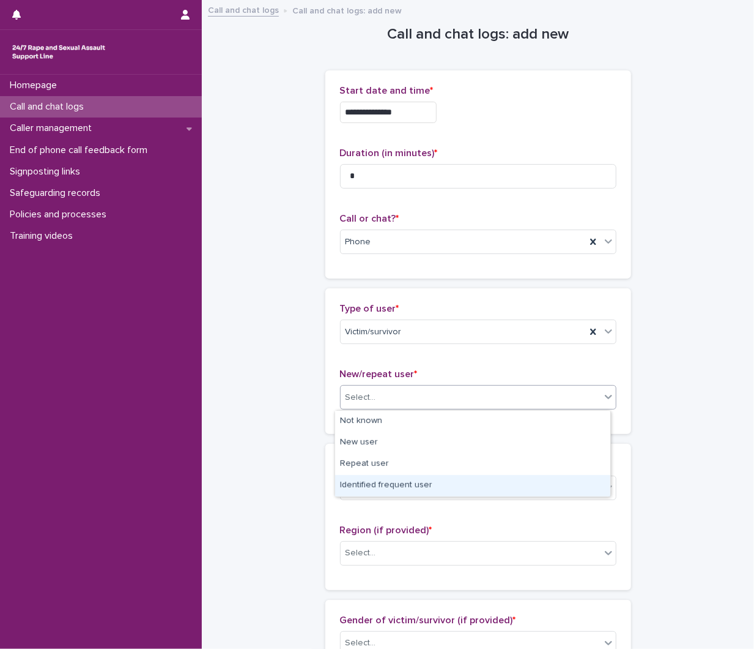
click at [380, 480] on div "Identified frequent user" at bounding box center [472, 485] width 275 height 21
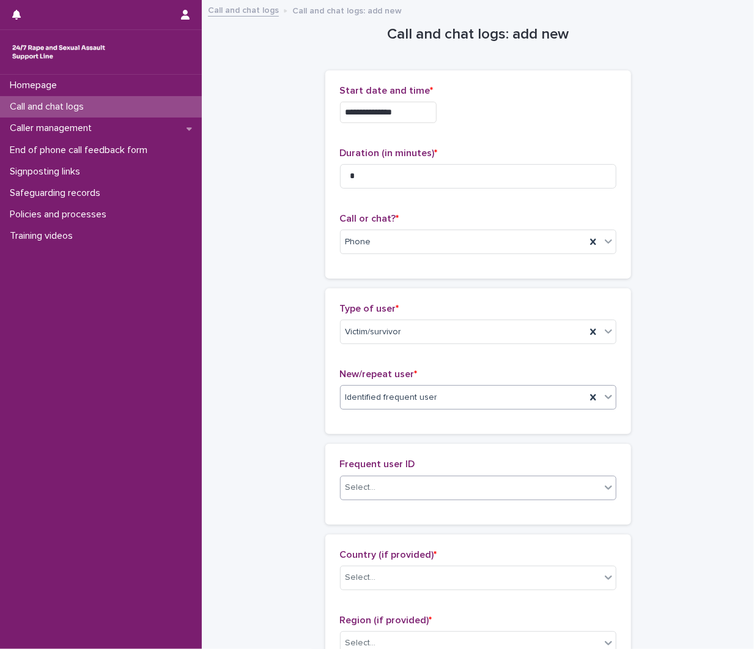
click at [418, 480] on div "Select..." at bounding box center [471, 487] width 260 height 20
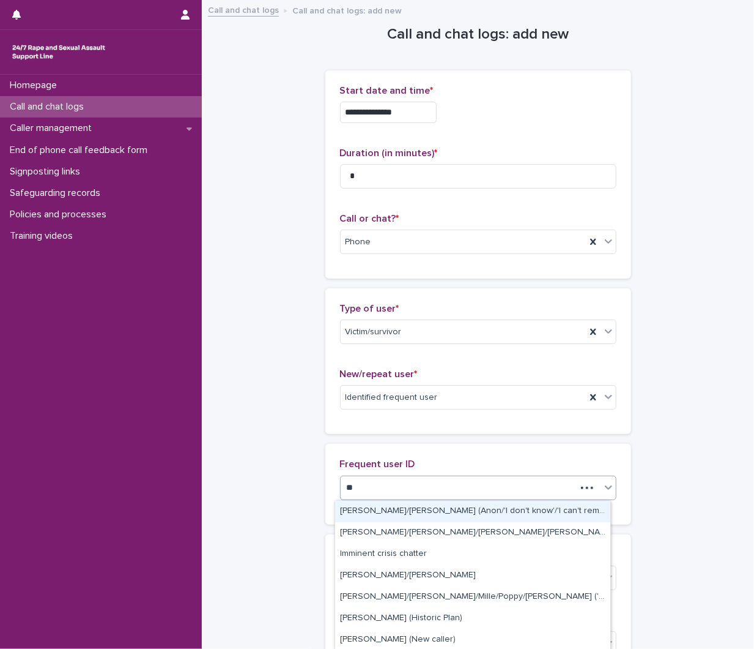
type input "***"
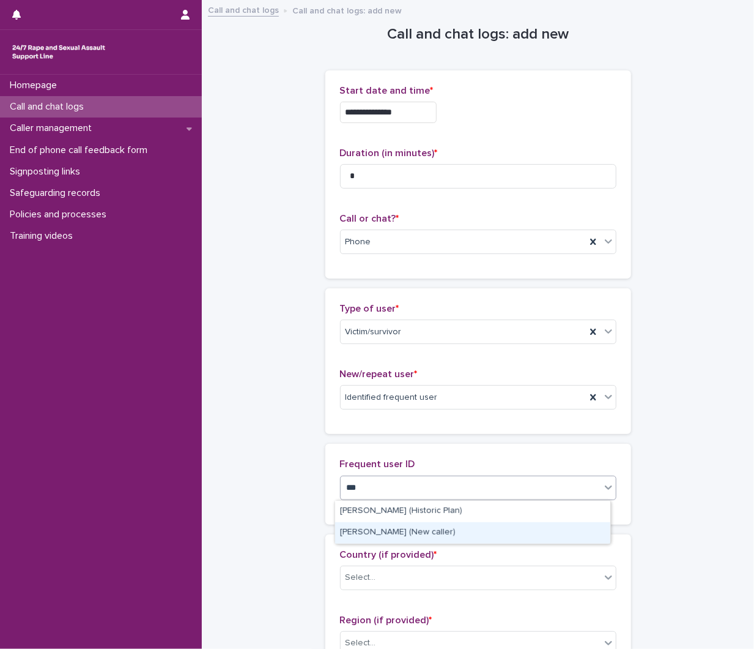
click at [412, 526] on div "[PERSON_NAME] (New caller)" at bounding box center [472, 532] width 275 height 21
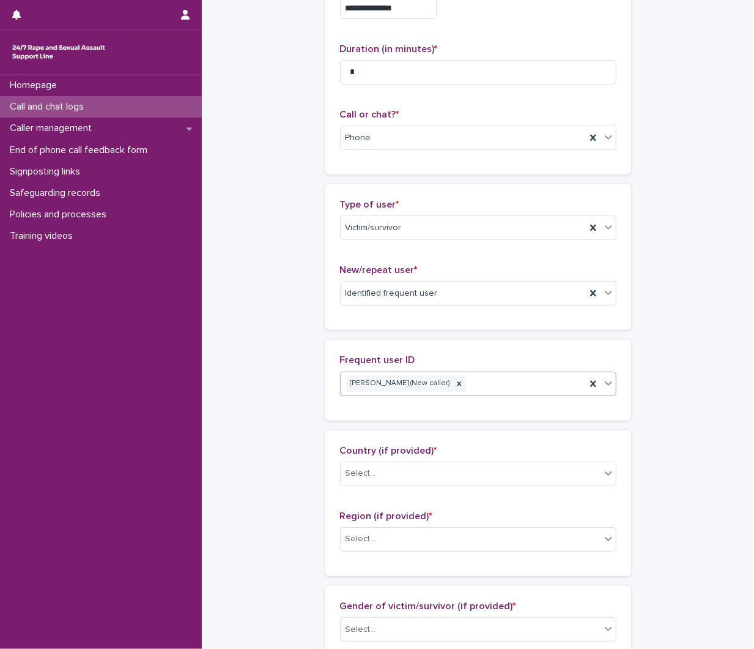
scroll to position [136, 0]
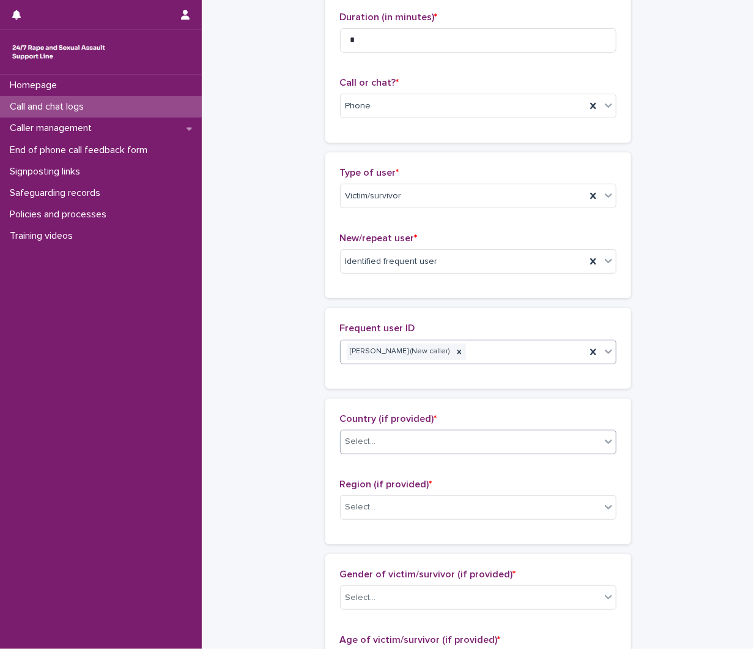
click at [352, 435] on div "Select..." at bounding box center [361, 441] width 31 height 13
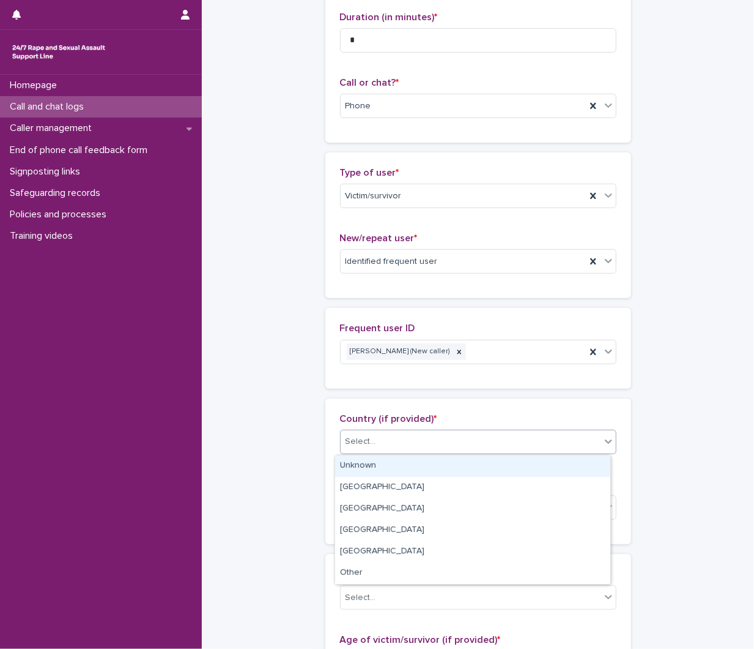
click at [345, 465] on div "Unknown" at bounding box center [472, 465] width 275 height 21
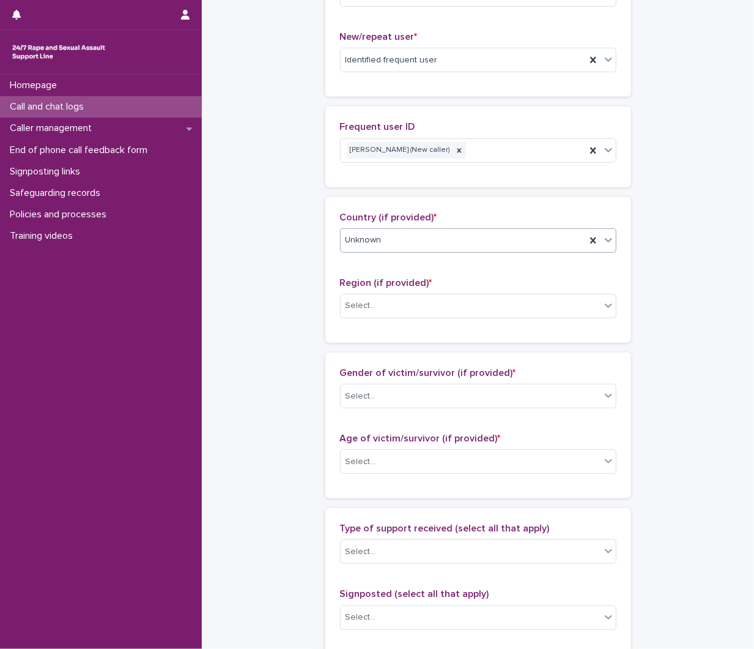
scroll to position [340, 0]
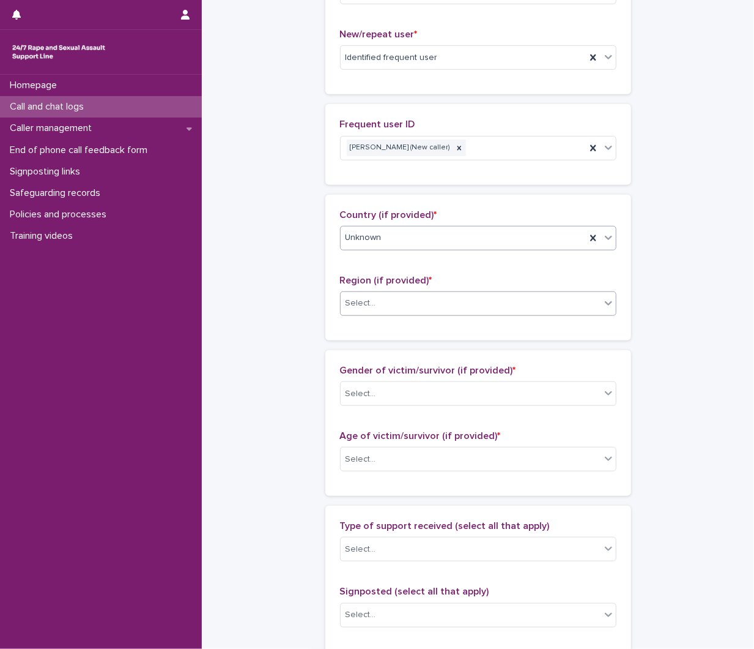
click at [411, 300] on div "Select..." at bounding box center [471, 303] width 260 height 20
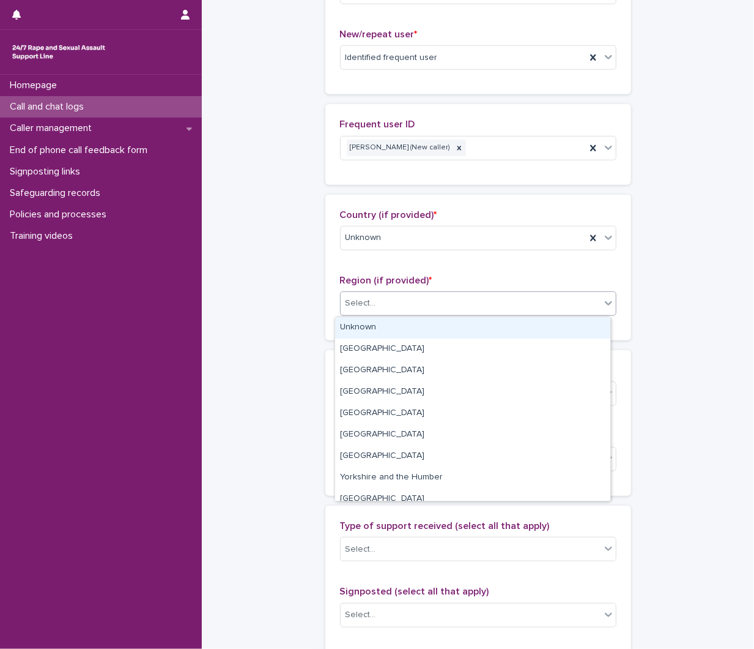
click at [400, 328] on div "Unknown" at bounding box center [472, 327] width 275 height 21
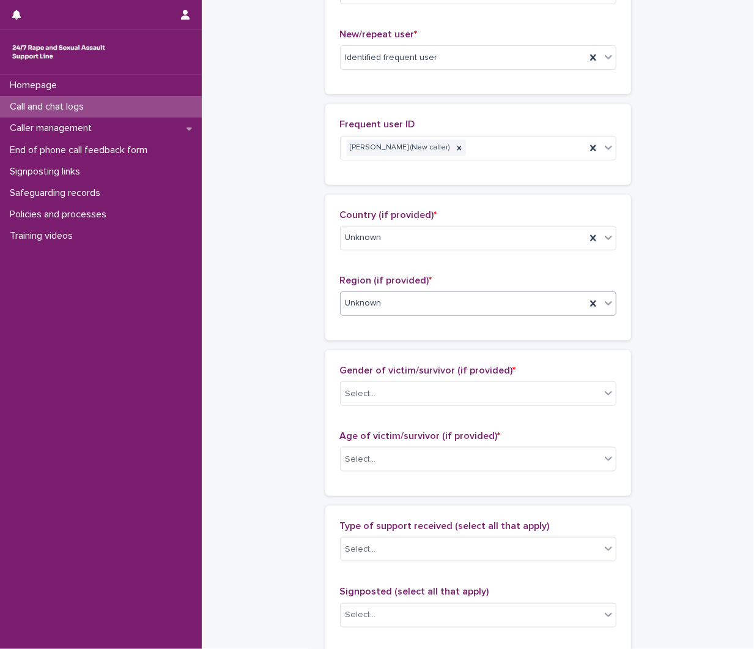
scroll to position [475, 0]
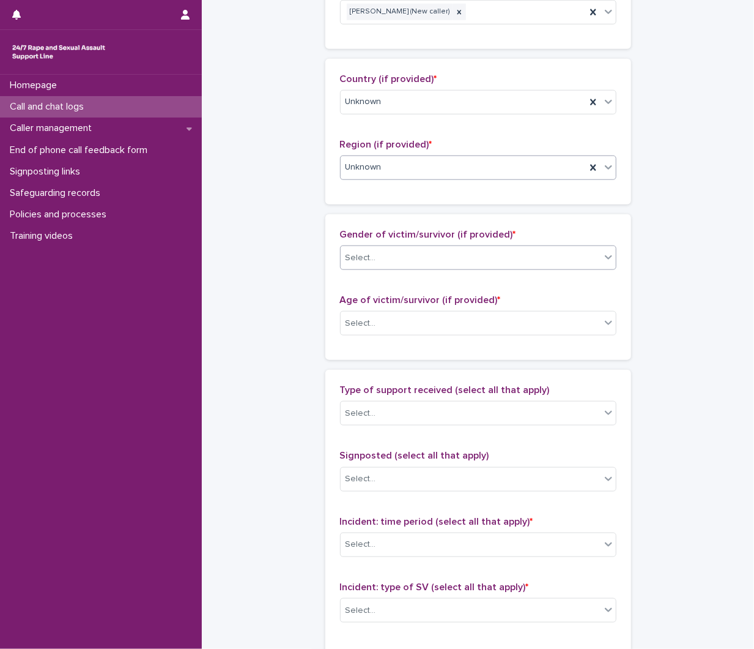
click at [428, 248] on div "Select..." at bounding box center [471, 258] width 260 height 20
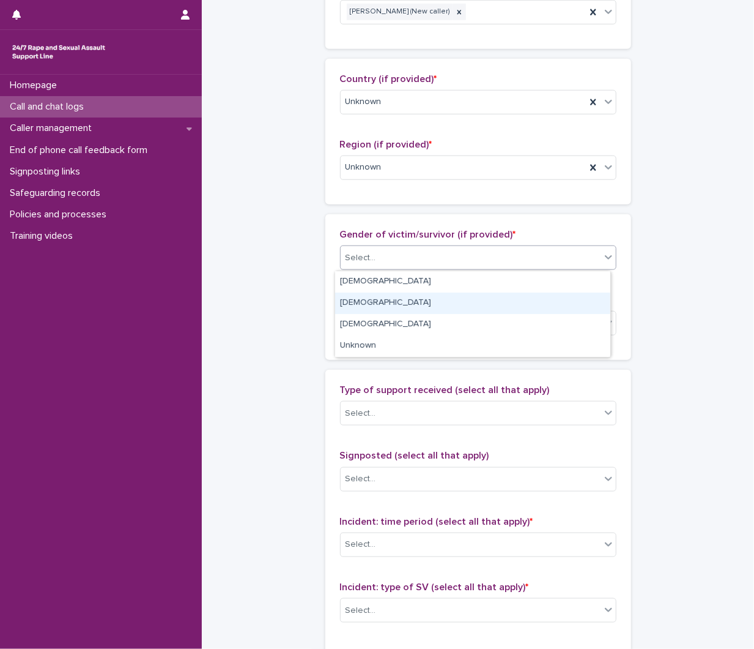
click at [376, 299] on div "Male" at bounding box center [472, 302] width 275 height 21
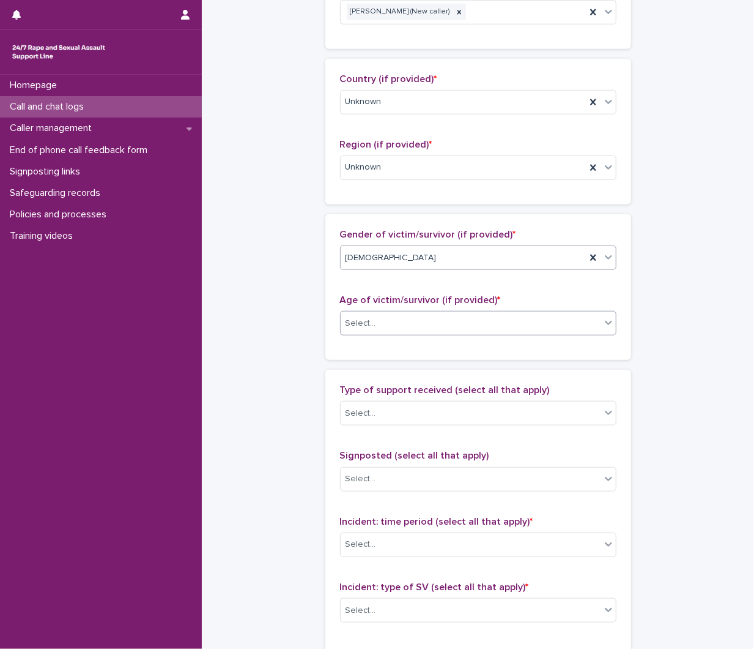
click at [376, 329] on div "Select..." at bounding box center [471, 323] width 260 height 20
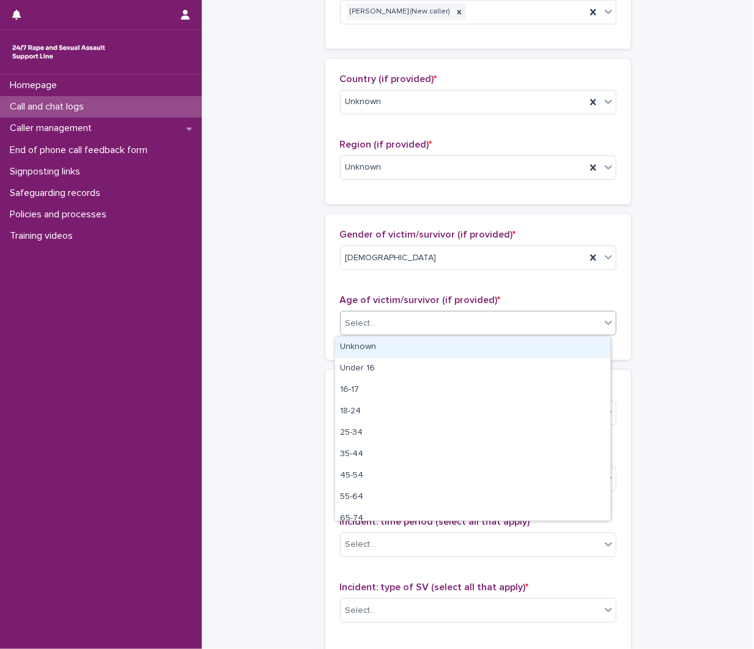
click at [370, 352] on div "Unknown" at bounding box center [472, 346] width 275 height 21
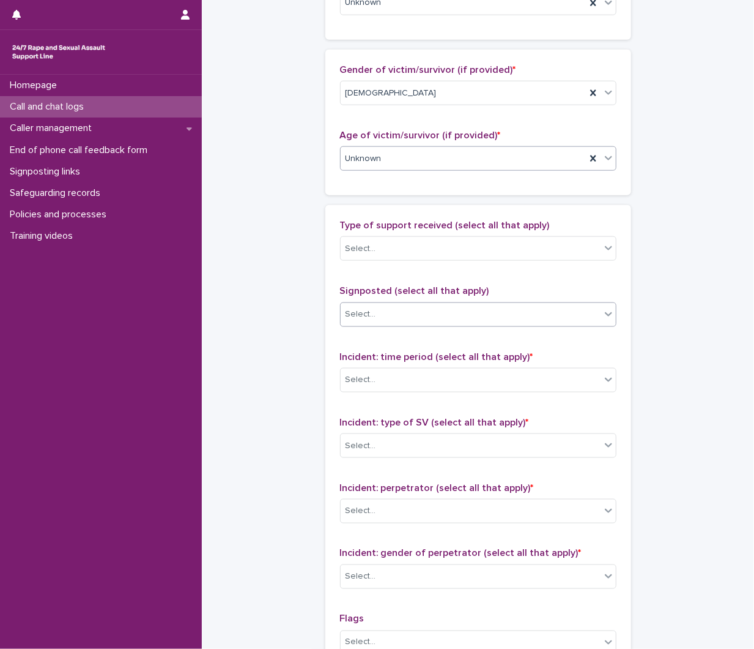
scroll to position [680, 0]
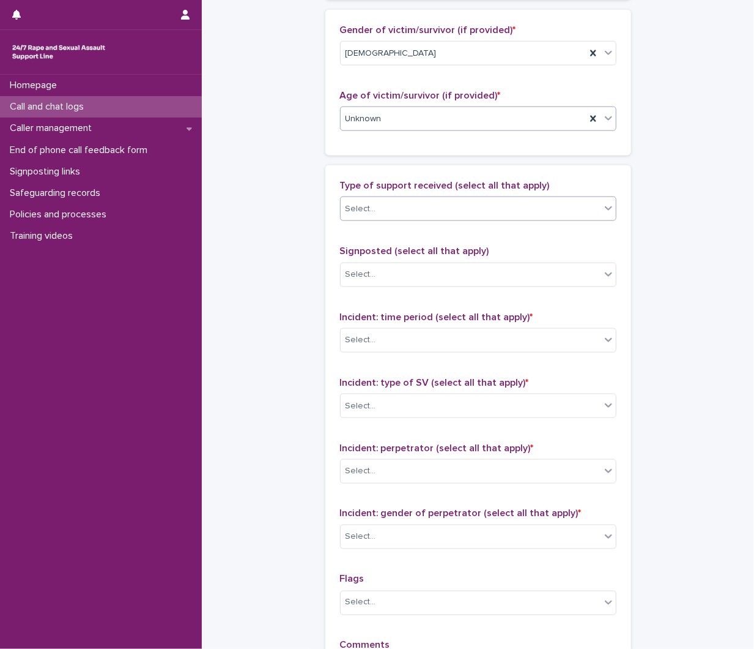
click at [418, 207] on div "Select..." at bounding box center [471, 209] width 260 height 20
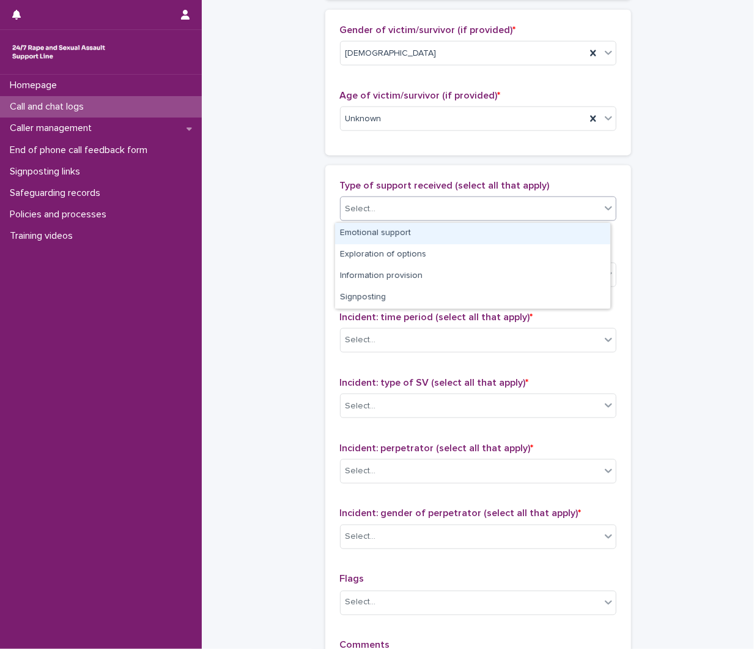
click at [406, 237] on div "Emotional support" at bounding box center [472, 233] width 275 height 21
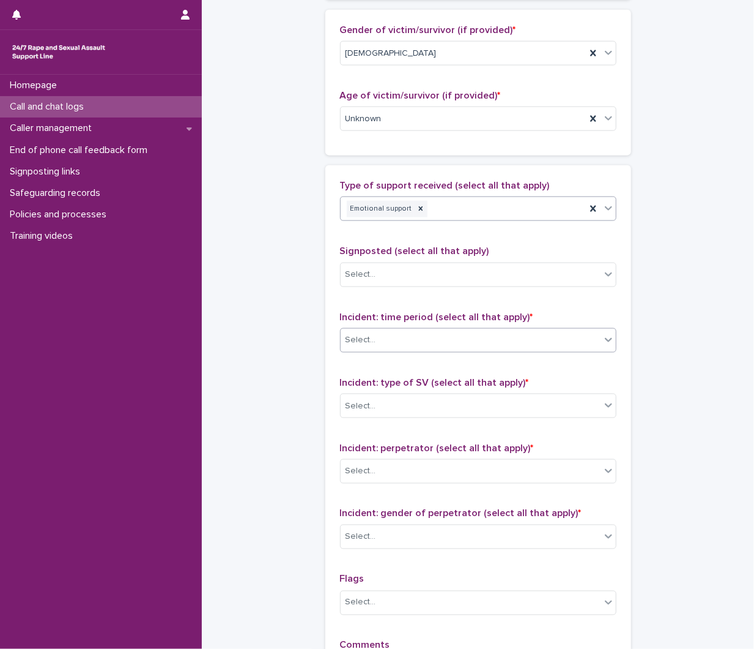
click at [412, 333] on div "Select..." at bounding box center [471, 340] width 260 height 20
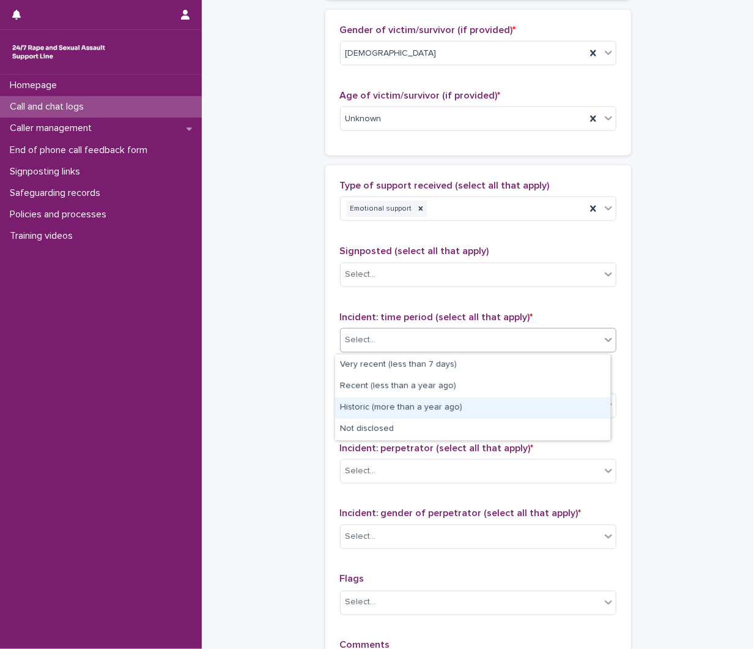
drag, startPoint x: 432, startPoint y: 366, endPoint x: 423, endPoint y: 413, distance: 47.9
click at [423, 413] on div "Historic (more than a year ago)" at bounding box center [472, 407] width 275 height 21
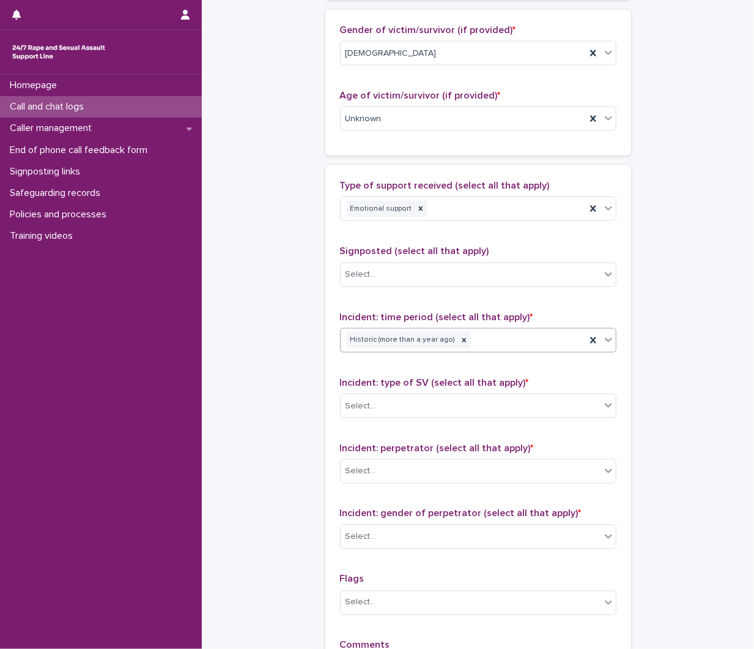
click at [423, 413] on div "Select..." at bounding box center [471, 406] width 260 height 20
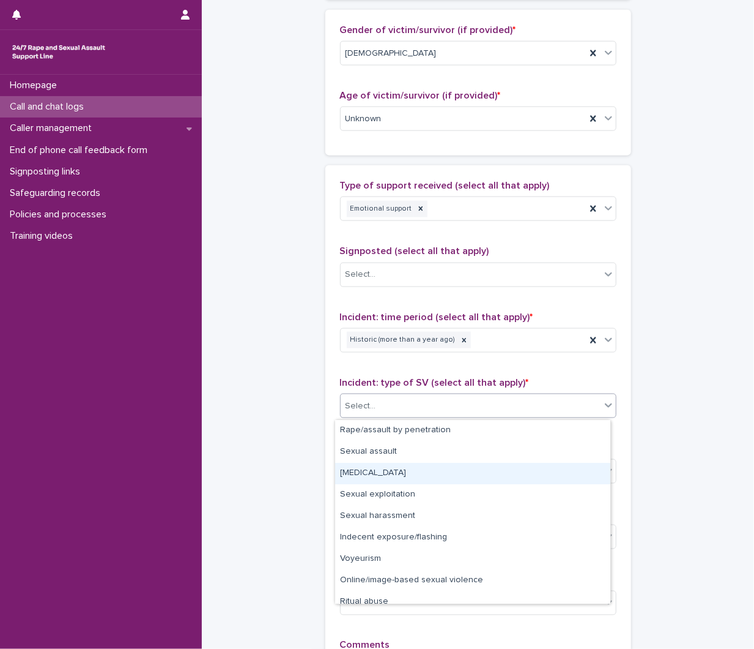
click at [423, 465] on div "Child sexual abuse" at bounding box center [472, 473] width 275 height 21
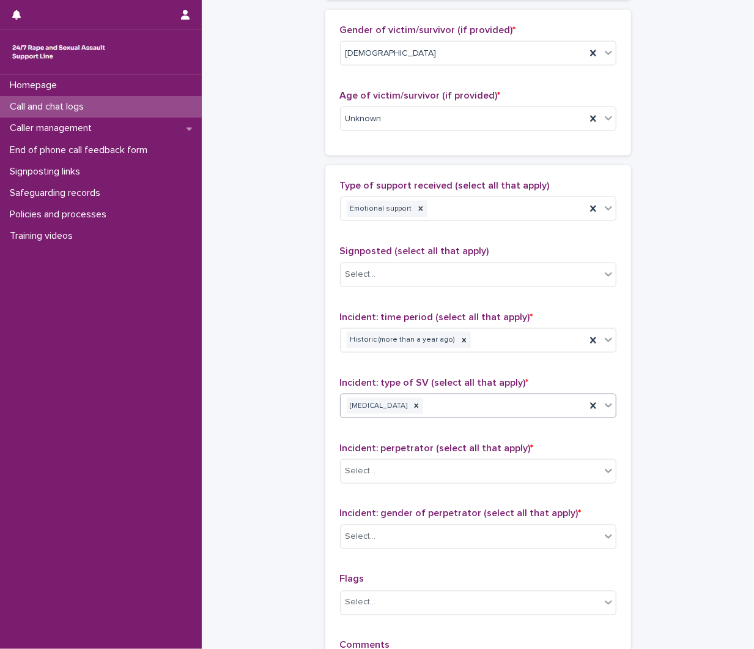
click at [426, 450] on span "Incident: perpetrator (select all that apply) *" at bounding box center [437, 448] width 194 height 10
click at [426, 456] on div "Incident: perpetrator (select all that apply) * Select..." at bounding box center [478, 467] width 277 height 51
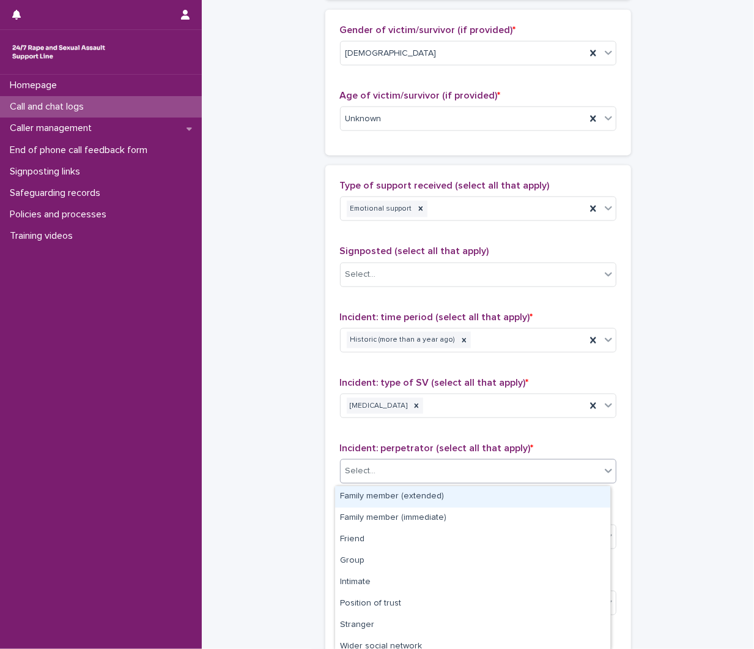
click at [426, 477] on div "Select..." at bounding box center [471, 471] width 260 height 20
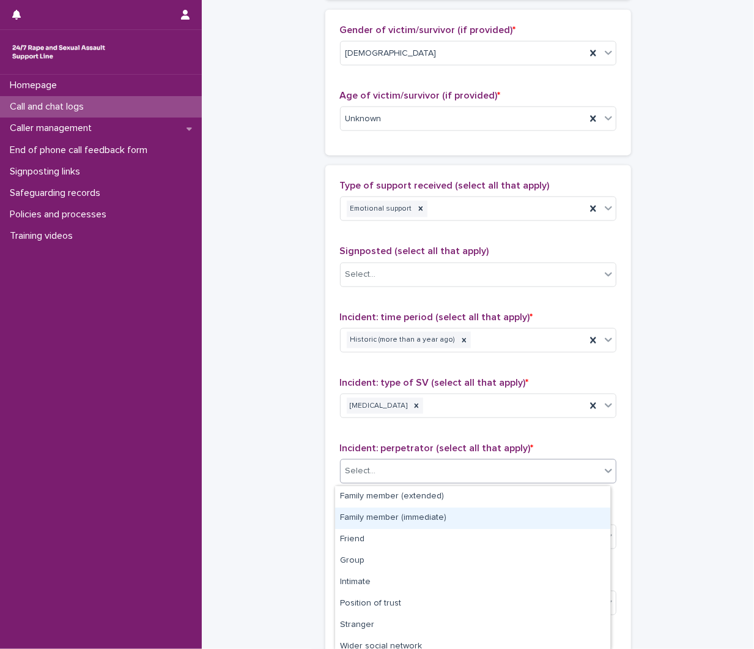
scroll to position [72, 0]
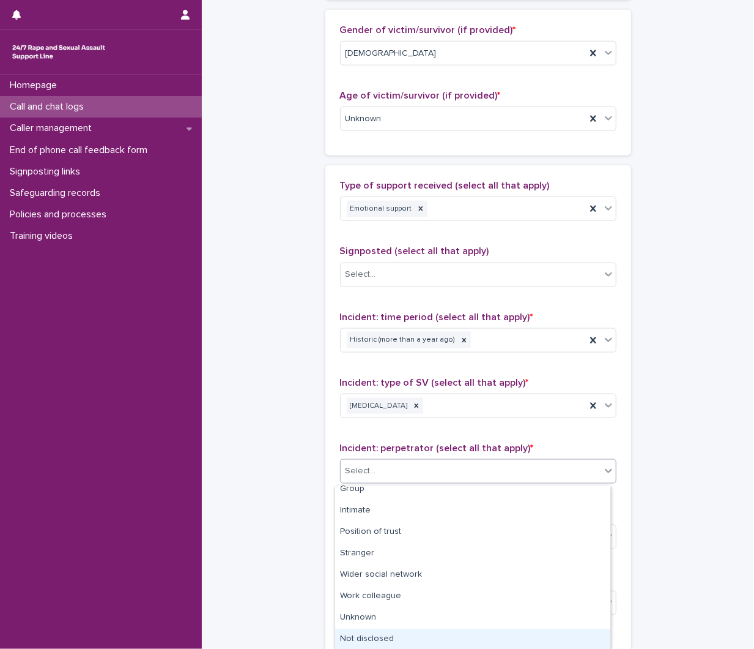
click at [414, 636] on div "Not disclosed" at bounding box center [472, 638] width 275 height 21
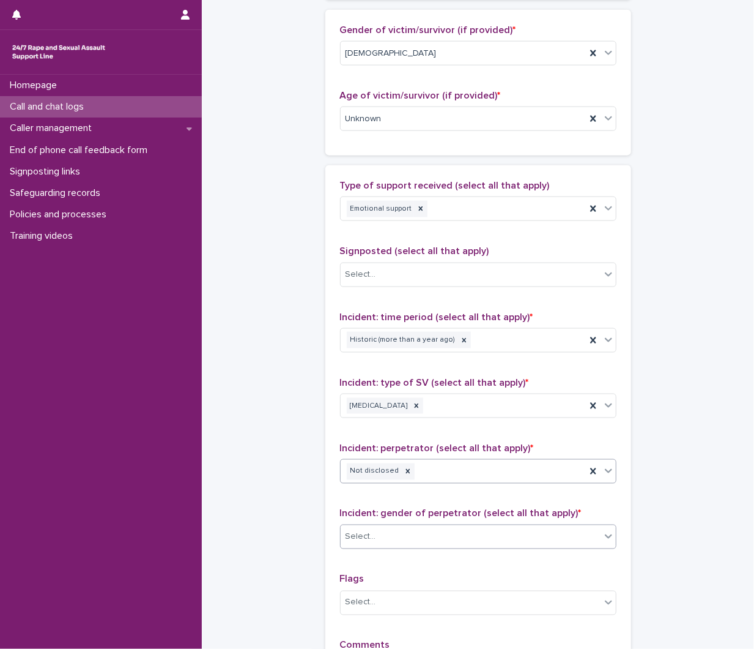
click at [427, 549] on body "**********" at bounding box center [377, 324] width 754 height 649
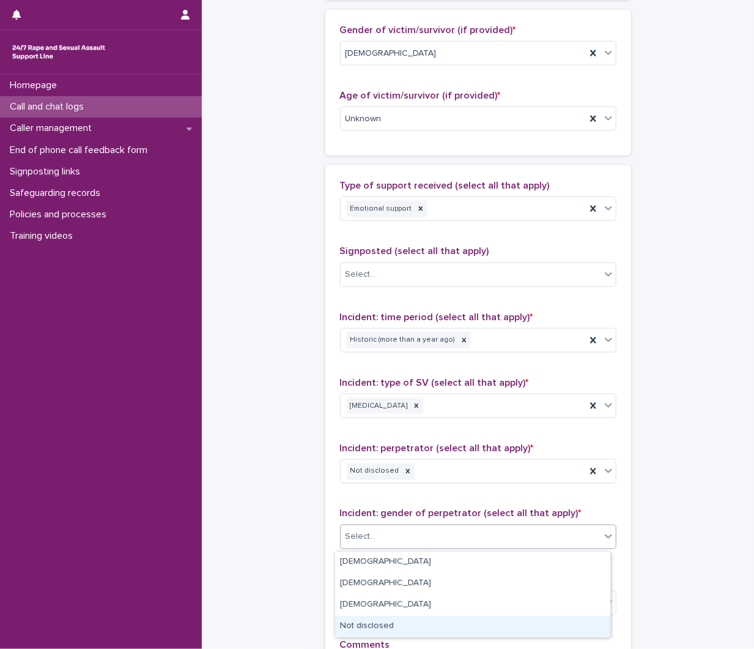
click at [406, 622] on div "Not disclosed" at bounding box center [472, 625] width 275 height 21
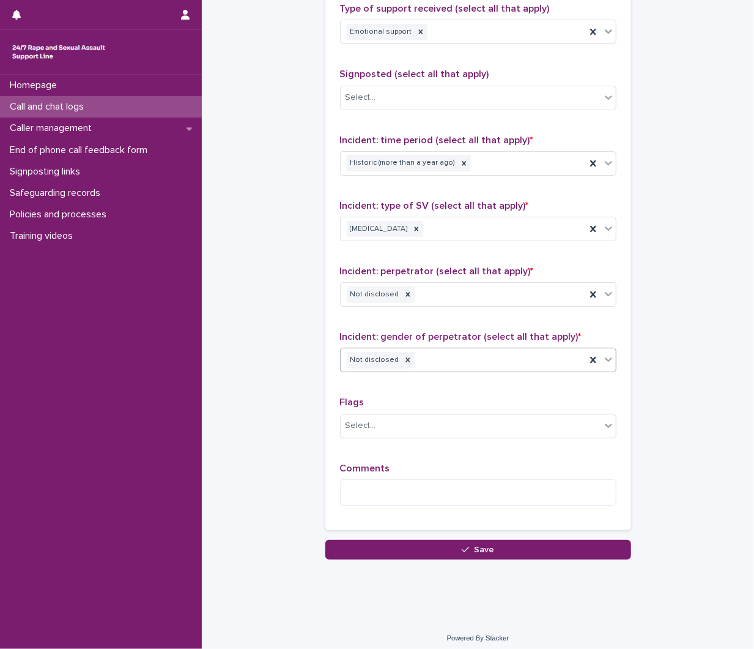
scroll to position [864, 0]
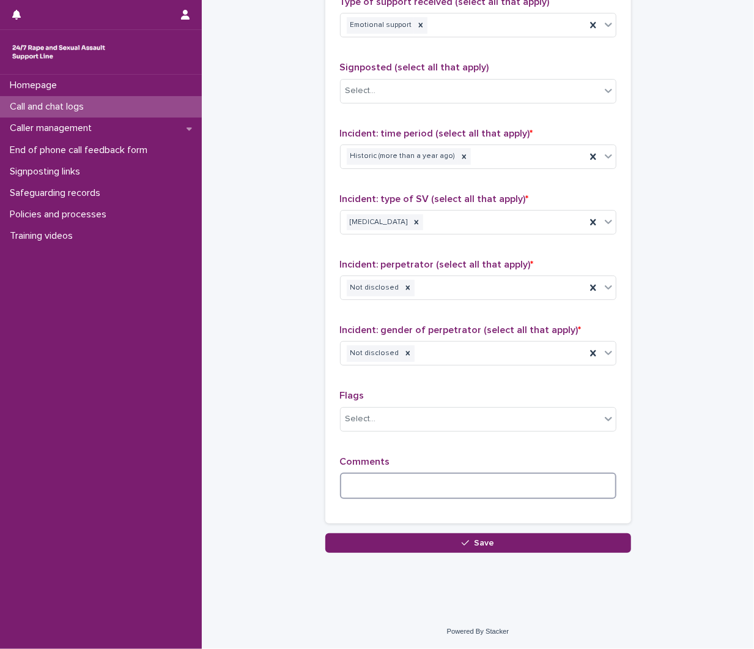
click at [412, 490] on textarea at bounding box center [478, 485] width 277 height 26
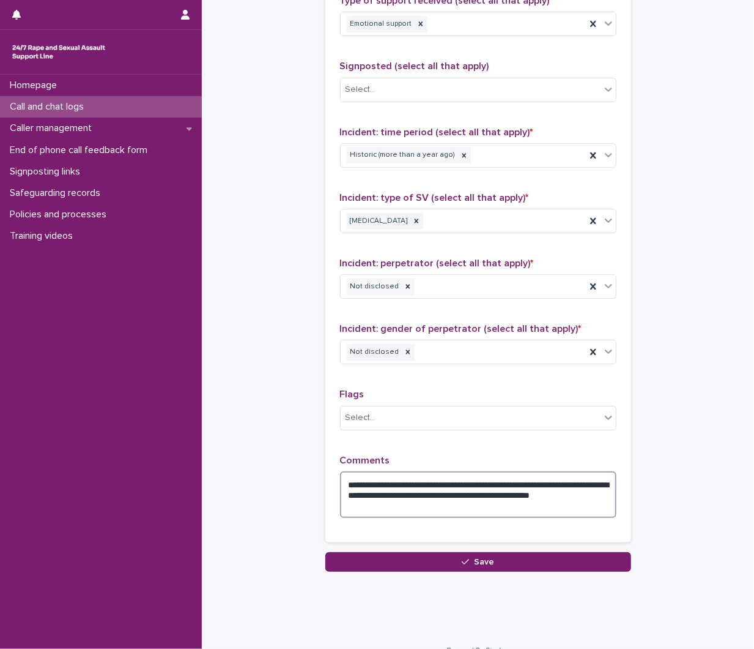
click at [556, 493] on textarea "**********" at bounding box center [478, 494] width 277 height 46
type textarea "**********"
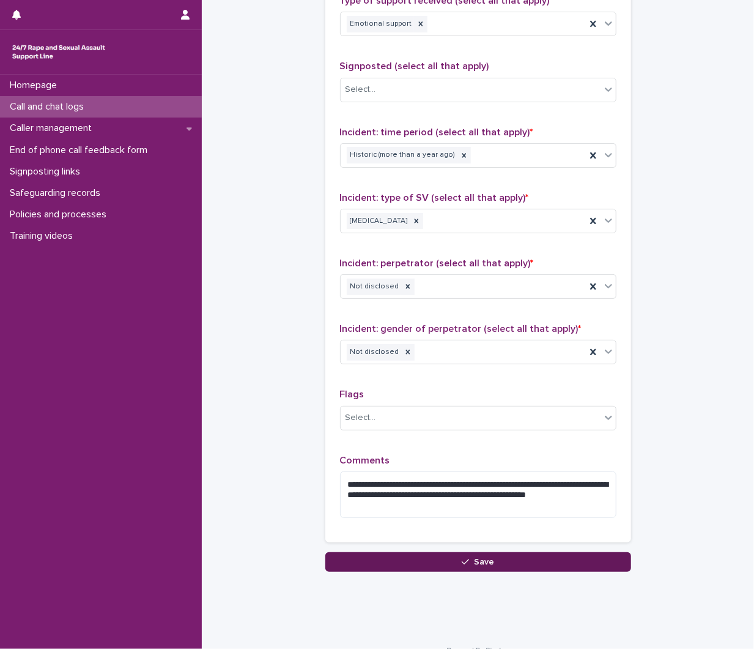
click at [417, 561] on button "Save" at bounding box center [478, 562] width 306 height 20
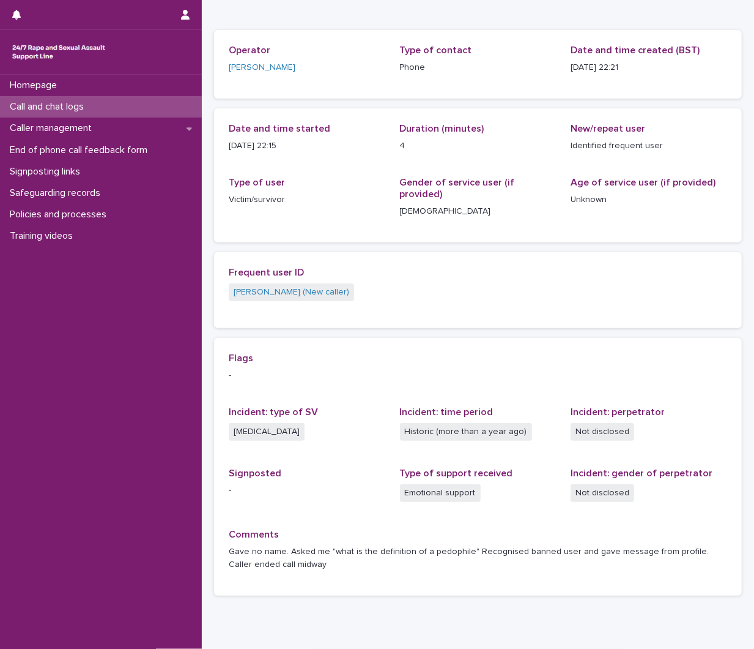
scroll to position [111, 0]
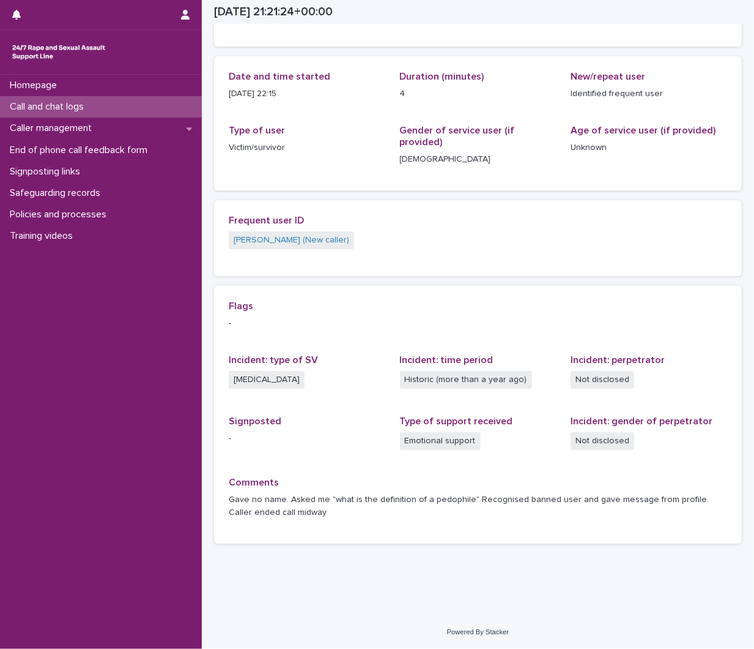
click at [58, 106] on p "Call and chat logs" at bounding box center [49, 107] width 89 height 12
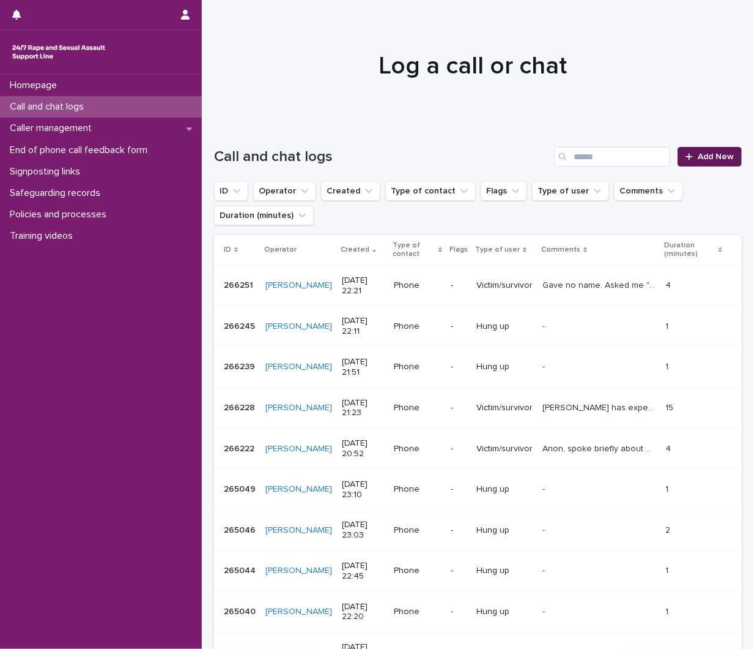
click at [713, 154] on span "Add New" at bounding box center [716, 156] width 36 height 9
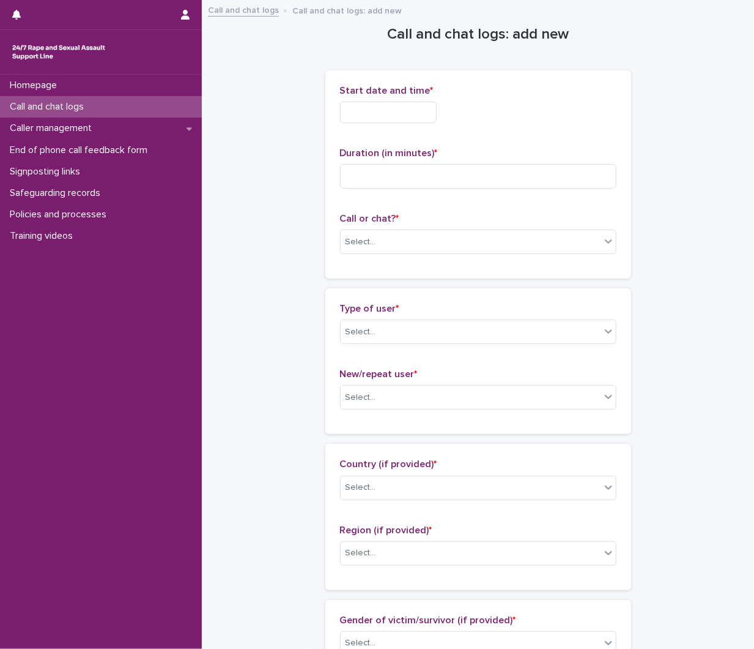
click at [421, 121] on input "text" at bounding box center [388, 112] width 97 height 21
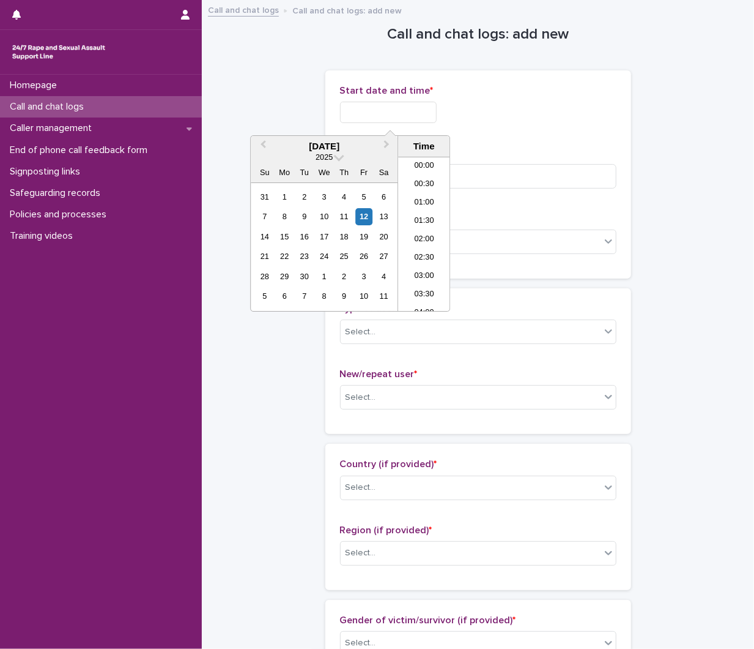
scroll to position [727, 0]
click at [433, 248] on li "22:00" at bounding box center [424, 247] width 52 height 18
click at [407, 119] on input "**********" at bounding box center [388, 112] width 97 height 21
click at [424, 117] on input "**********" at bounding box center [388, 112] width 97 height 21
type input "**********"
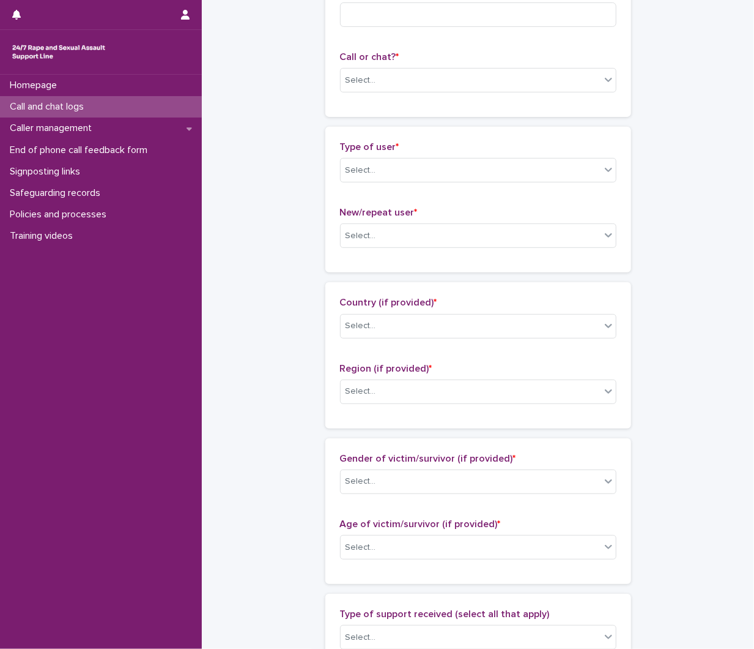
scroll to position [0, 0]
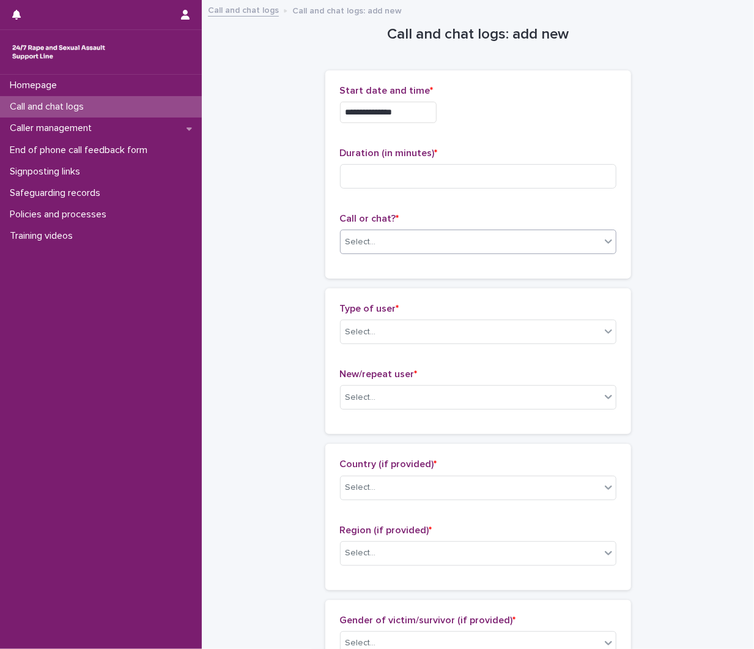
click at [461, 236] on div "Select..." at bounding box center [471, 242] width 260 height 20
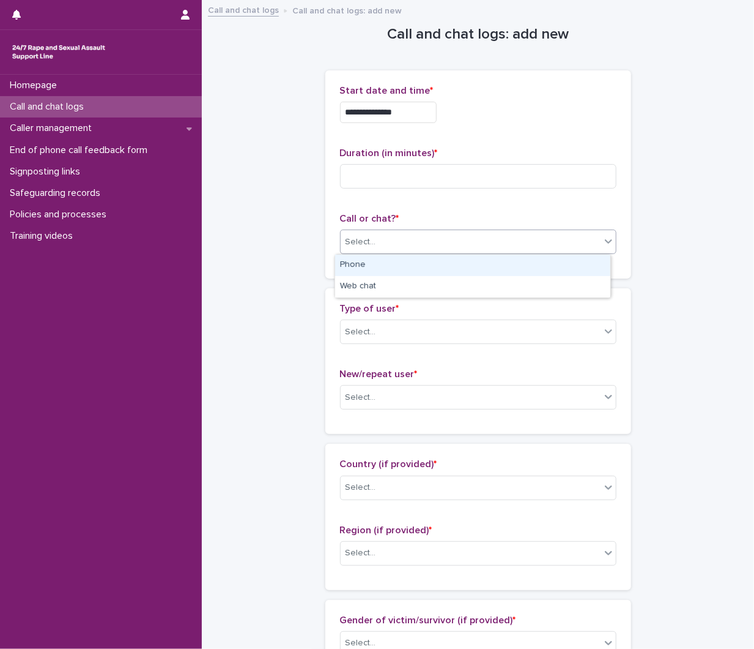
click at [473, 259] on div "Phone" at bounding box center [472, 265] width 275 height 21
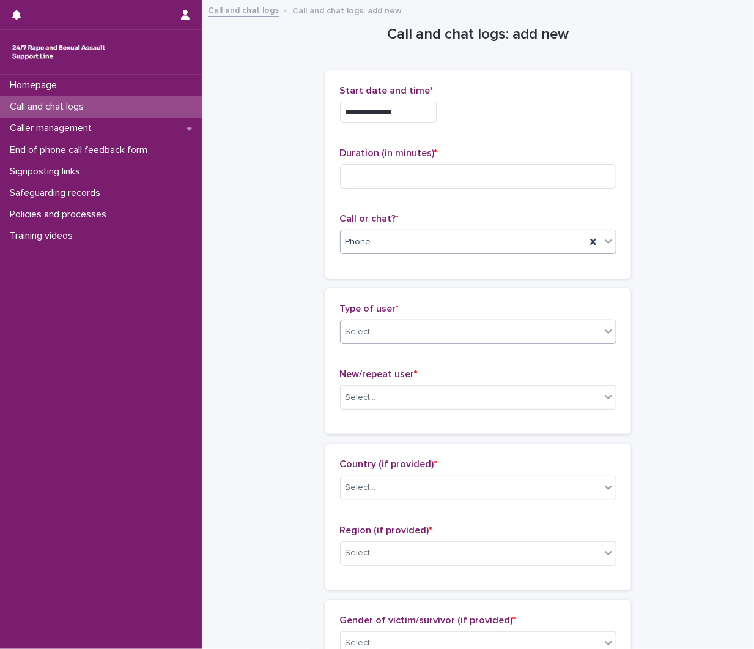
click at [483, 333] on div "Select..." at bounding box center [471, 332] width 260 height 20
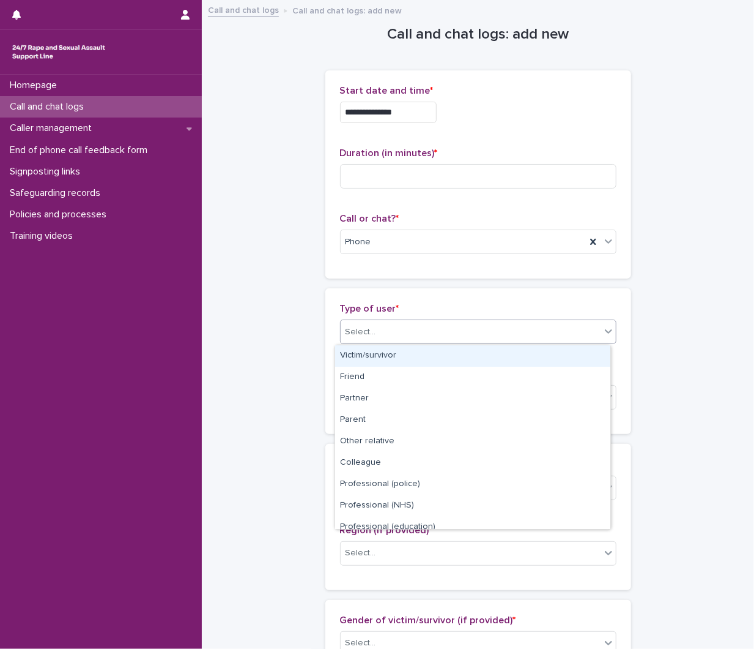
click at [432, 328] on div "Select..." at bounding box center [471, 332] width 260 height 20
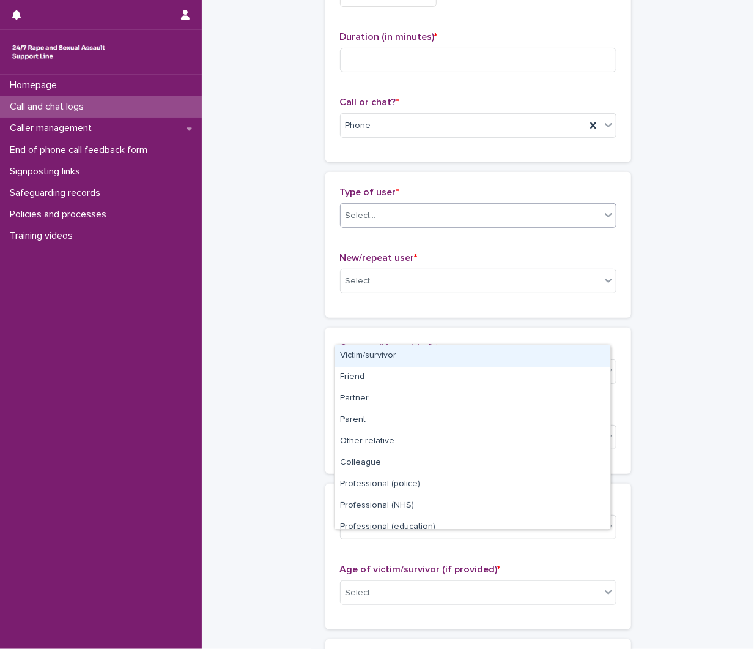
scroll to position [119, 0]
click at [394, 354] on div "Victim/survivor" at bounding box center [472, 355] width 275 height 21
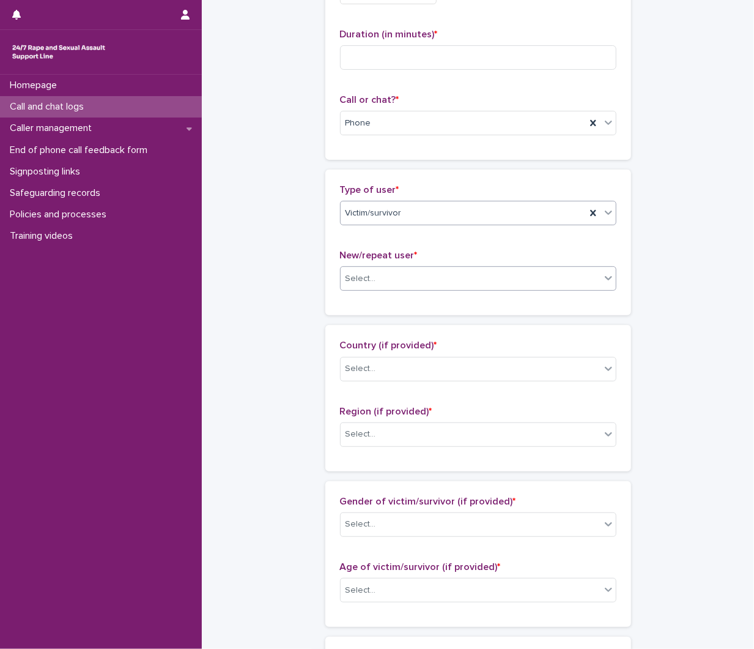
click at [453, 273] on div "Select..." at bounding box center [471, 279] width 260 height 20
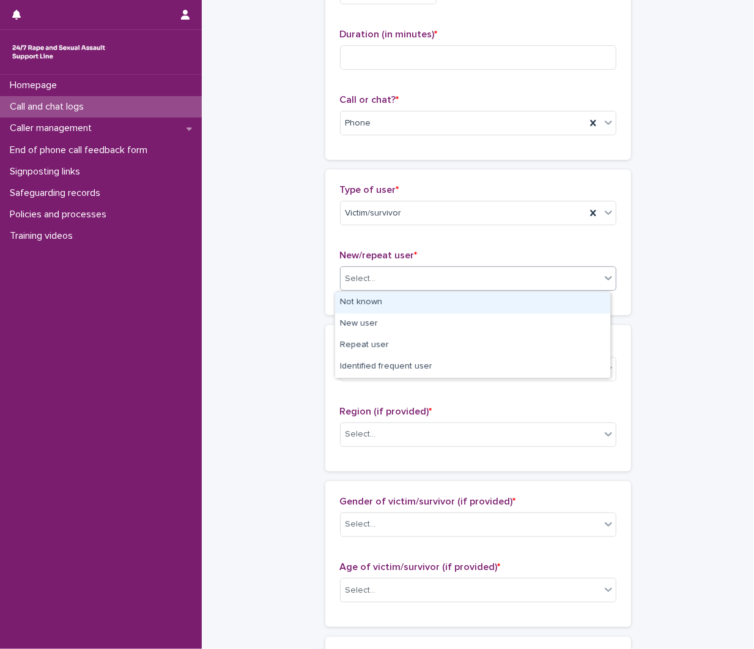
click at [411, 297] on div "Not known" at bounding box center [472, 302] width 275 height 21
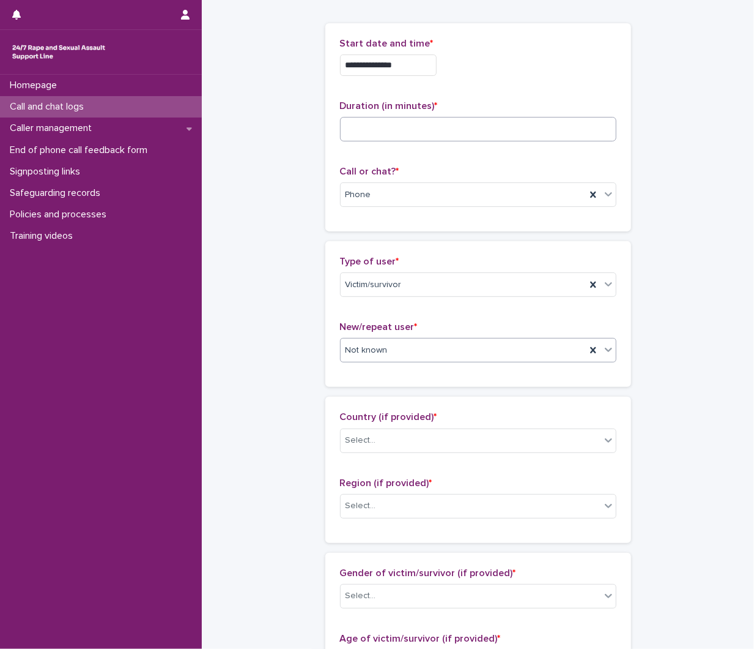
scroll to position [0, 0]
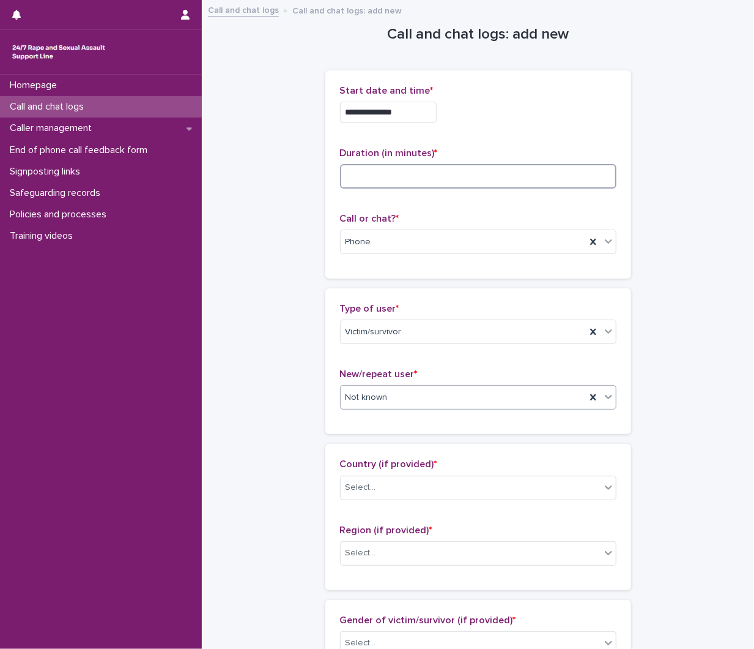
click at [417, 182] on input at bounding box center [478, 176] width 277 height 24
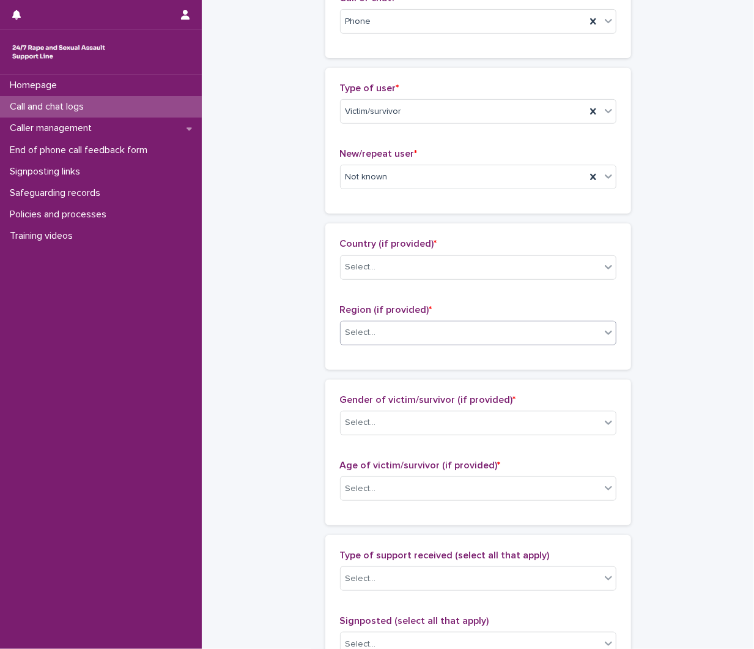
scroll to position [272, 0]
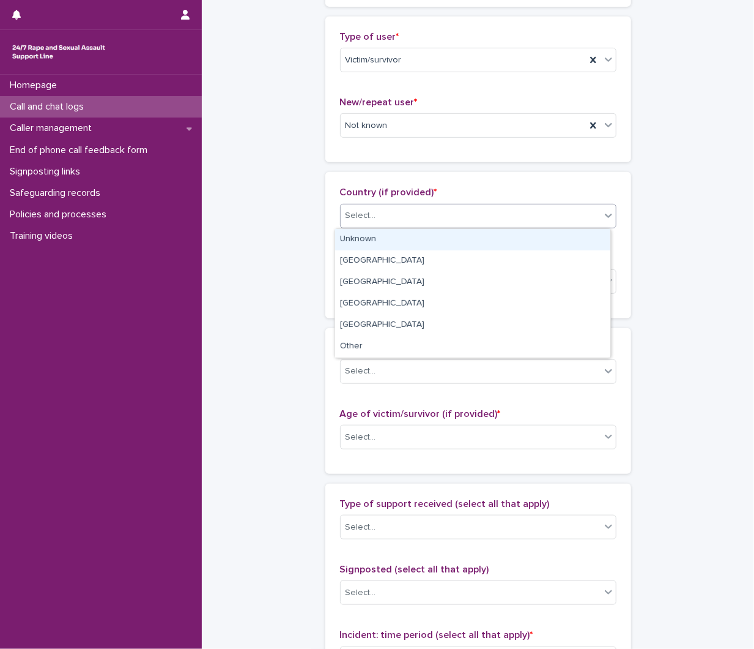
click at [392, 225] on div "Select..." at bounding box center [471, 216] width 260 height 20
click at [398, 239] on div "Unknown" at bounding box center [472, 239] width 275 height 21
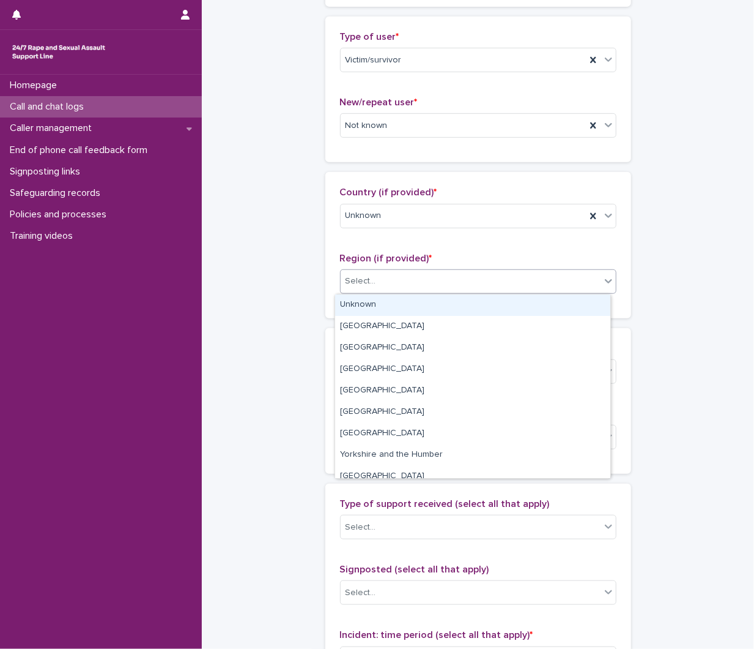
click at [372, 286] on div "Select..." at bounding box center [471, 281] width 260 height 20
click at [368, 310] on div "Unknown" at bounding box center [472, 304] width 275 height 21
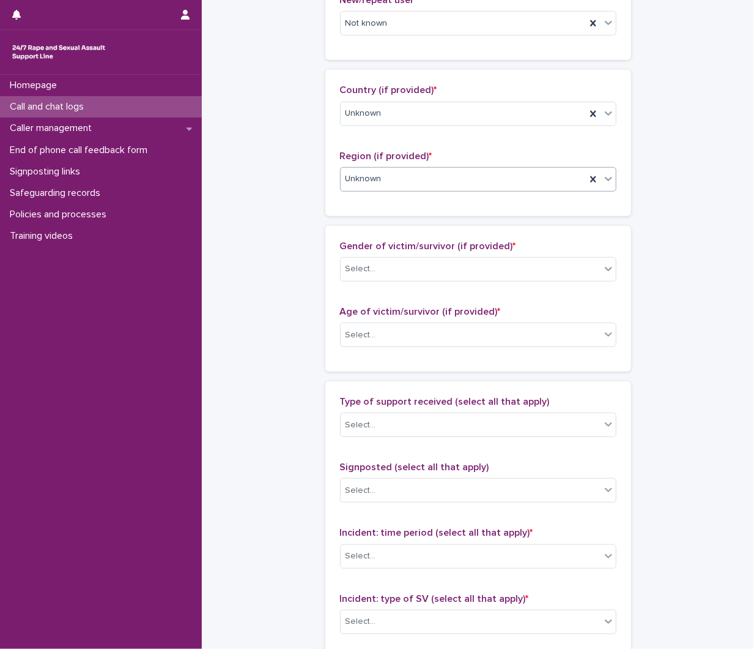
scroll to position [413, 0]
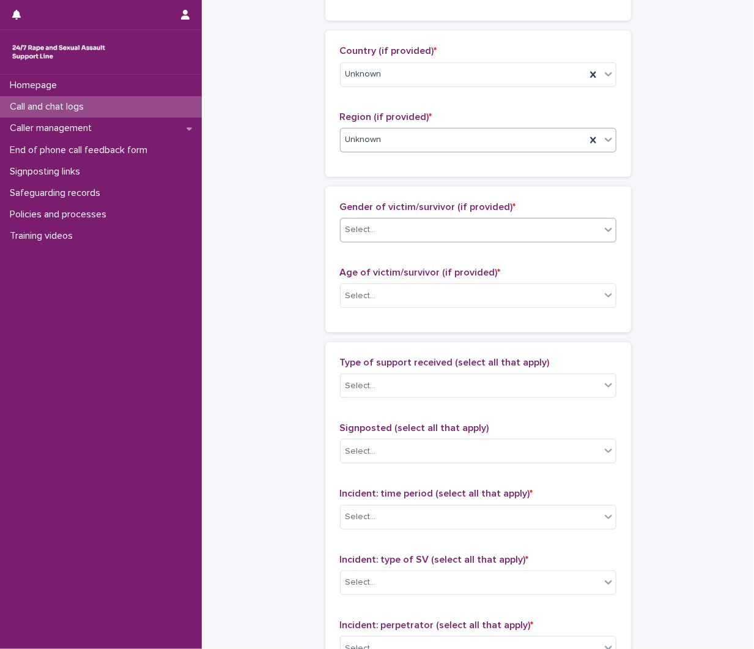
click at [382, 223] on div "Select..." at bounding box center [471, 230] width 260 height 20
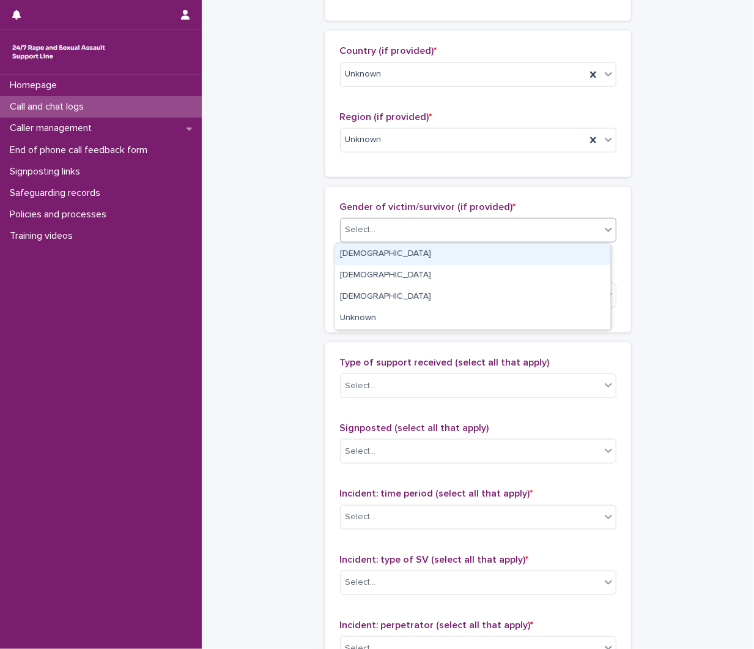
click at [390, 250] on div "[DEMOGRAPHIC_DATA]" at bounding box center [472, 253] width 275 height 21
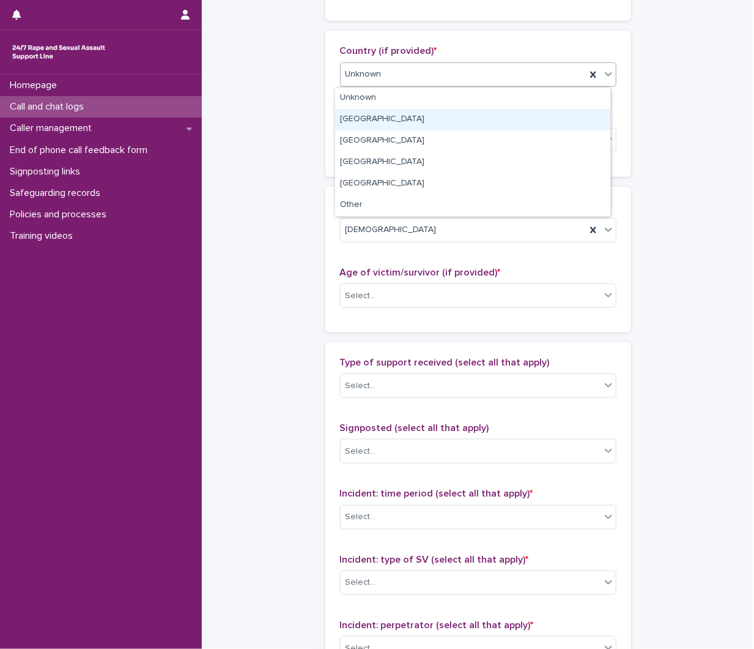
click at [380, 115] on div "England" at bounding box center [472, 119] width 275 height 21
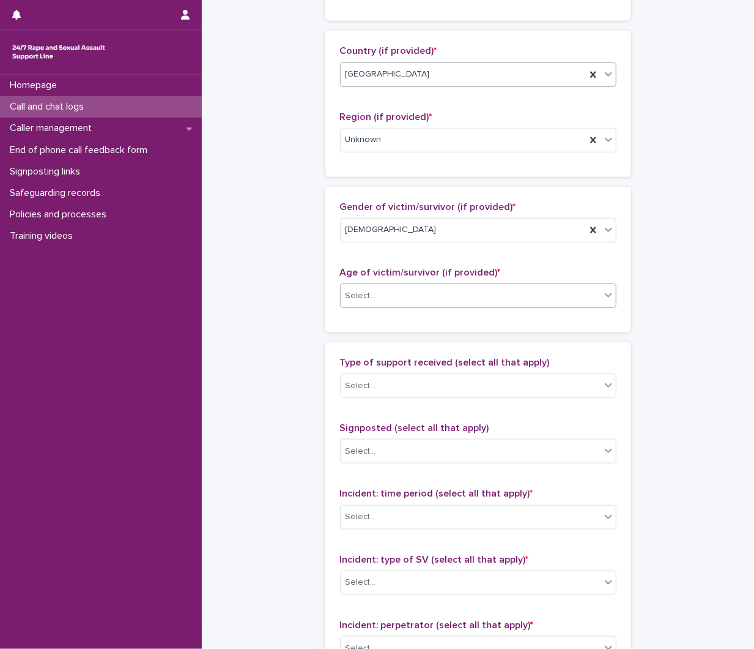
click at [401, 291] on div "Select..." at bounding box center [471, 296] width 260 height 20
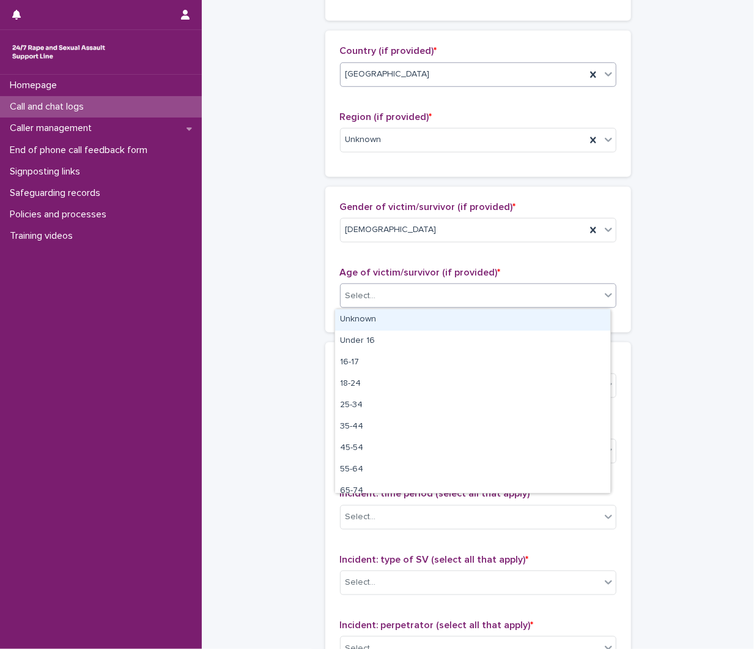
click at [381, 320] on div "Unknown" at bounding box center [472, 319] width 275 height 21
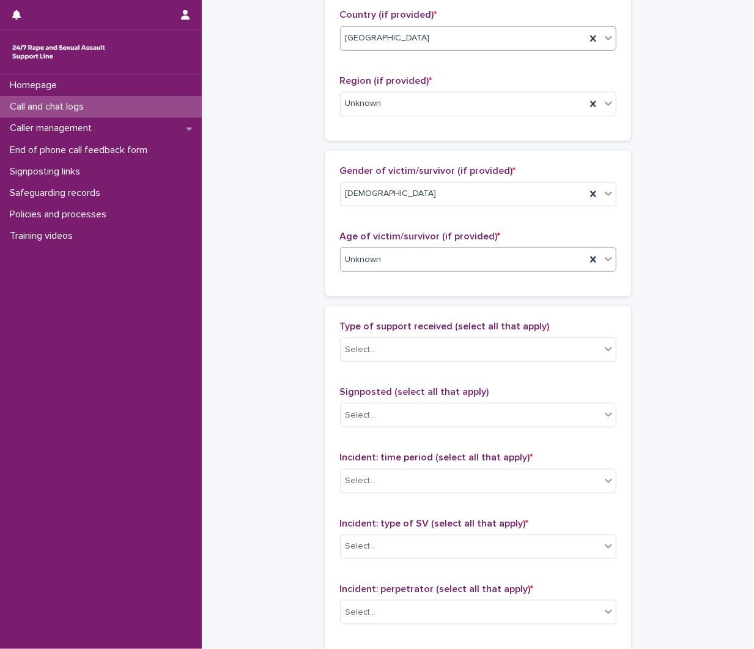
scroll to position [656, 0]
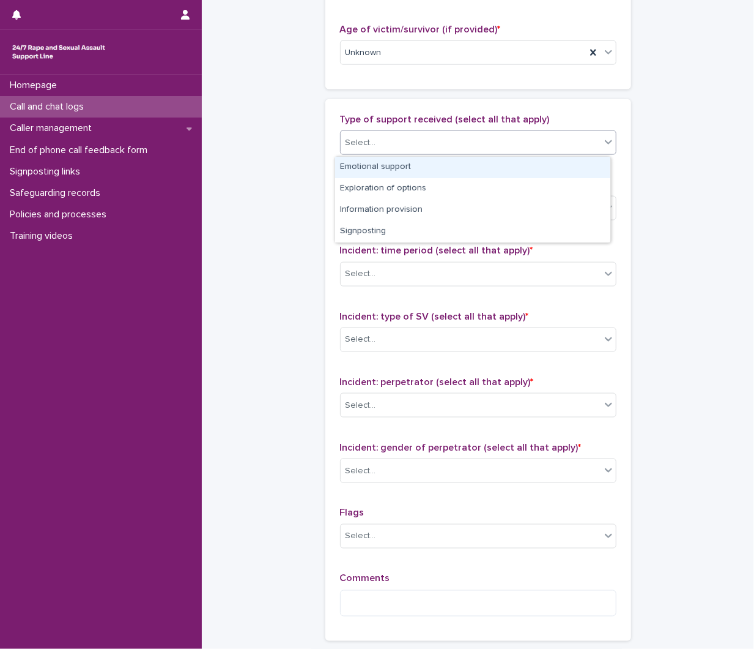
click at [428, 138] on div "Select..." at bounding box center [471, 143] width 260 height 20
click at [407, 171] on div "Emotional support" at bounding box center [472, 167] width 275 height 21
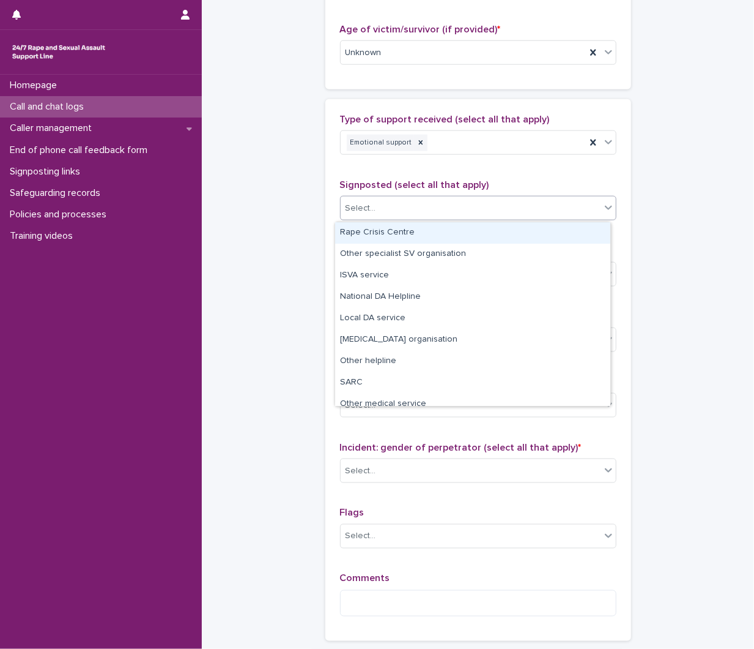
click at [359, 201] on div "Select..." at bounding box center [471, 208] width 260 height 20
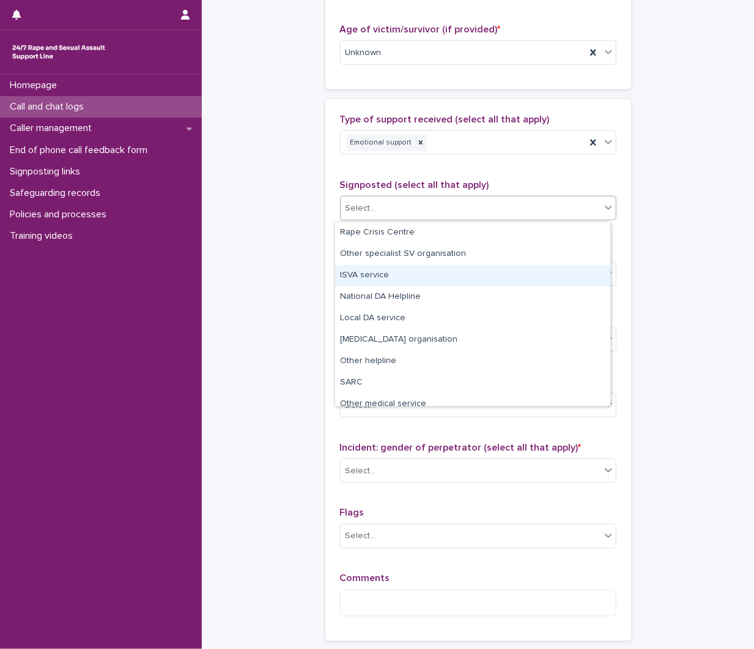
scroll to position [73, 0]
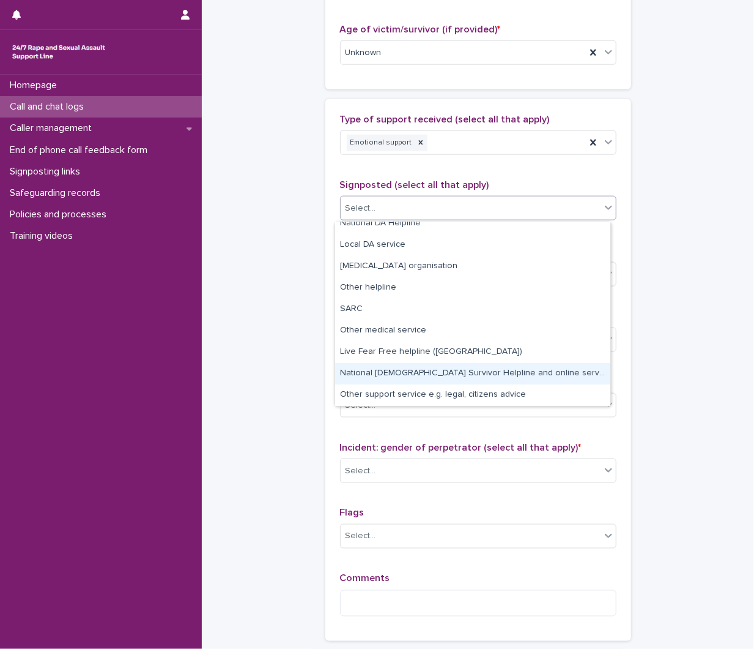
click at [294, 340] on div "**********" at bounding box center [478, 7] width 528 height 1325
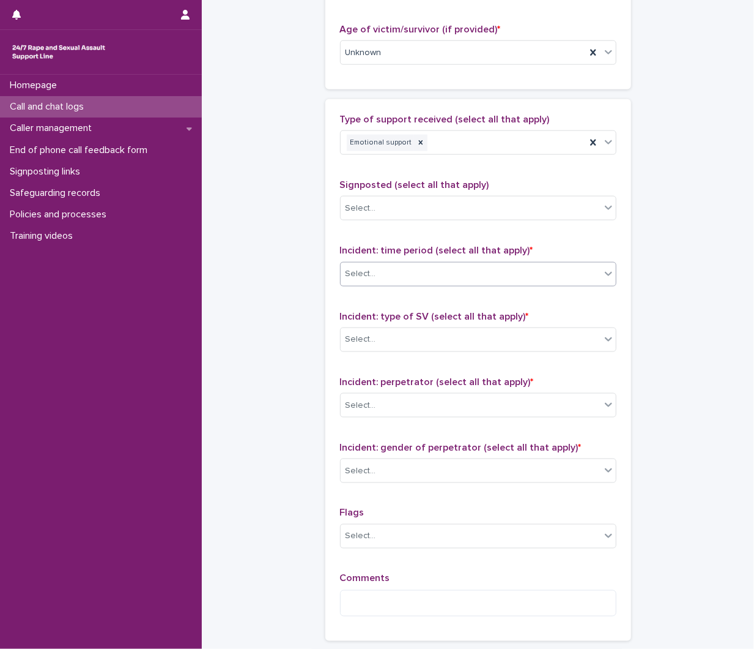
click at [414, 285] on div "Select..." at bounding box center [478, 274] width 277 height 24
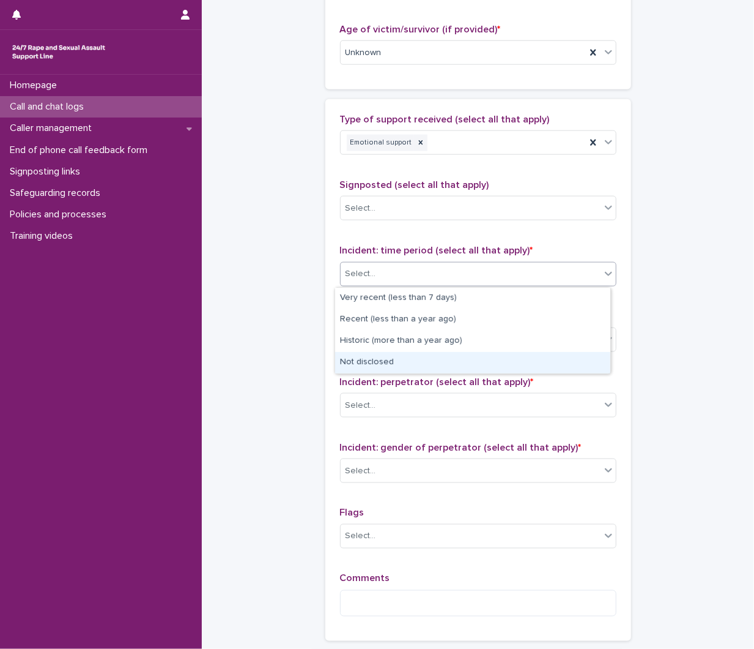
click at [401, 359] on div "Not disclosed" at bounding box center [472, 362] width 275 height 21
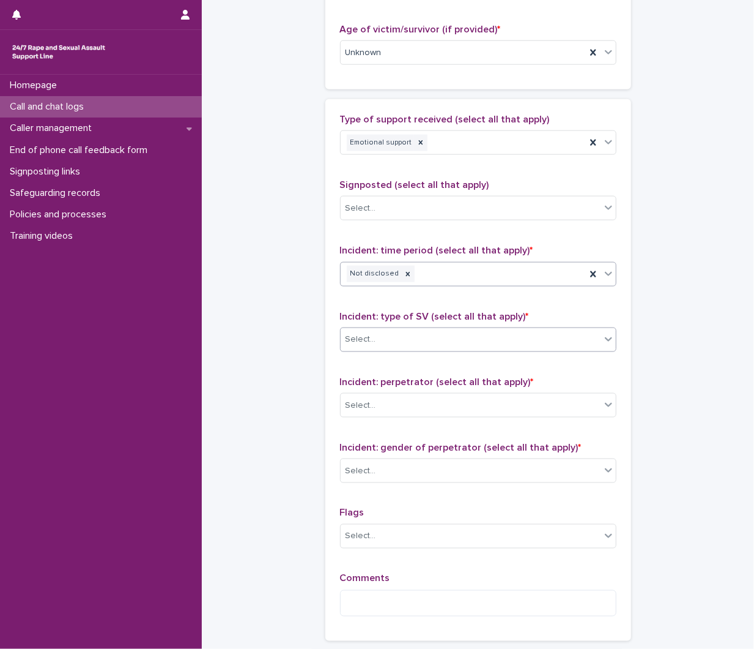
click at [455, 335] on div "Select..." at bounding box center [471, 339] width 260 height 20
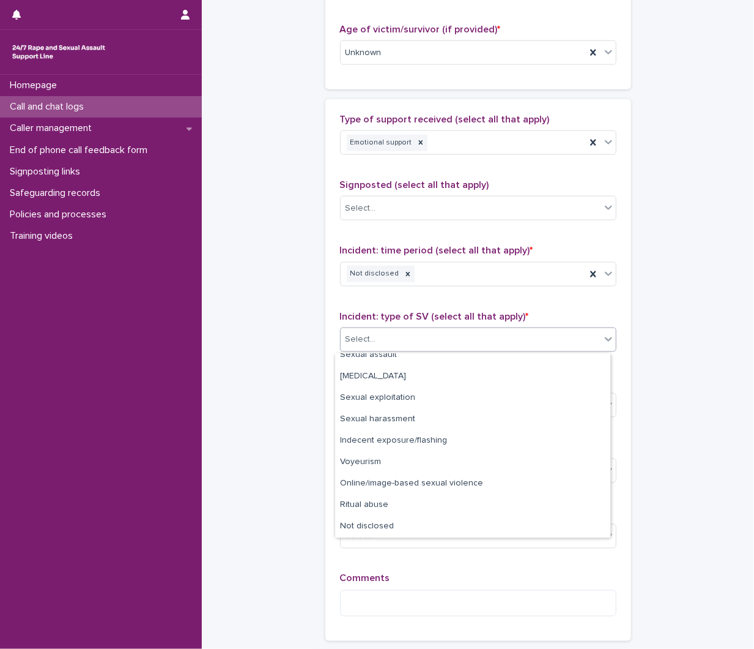
scroll to position [0, 0]
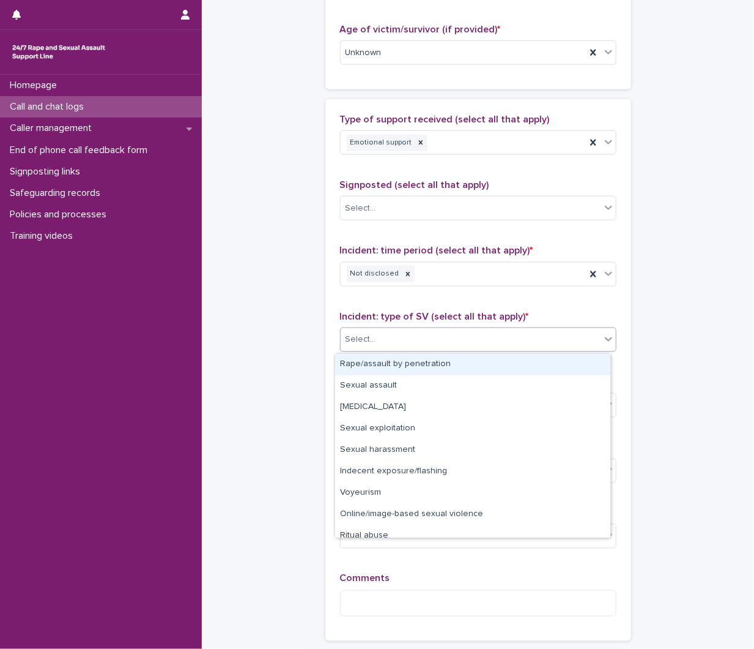
click at [403, 361] on div "Rape/assault by penetration" at bounding box center [472, 364] width 275 height 21
click at [511, 340] on div "Rape/assault by penetration" at bounding box center [463, 339] width 245 height 21
click at [411, 366] on div "Sexual assault" at bounding box center [472, 364] width 275 height 21
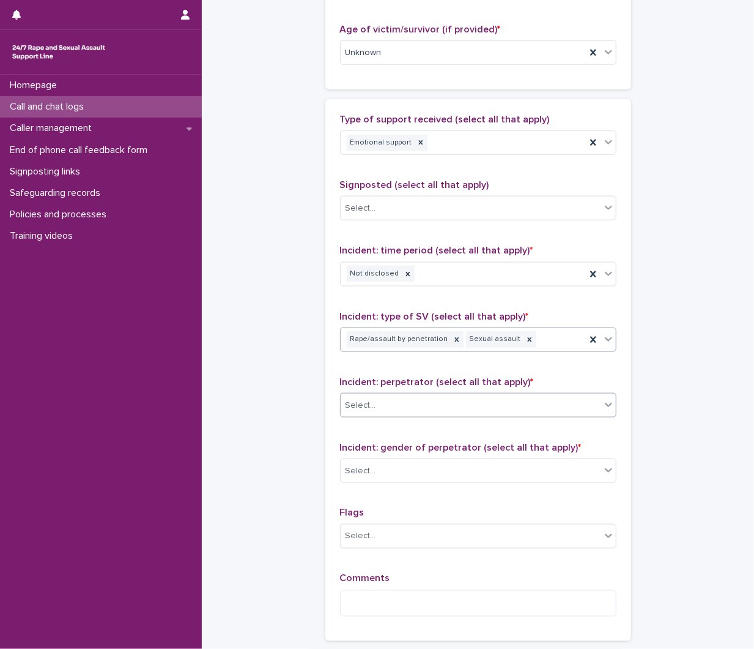
click at [469, 417] on div "Select..." at bounding box center [478, 405] width 277 height 24
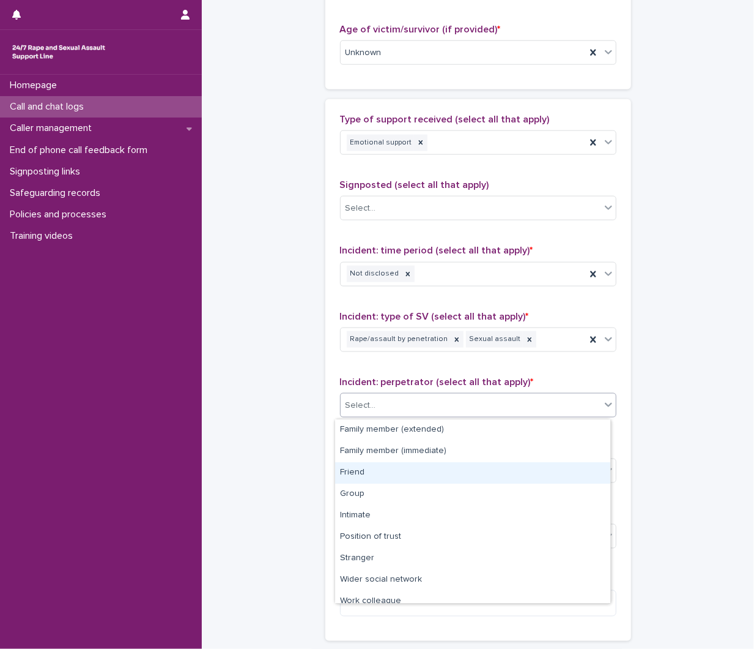
scroll to position [52, 0]
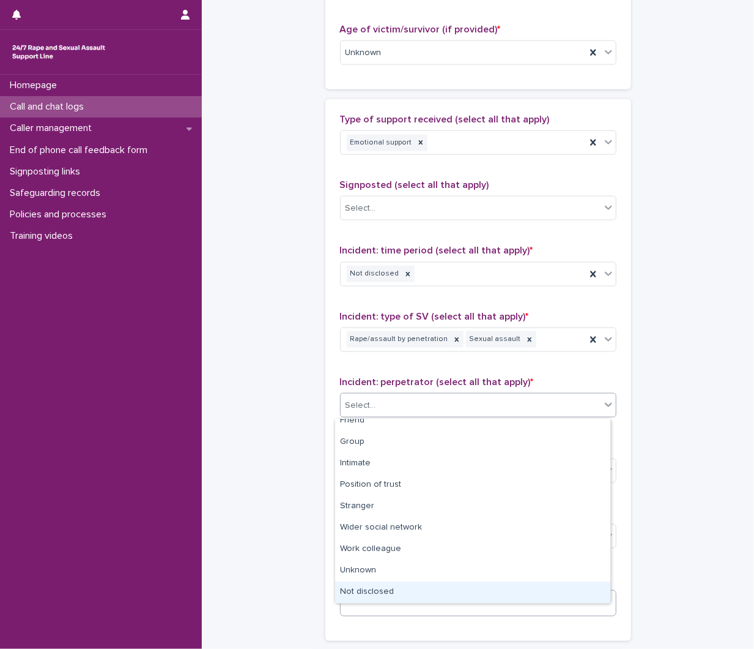
click at [371, 595] on div "Not disclosed" at bounding box center [472, 591] width 275 height 21
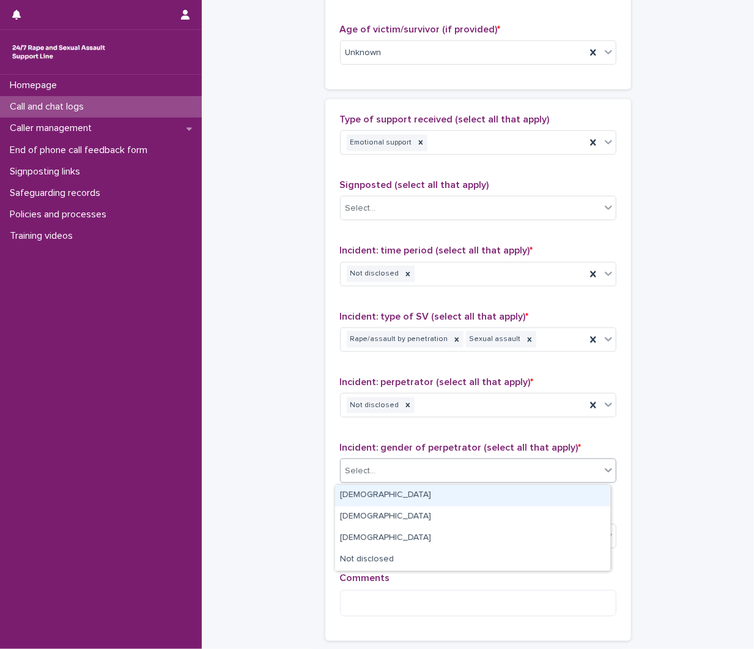
click at [423, 461] on div "Select..." at bounding box center [471, 471] width 260 height 20
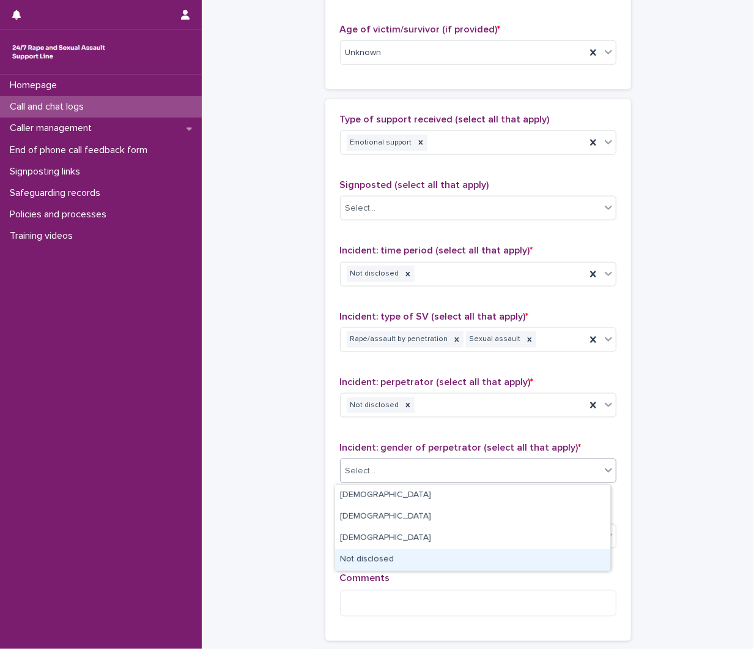
click at [375, 553] on div "Not disclosed" at bounding box center [472, 559] width 275 height 21
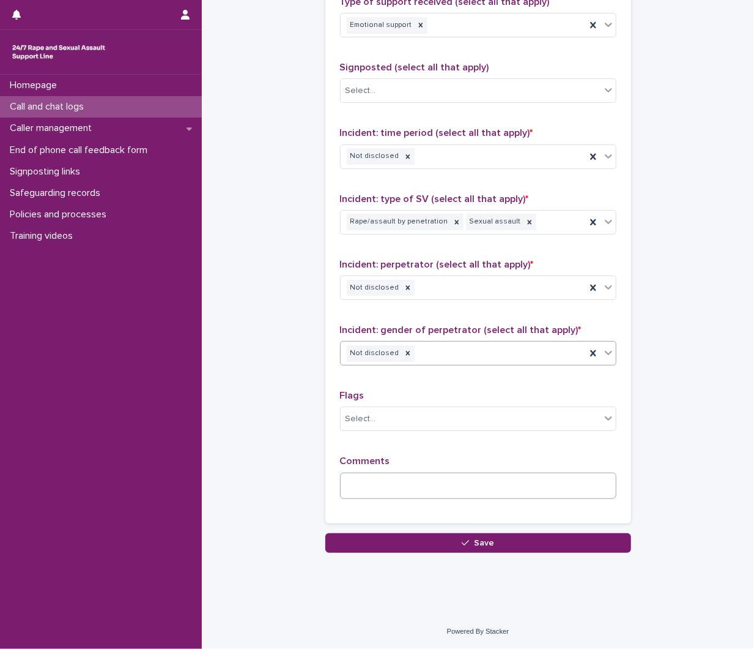
scroll to position [775, 0]
click at [419, 486] on textarea at bounding box center [478, 485] width 277 height 26
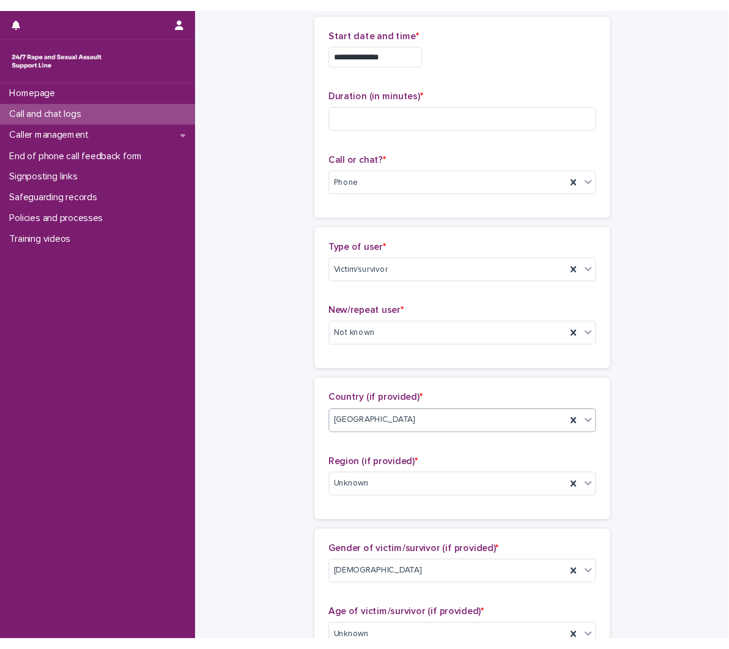
scroll to position [0, 0]
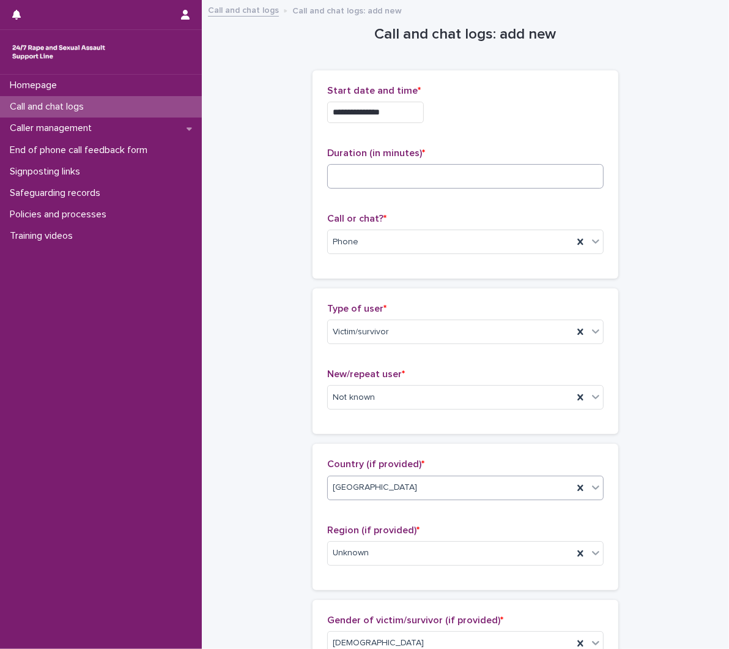
type textarea "**********"
click at [426, 178] on input at bounding box center [465, 176] width 277 height 24
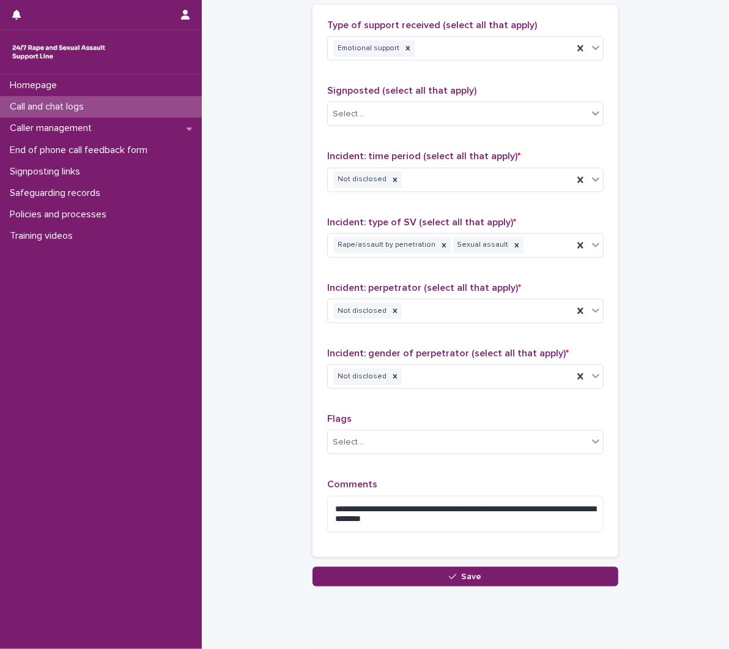
scroll to position [785, 0]
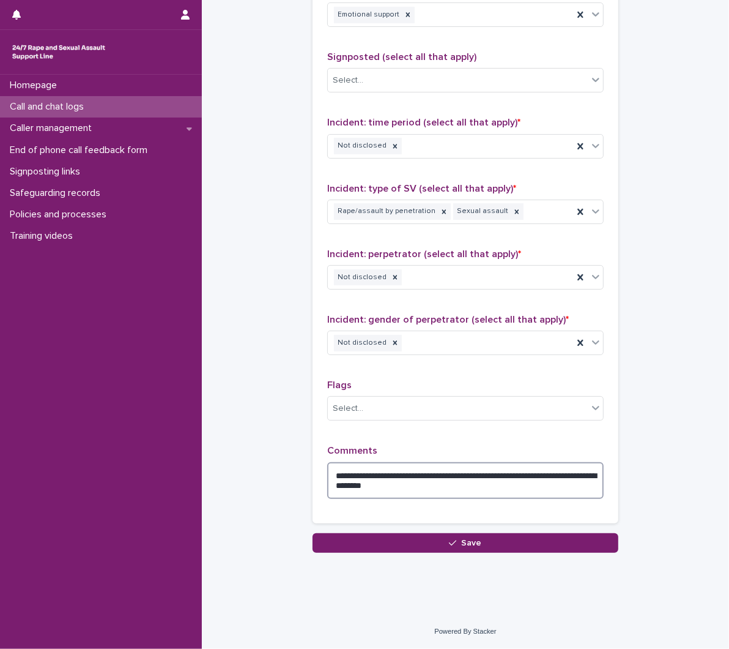
click at [447, 488] on textarea "**********" at bounding box center [465, 480] width 277 height 37
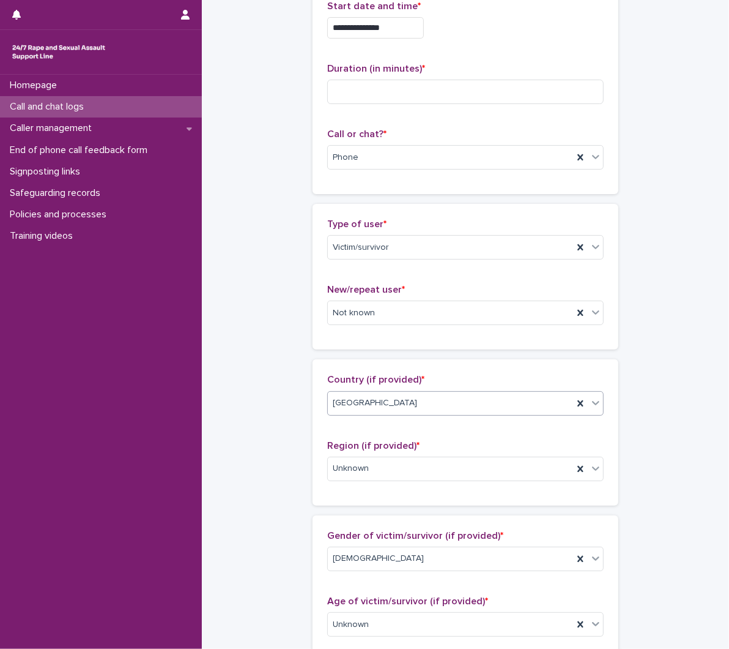
scroll to position [0, 0]
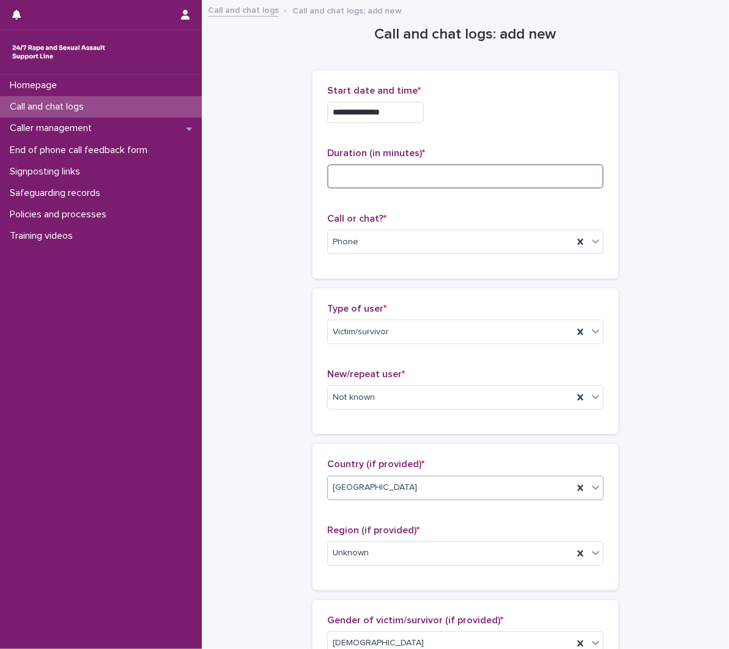
click at [387, 168] on input at bounding box center [465, 176] width 277 height 24
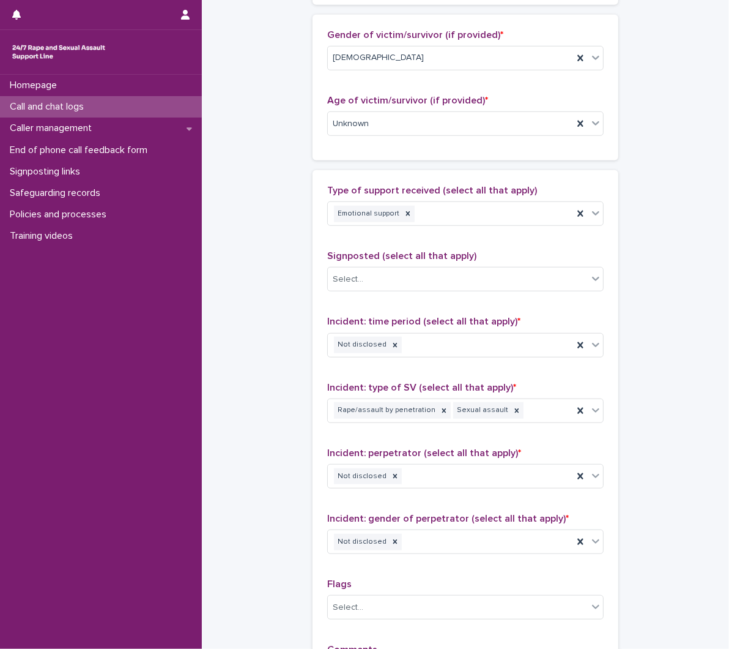
scroll to position [785, 0]
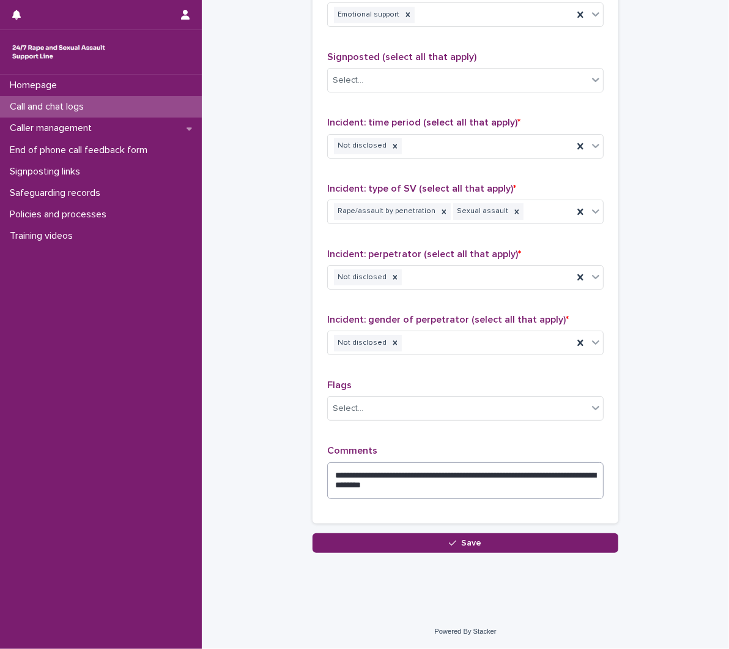
type input "**"
click at [504, 486] on textarea "**********" at bounding box center [465, 480] width 277 height 37
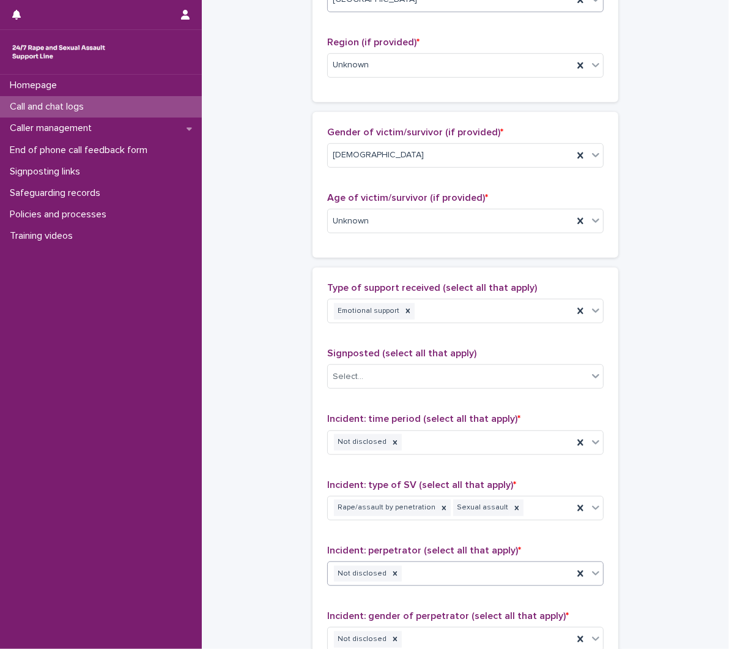
scroll to position [445, 0]
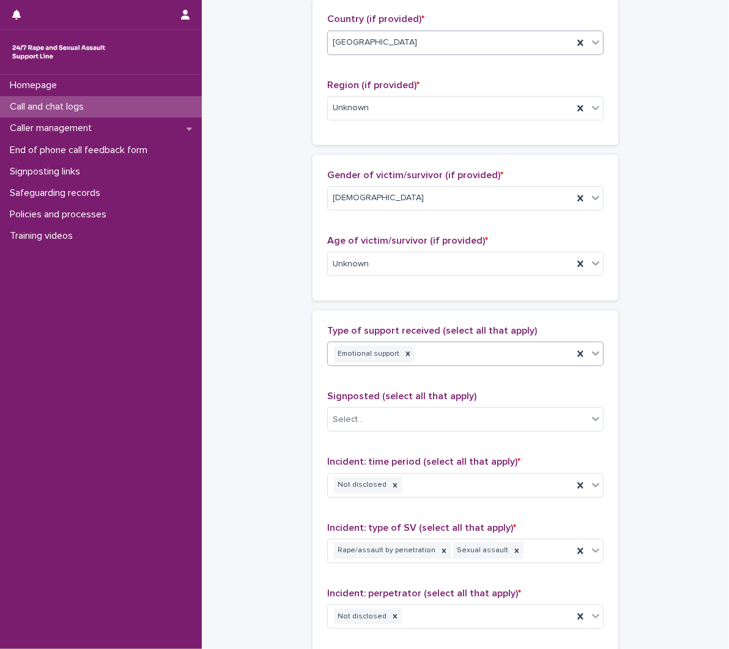
type textarea "**********"
click at [474, 363] on div "Emotional support" at bounding box center [450, 353] width 245 height 21
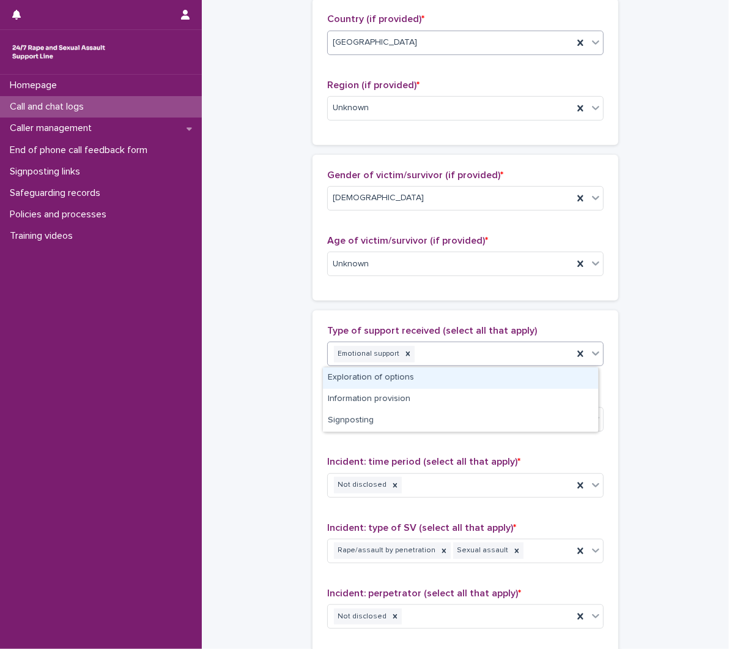
click at [464, 384] on div "Exploration of options" at bounding box center [460, 377] width 275 height 21
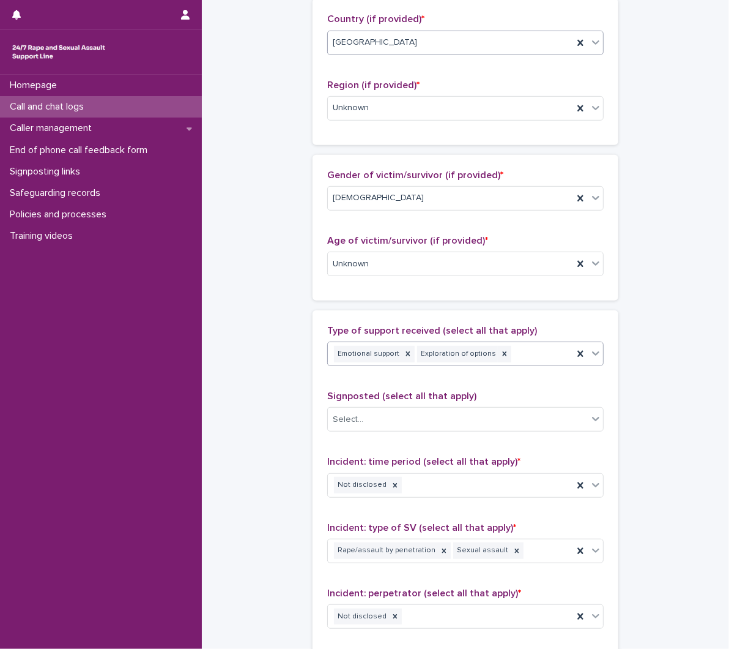
click at [524, 366] on body "**********" at bounding box center [364, 324] width 729 height 649
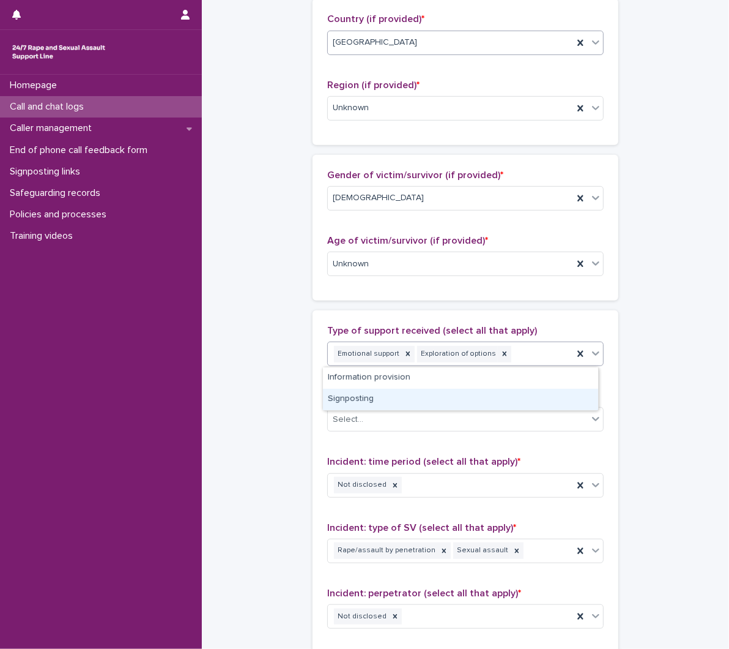
click at [483, 403] on div "Signposting" at bounding box center [460, 398] width 275 height 21
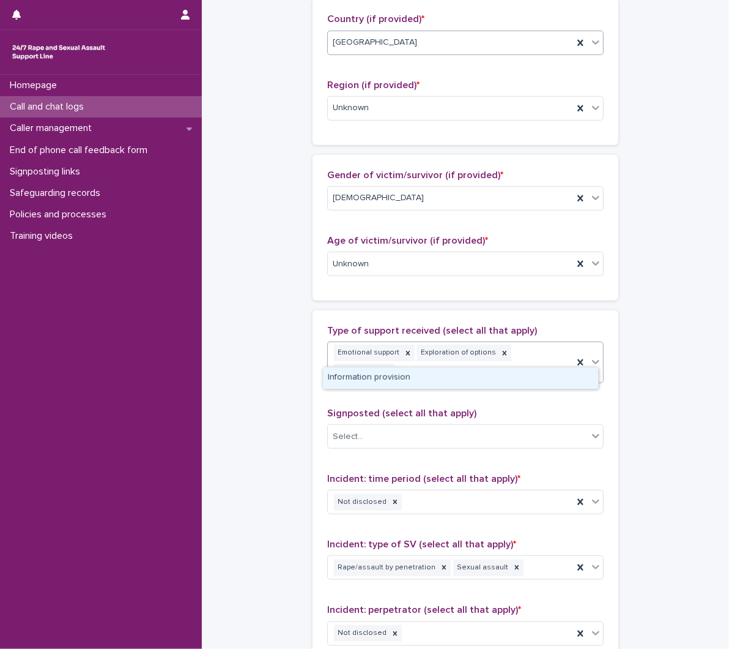
click at [567, 363] on div "Emotional support Exploration of options Signposting" at bounding box center [450, 362] width 245 height 40
click at [466, 381] on div "Information provision" at bounding box center [460, 377] width 275 height 21
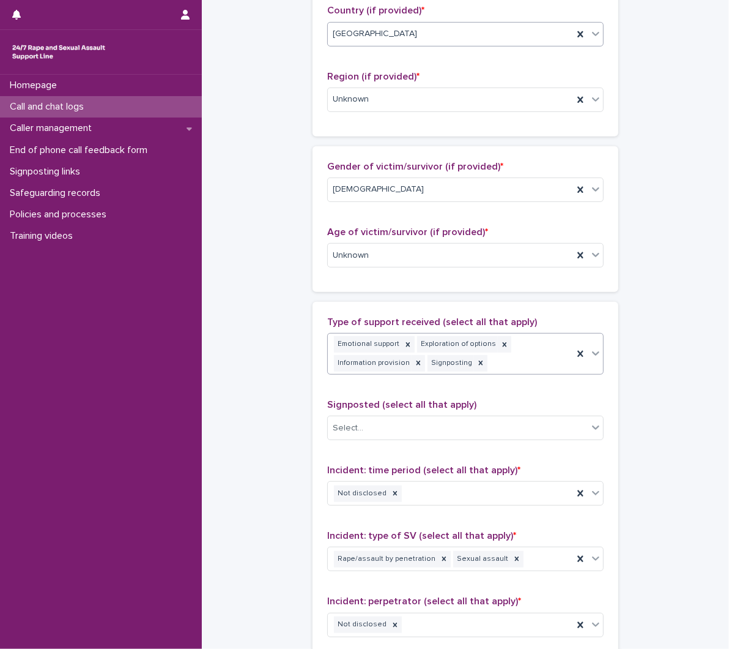
click at [459, 414] on div "Signposted (select all that apply) Select..." at bounding box center [465, 424] width 277 height 51
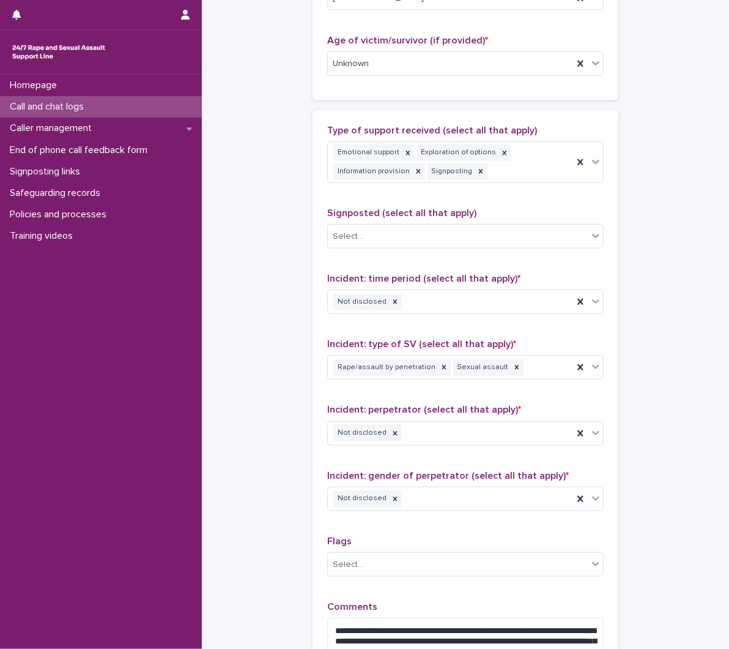
scroll to position [657, 0]
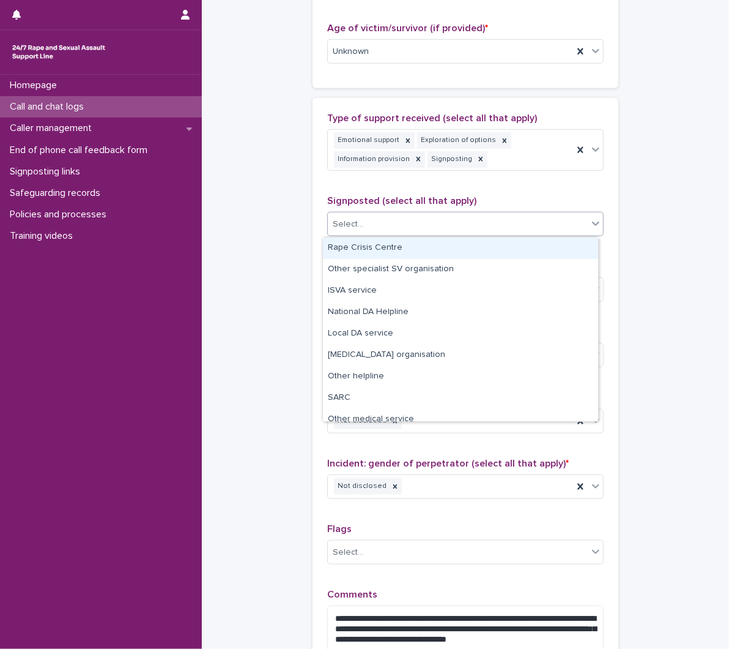
click at [443, 232] on div "Select..." at bounding box center [458, 224] width 260 height 20
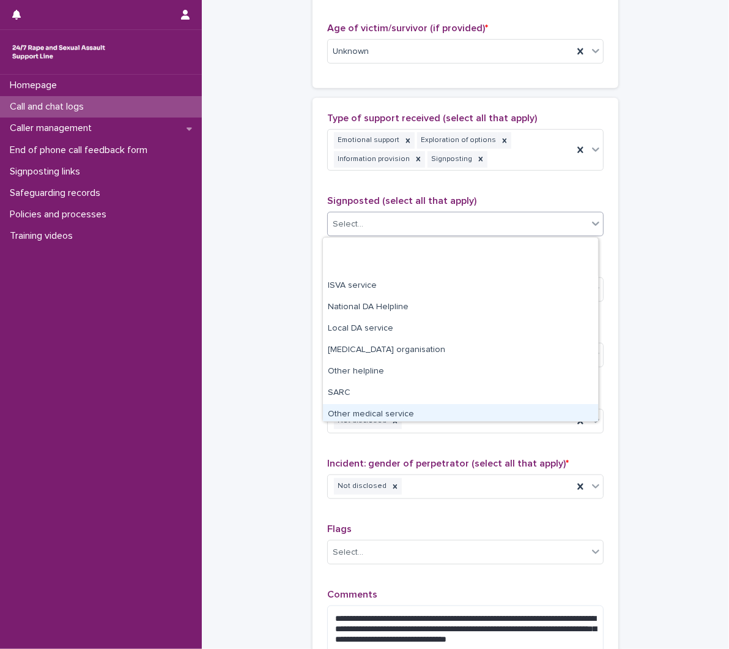
scroll to position [73, 0]
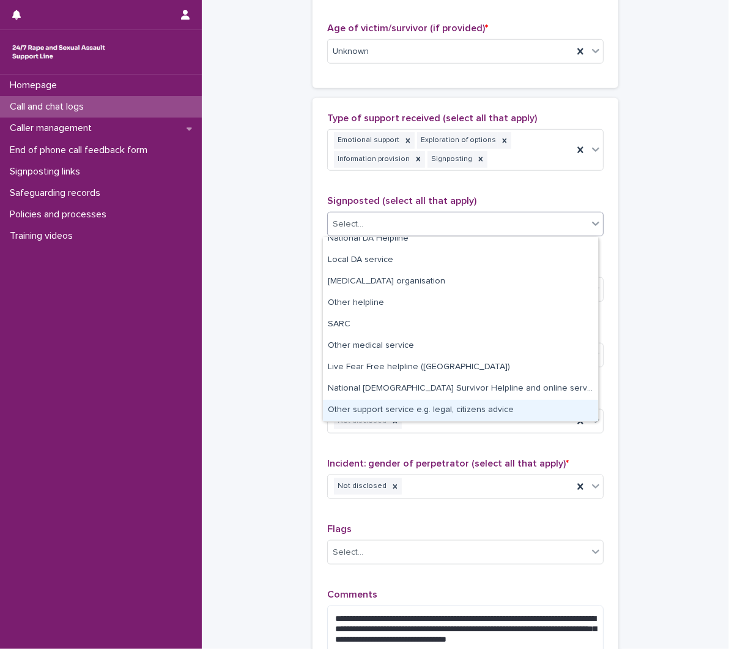
click at [433, 407] on div "Other support service e.g. legal, citizens advice" at bounding box center [460, 410] width 275 height 21
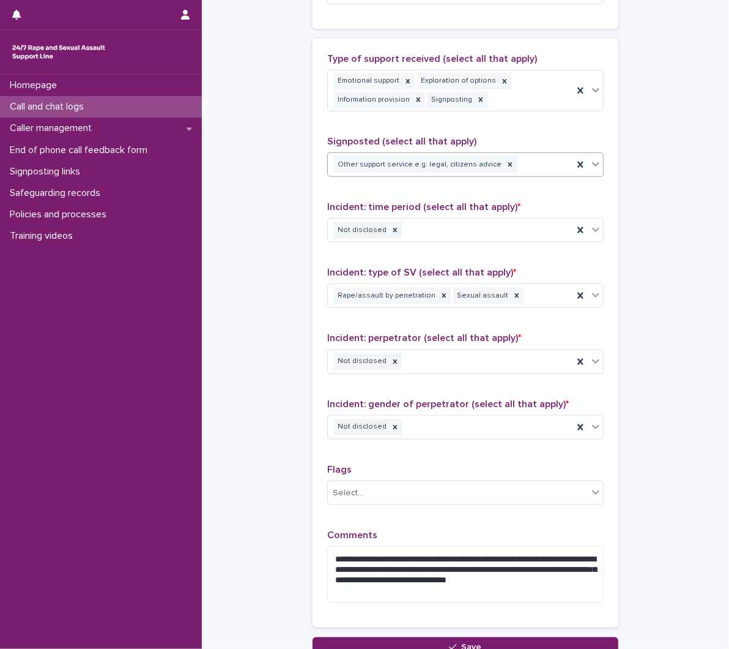
scroll to position [822, 0]
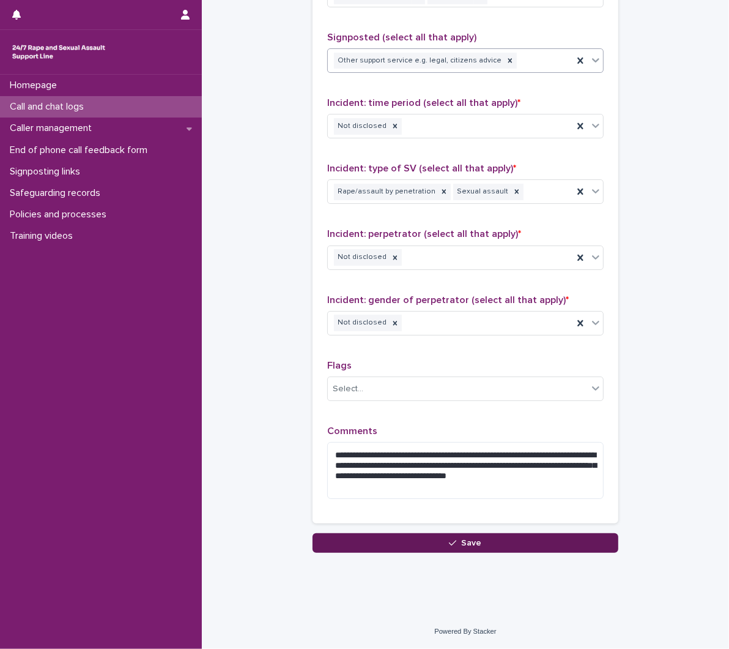
click at [462, 543] on span "Save" at bounding box center [472, 542] width 20 height 9
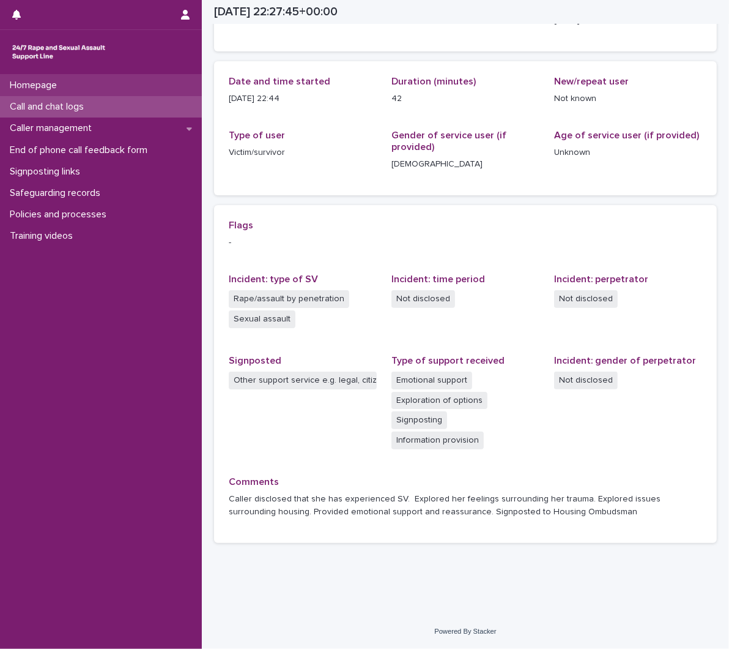
scroll to position [106, 0]
click at [182, 12] on icon "button" at bounding box center [185, 15] width 9 height 10
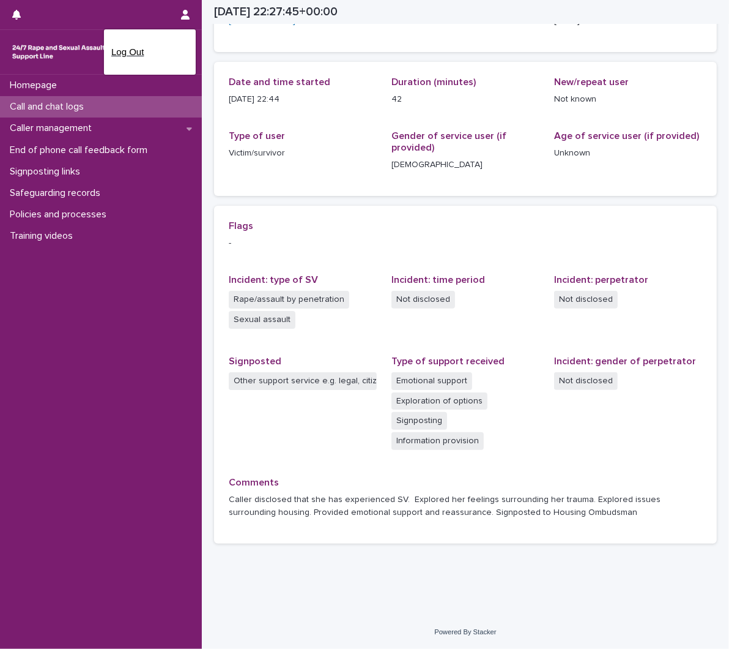
click at [125, 51] on p "Log Out" at bounding box center [149, 52] width 77 height 21
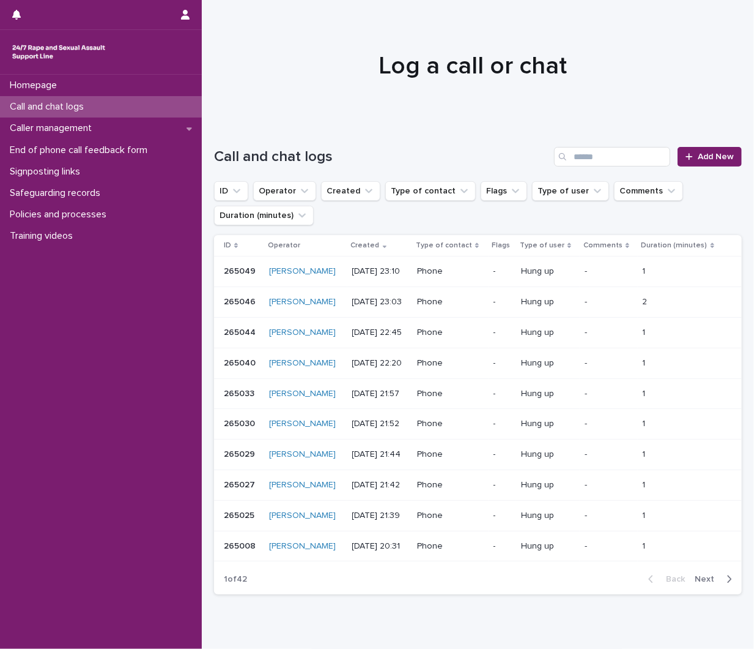
click at [76, 108] on p "Call and chat logs" at bounding box center [49, 107] width 89 height 12
click at [59, 105] on p "Call and chat logs" at bounding box center [49, 107] width 89 height 12
click at [570, 152] on input "Search" at bounding box center [612, 157] width 116 height 20
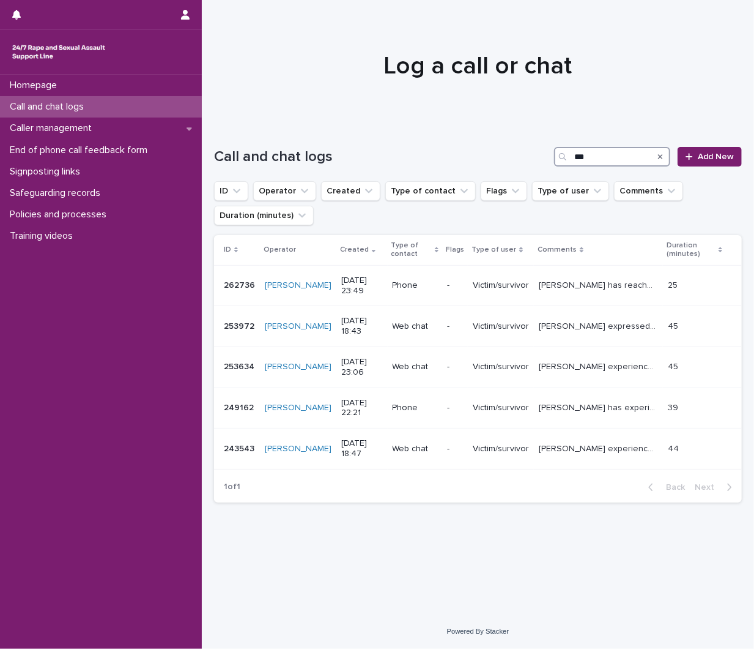
type input "***"
click at [75, 102] on p "Call and chat logs" at bounding box center [49, 107] width 89 height 12
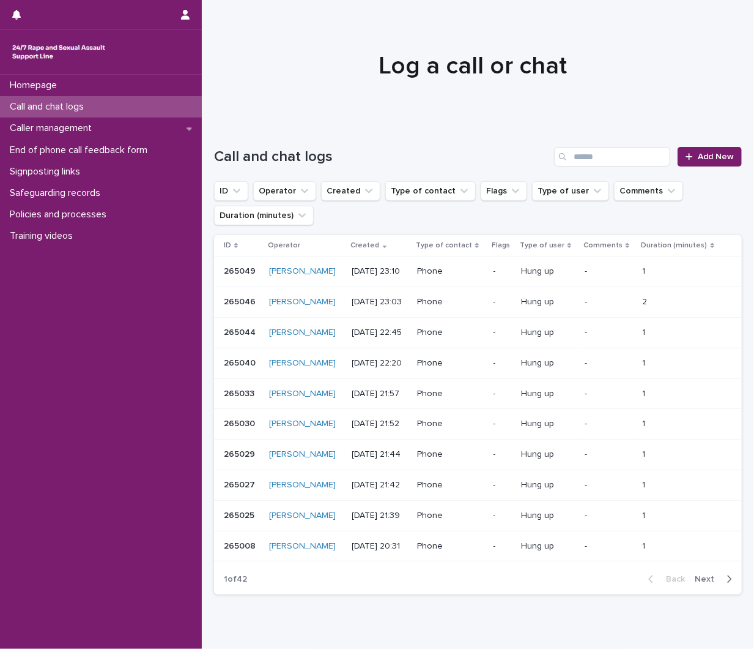
click at [592, 173] on div "Call and chat logs Add New" at bounding box center [478, 151] width 528 height 59
click at [579, 155] on input "Search" at bounding box center [612, 157] width 116 height 20
click at [46, 132] on p "Caller management" at bounding box center [53, 128] width 97 height 12
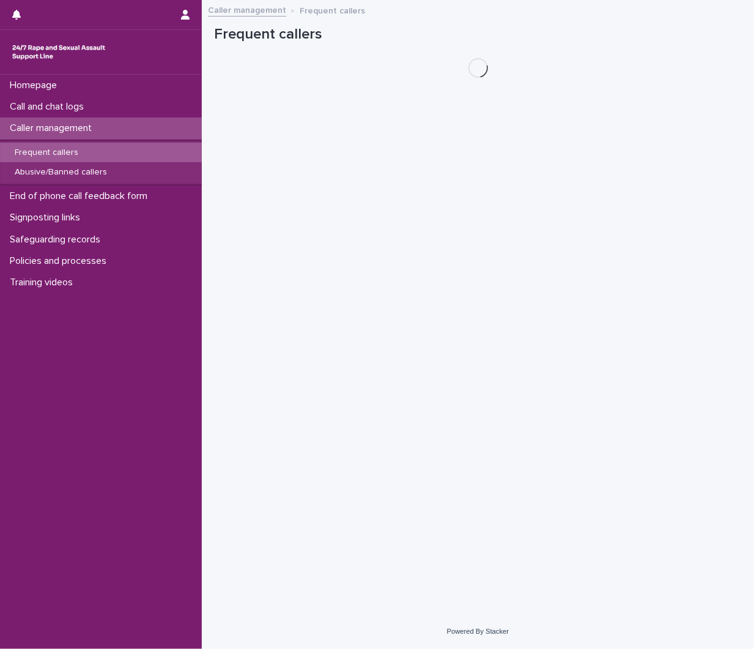
click at [53, 153] on p "Frequent callers" at bounding box center [46, 152] width 83 height 10
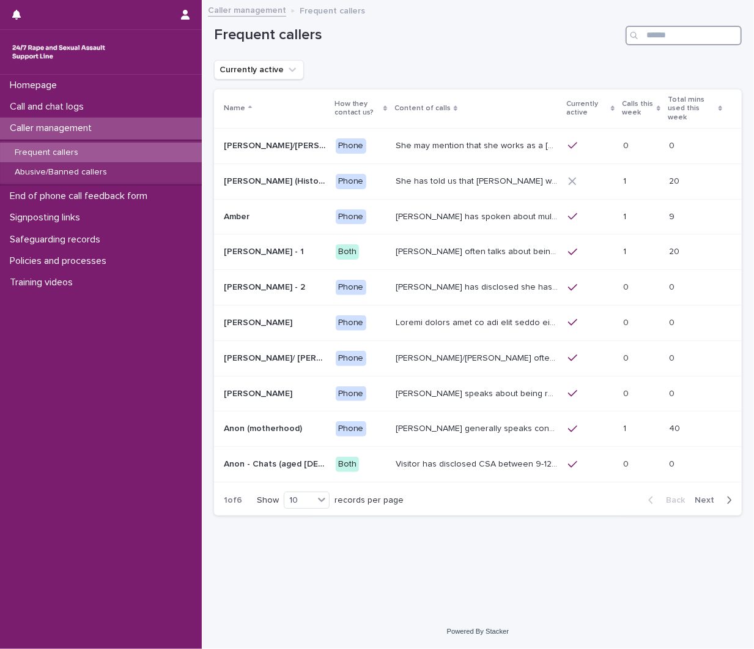
click at [649, 43] on input "Search" at bounding box center [684, 36] width 116 height 20
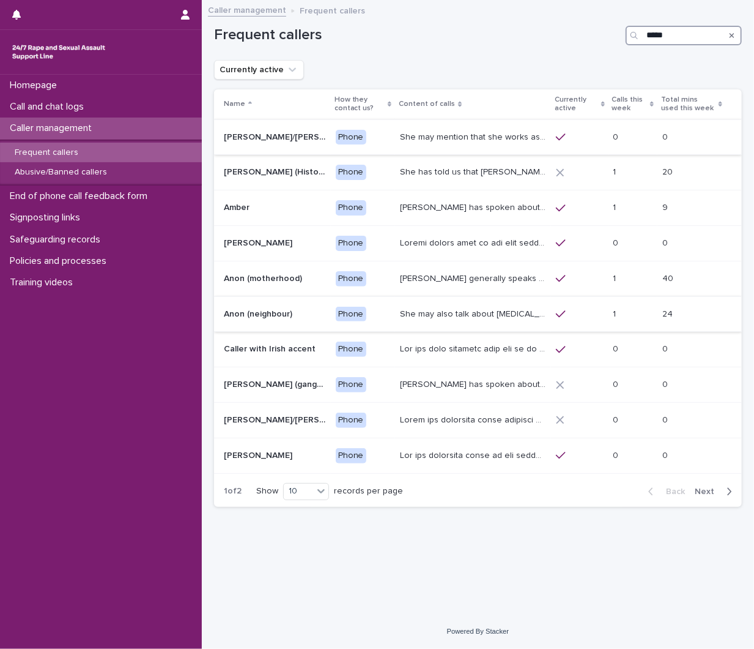
type input "*****"
click at [502, 308] on p "She may also talk about child sexual abuse and about currently being physically…" at bounding box center [474, 313] width 149 height 13
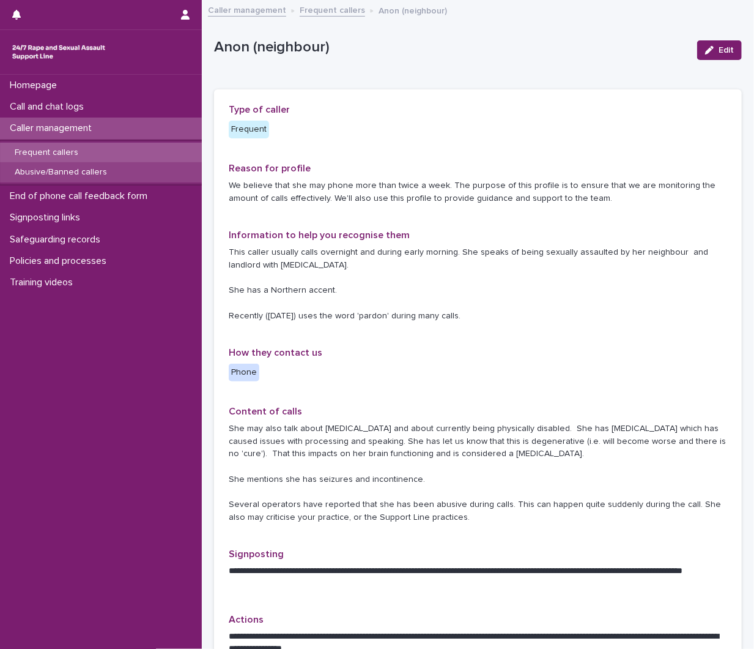
click at [35, 172] on p "Abusive/Banned callers" at bounding box center [61, 172] width 112 height 10
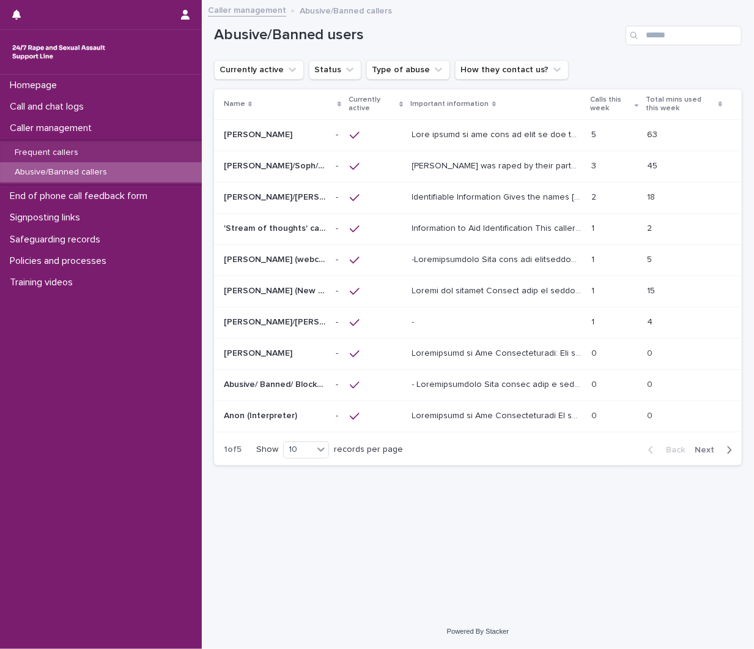
click at [522, 151] on td "[PERSON_NAME] was raped by their partner last year and they're currently facing…" at bounding box center [496, 166] width 179 height 31
click at [448, 138] on p at bounding box center [498, 133] width 172 height 13
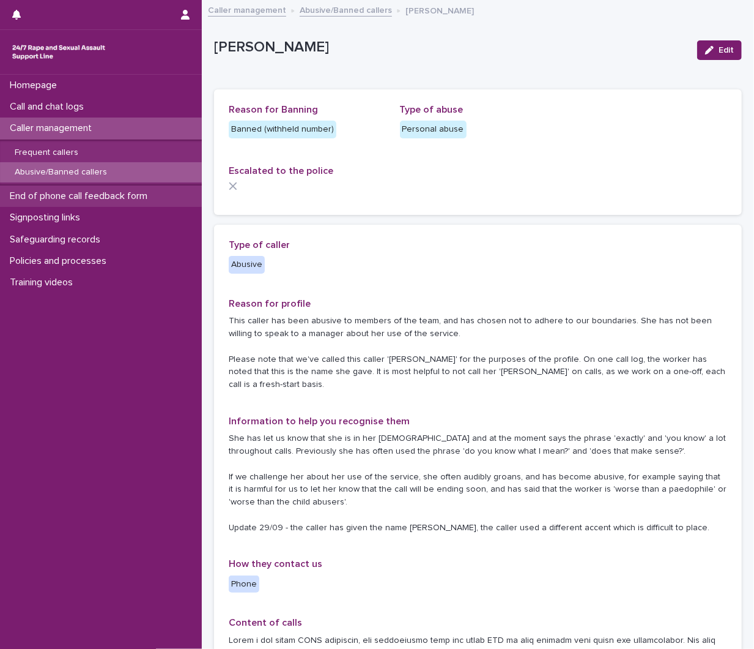
click at [78, 206] on div "Homepage Call and chat logs Caller management Frequent callers Abusive/Banned c…" at bounding box center [101, 184] width 202 height 218
click at [147, 215] on div "Signposting links" at bounding box center [101, 217] width 202 height 21
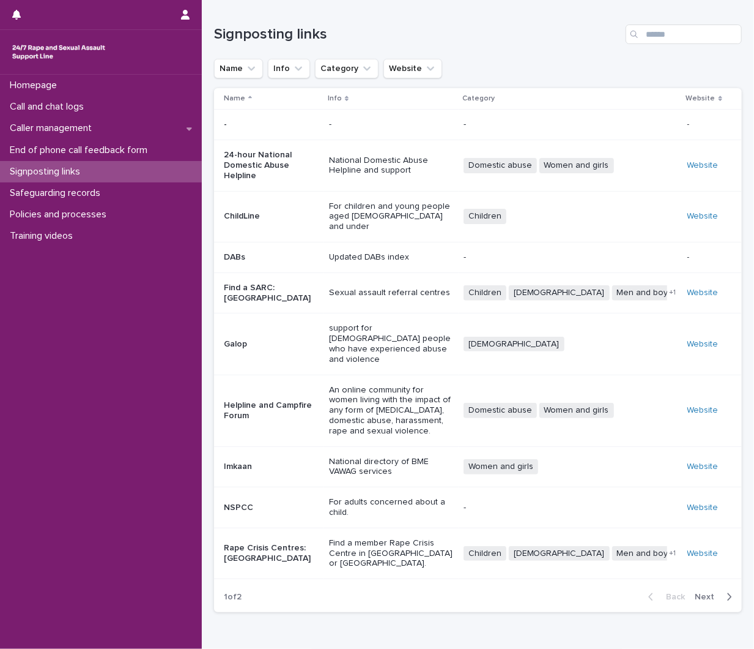
click at [711, 591] on button "Next" at bounding box center [716, 596] width 52 height 11
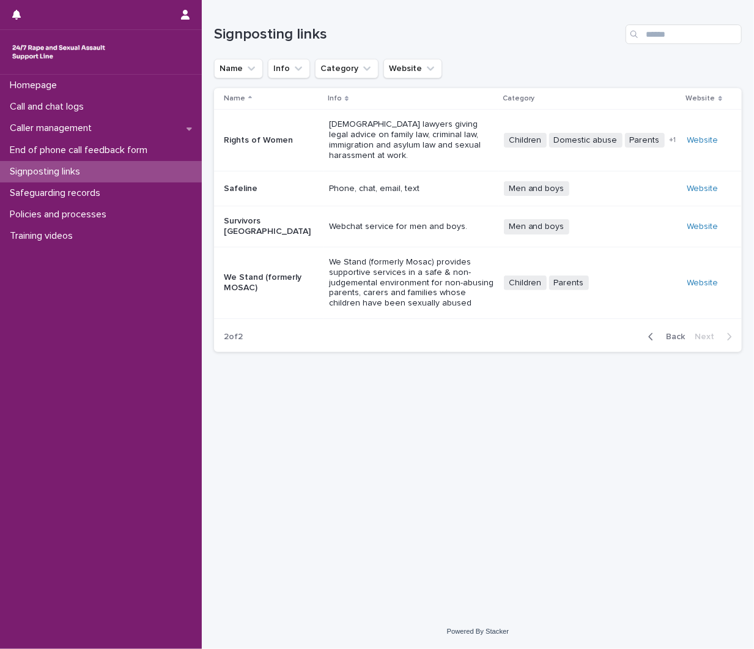
click at [352, 122] on p "[DEMOGRAPHIC_DATA] lawyers giving legal advice on family law, criminal law, imm…" at bounding box center [411, 139] width 165 height 41
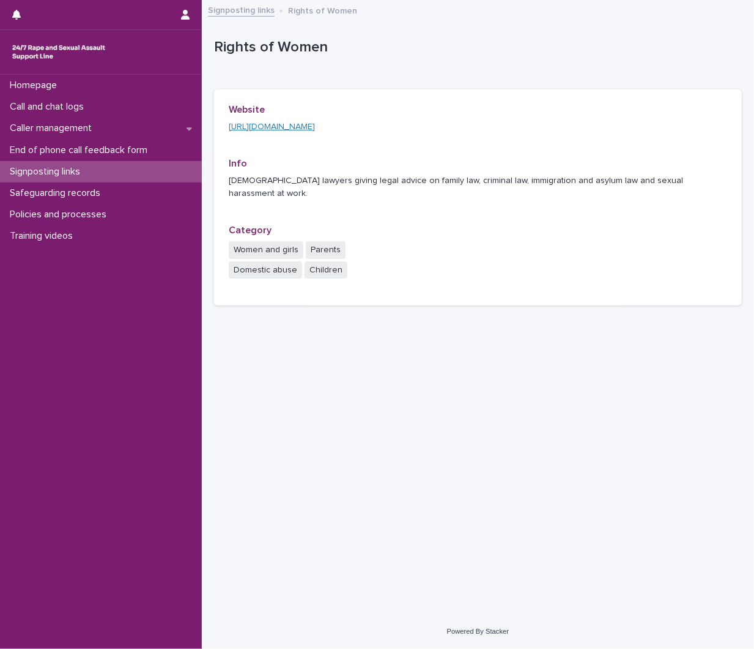
click at [315, 125] on link "[URL][DOMAIN_NAME]" at bounding box center [272, 126] width 86 height 9
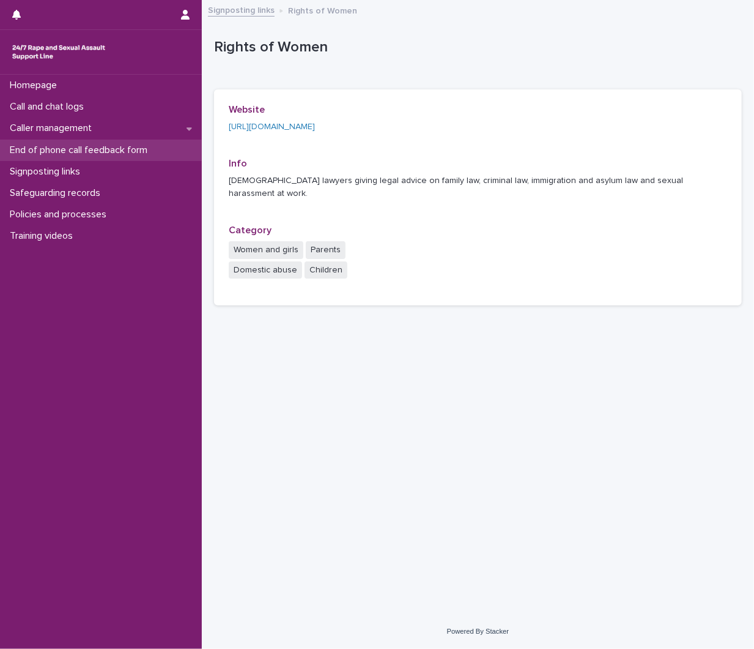
drag, startPoint x: 0, startPoint y: 0, endPoint x: 39, endPoint y: 147, distance: 151.8
click at [39, 147] on p "End of phone call feedback form" at bounding box center [81, 150] width 152 height 12
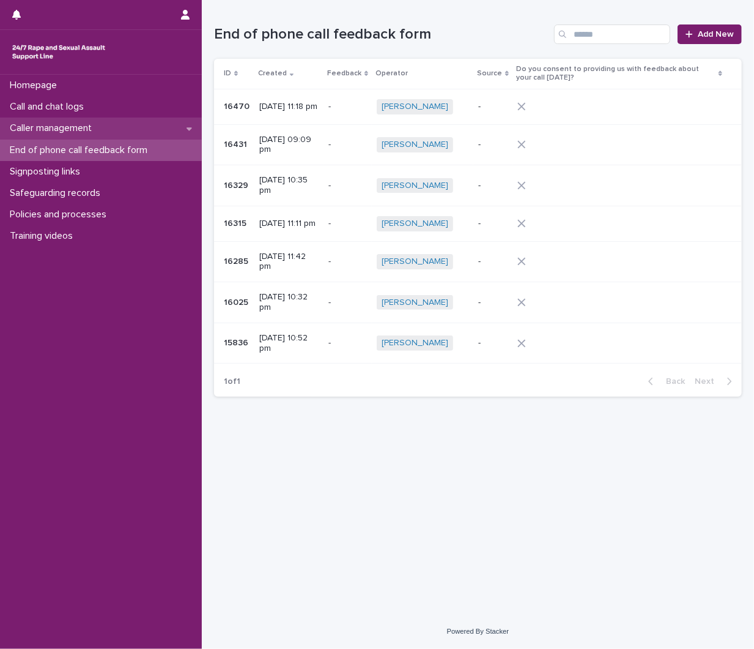
click at [61, 125] on p "Caller management" at bounding box center [53, 128] width 97 height 12
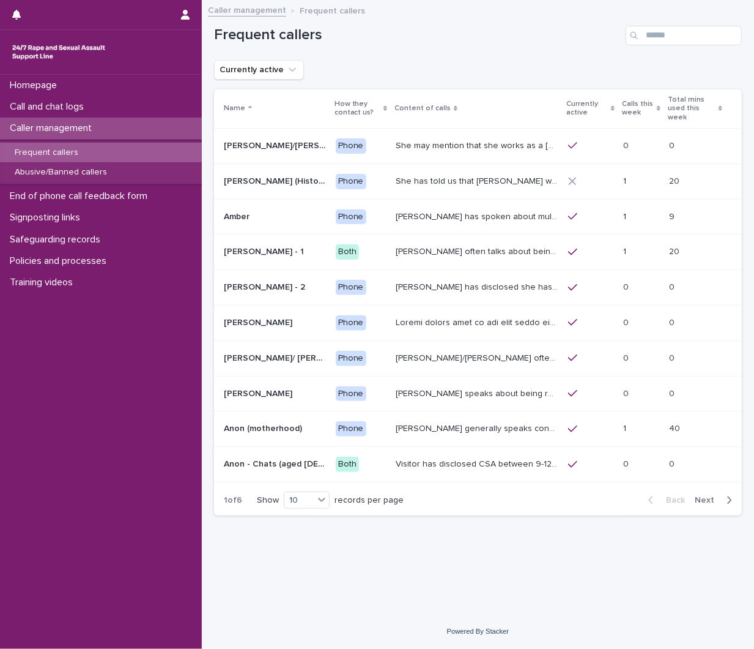
click at [87, 152] on div "Frequent callers" at bounding box center [101, 153] width 202 height 20
click at [651, 28] on input "Search" at bounding box center [684, 36] width 116 height 20
click at [81, 169] on p "Abusive/Banned callers" at bounding box center [61, 172] width 112 height 10
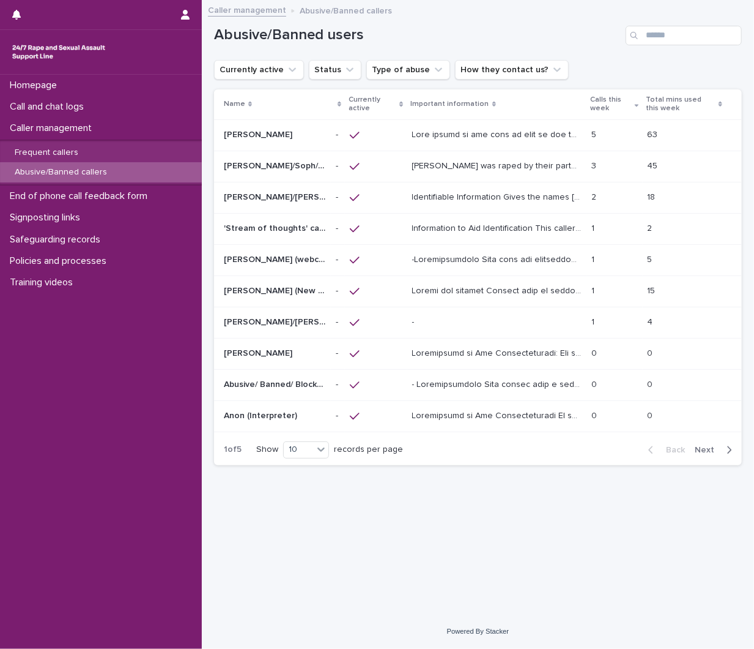
click at [401, 286] on div at bounding box center [376, 291] width 53 height 21
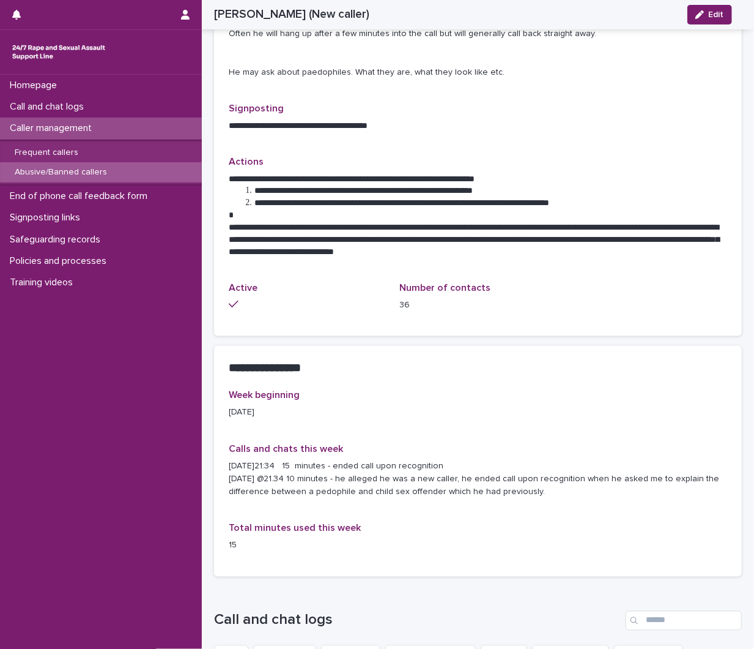
scroll to position [912, 0]
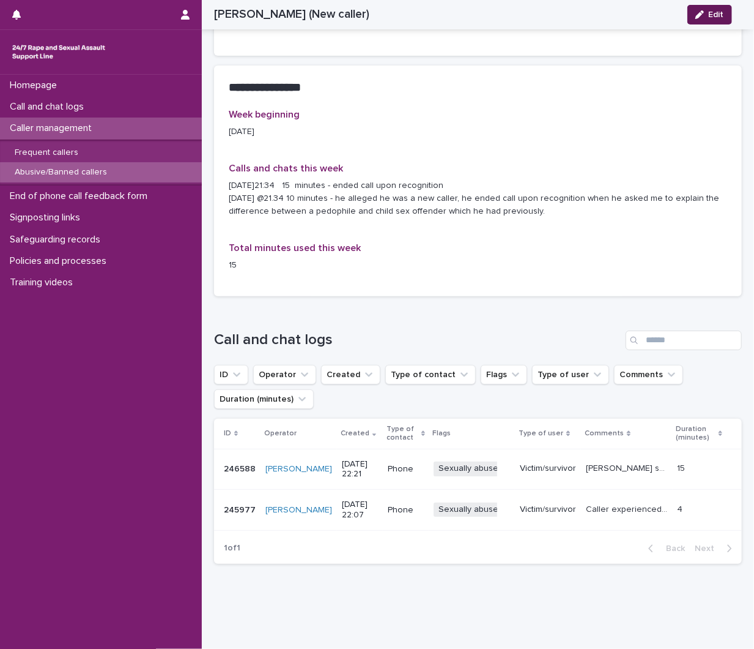
click at [704, 10] on icon "button" at bounding box center [700, 14] width 9 height 9
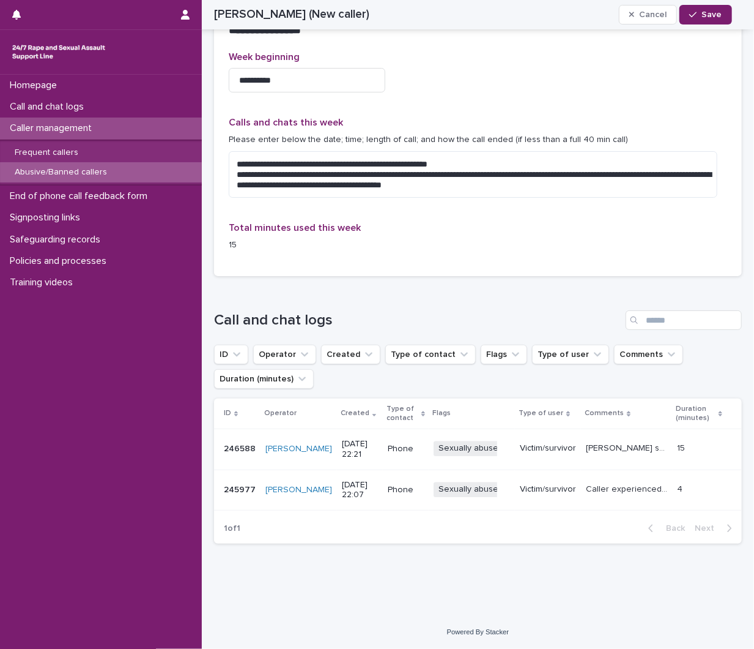
scroll to position [983, 0]
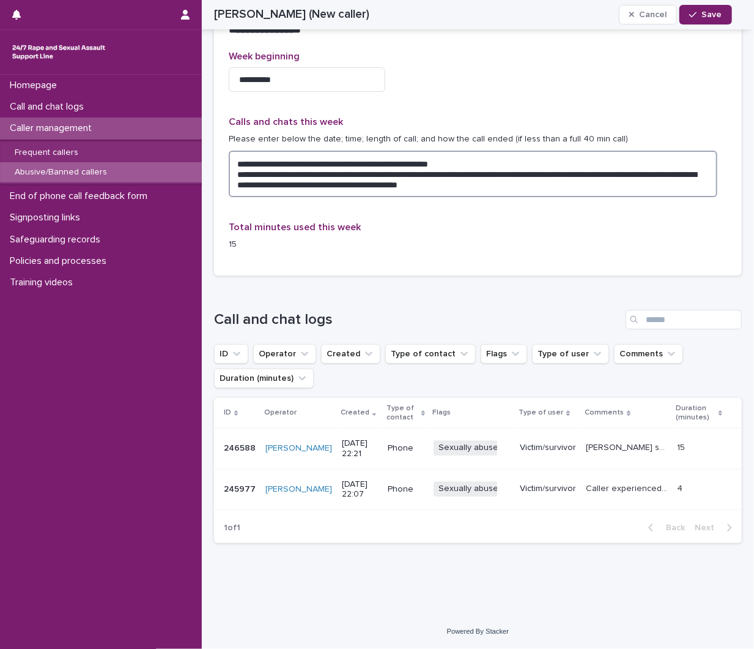
click at [620, 187] on textarea "**********" at bounding box center [473, 174] width 489 height 46
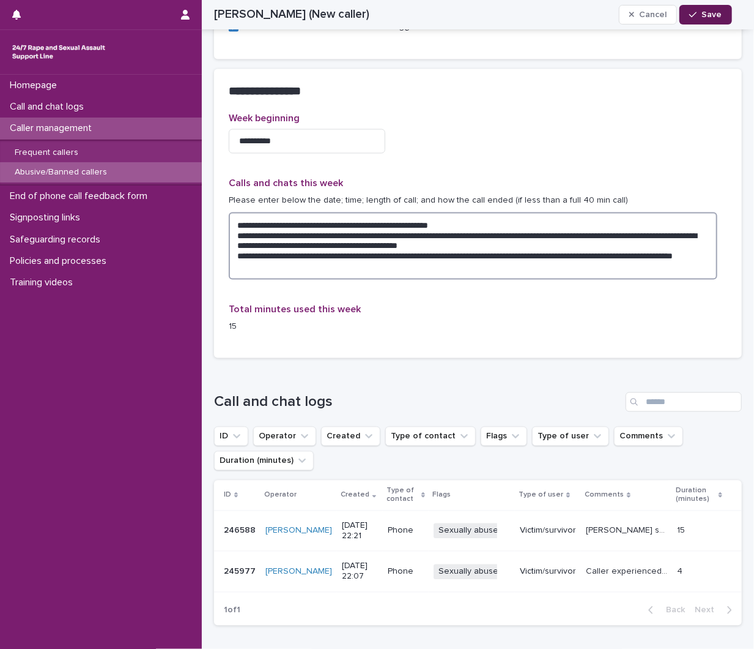
type textarea "**********"
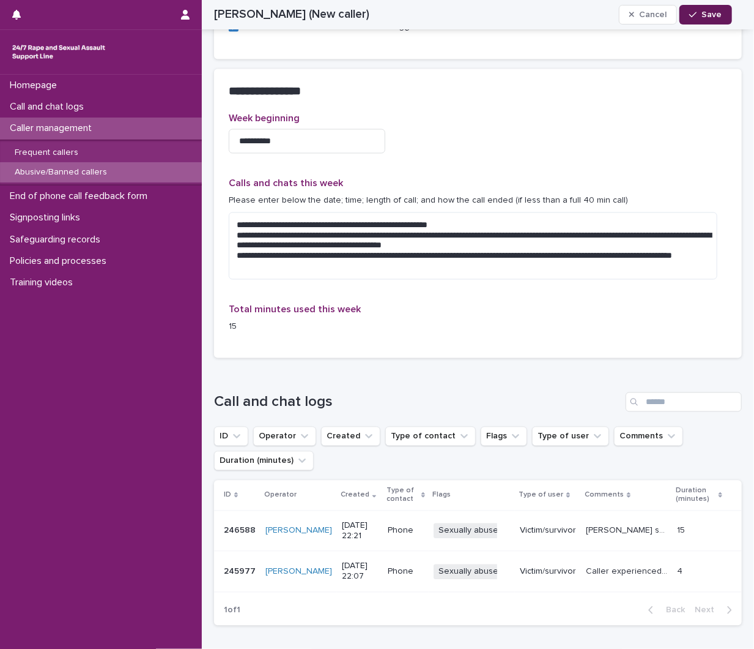
click at [717, 15] on span "Save" at bounding box center [712, 14] width 20 height 9
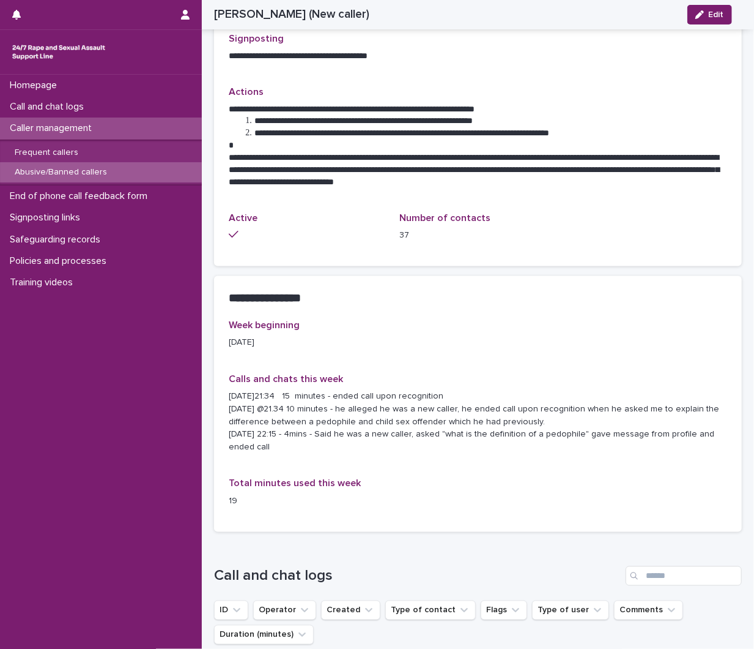
scroll to position [779, 0]
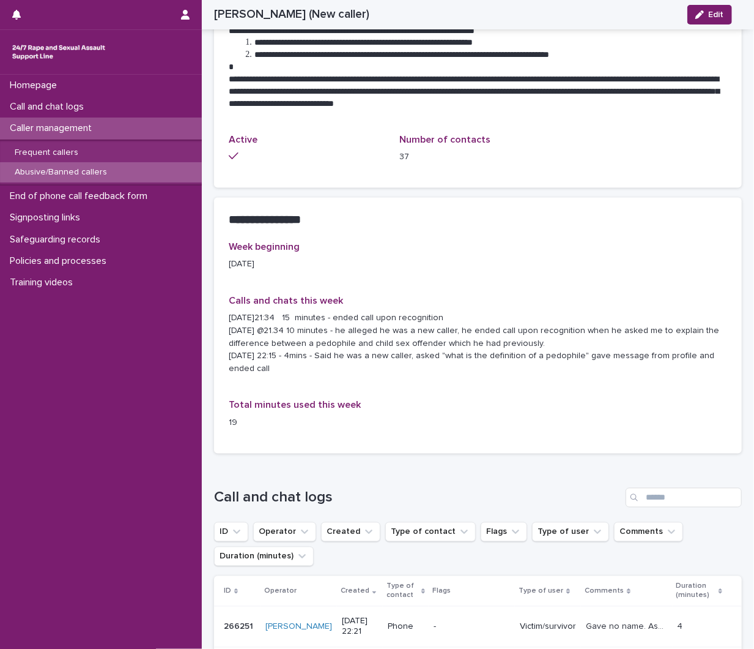
click at [108, 162] on div "Abusive/Banned callers" at bounding box center [101, 172] width 202 height 20
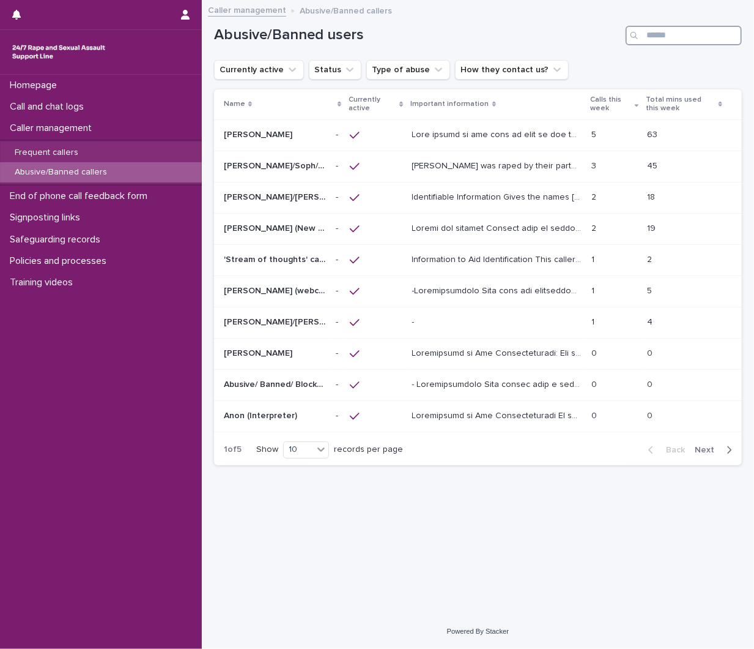
click at [660, 31] on input "Search" at bounding box center [684, 36] width 116 height 20
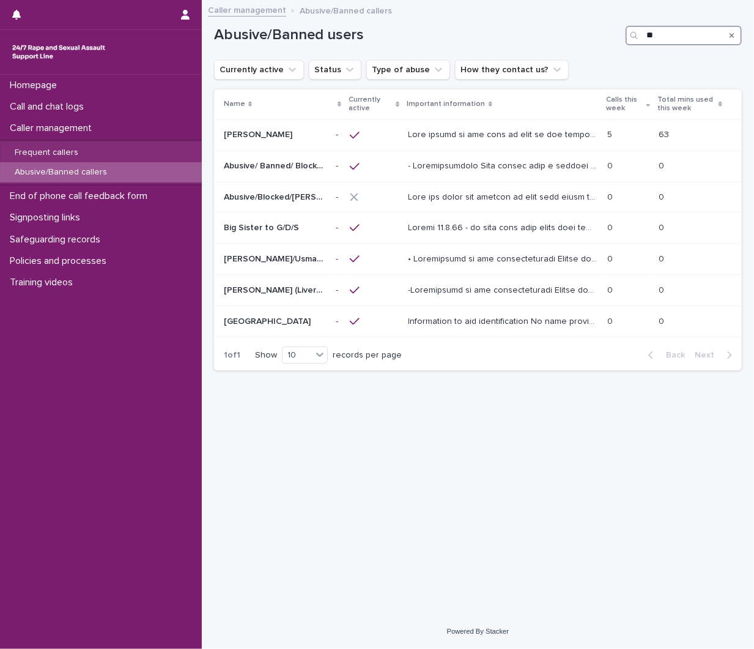
type input "*"
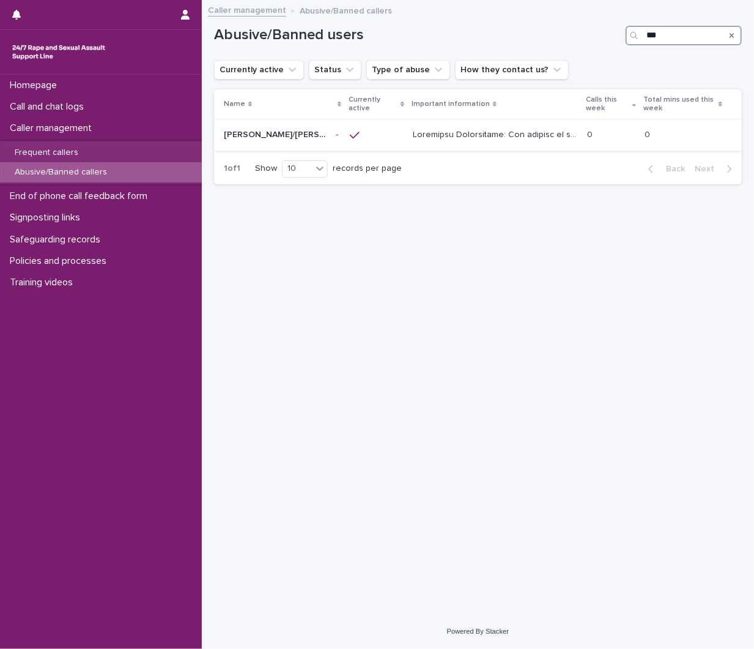
type input "**"
click at [498, 137] on p at bounding box center [496, 133] width 167 height 13
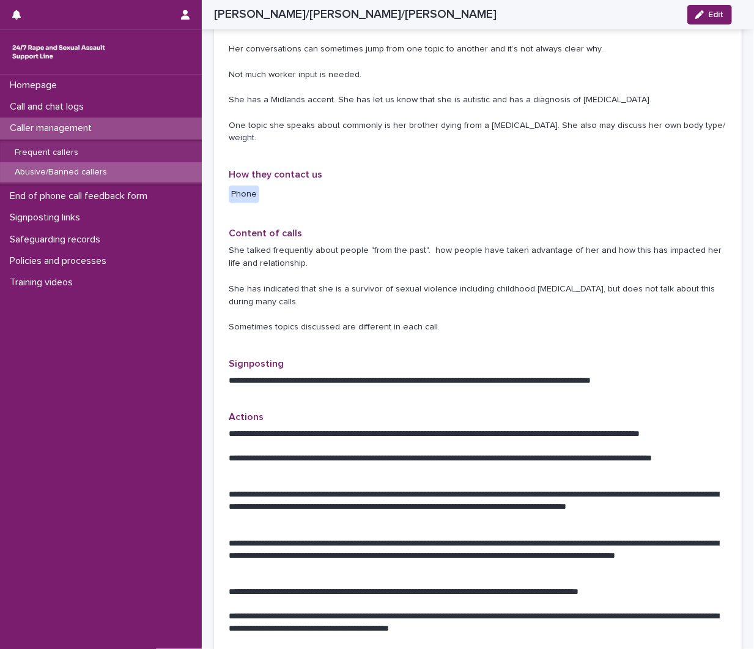
scroll to position [407, 0]
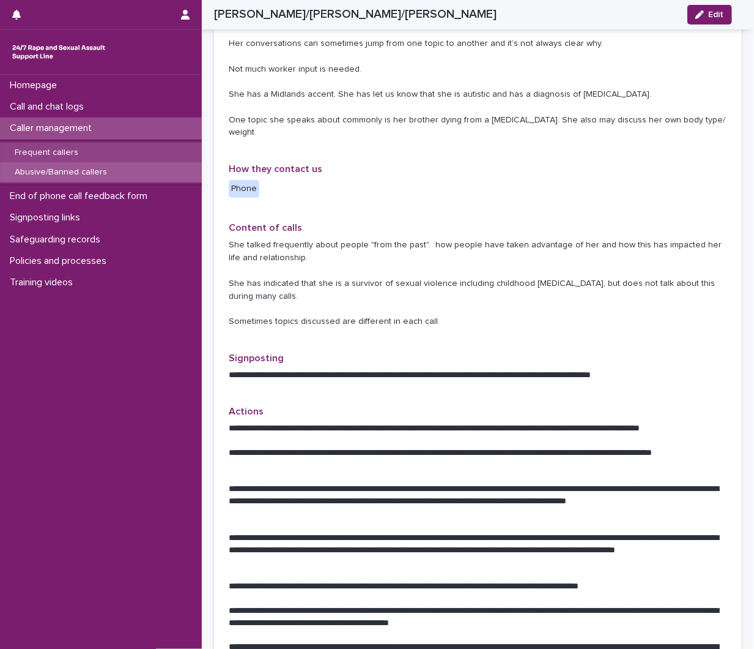
click at [88, 145] on div "Frequent callers" at bounding box center [101, 153] width 202 height 20
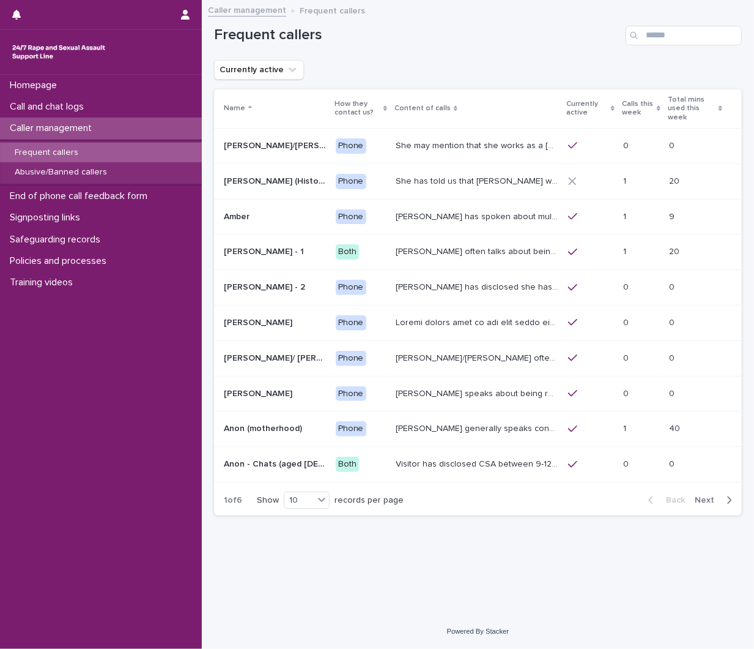
click at [426, 174] on p "She has told us that [PERSON_NAME] was involved with her abuse. Men from [GEOGR…" at bounding box center [478, 180] width 165 height 13
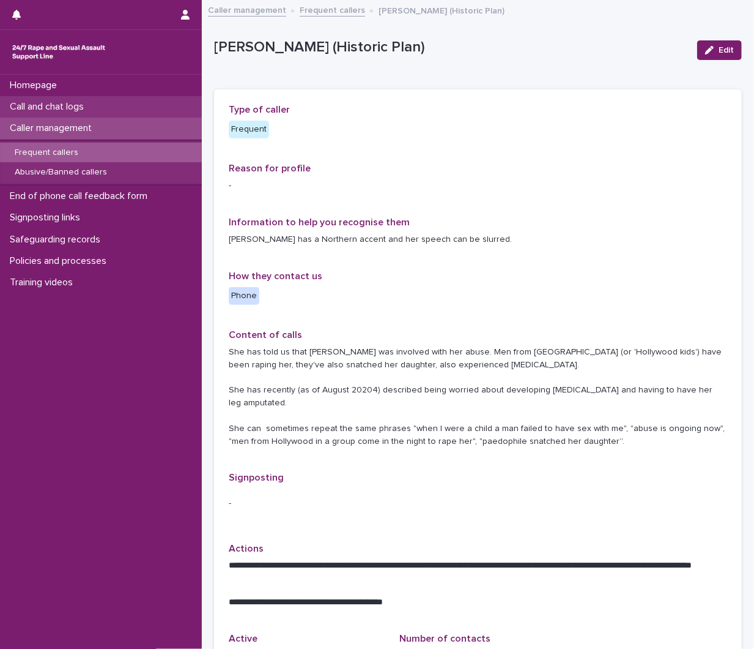
click at [37, 111] on p "Call and chat logs" at bounding box center [49, 107] width 89 height 12
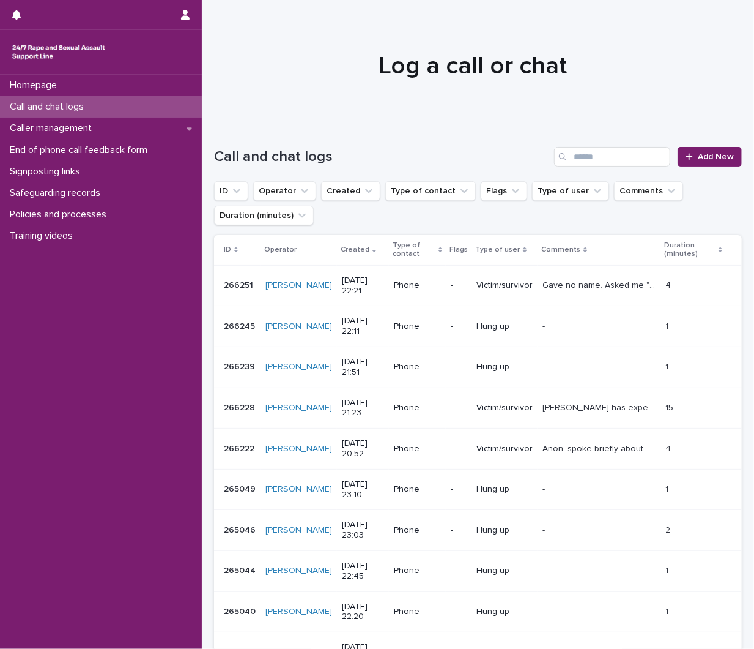
click at [389, 433] on td "Phone" at bounding box center [417, 448] width 57 height 41
